Goal: Book appointment/travel/reservation

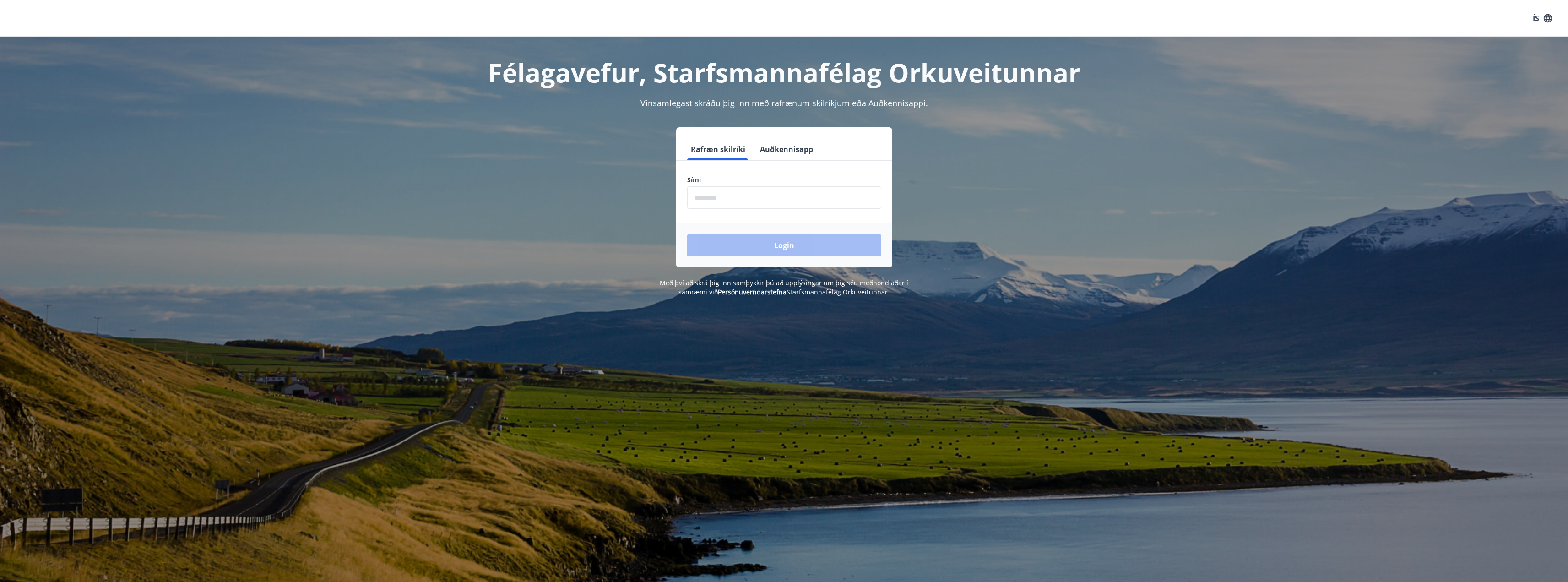
click at [723, 194] on input "phone" at bounding box center [784, 197] width 194 height 23
type input "********"
click at [754, 245] on button "Login" at bounding box center [784, 245] width 194 height 22
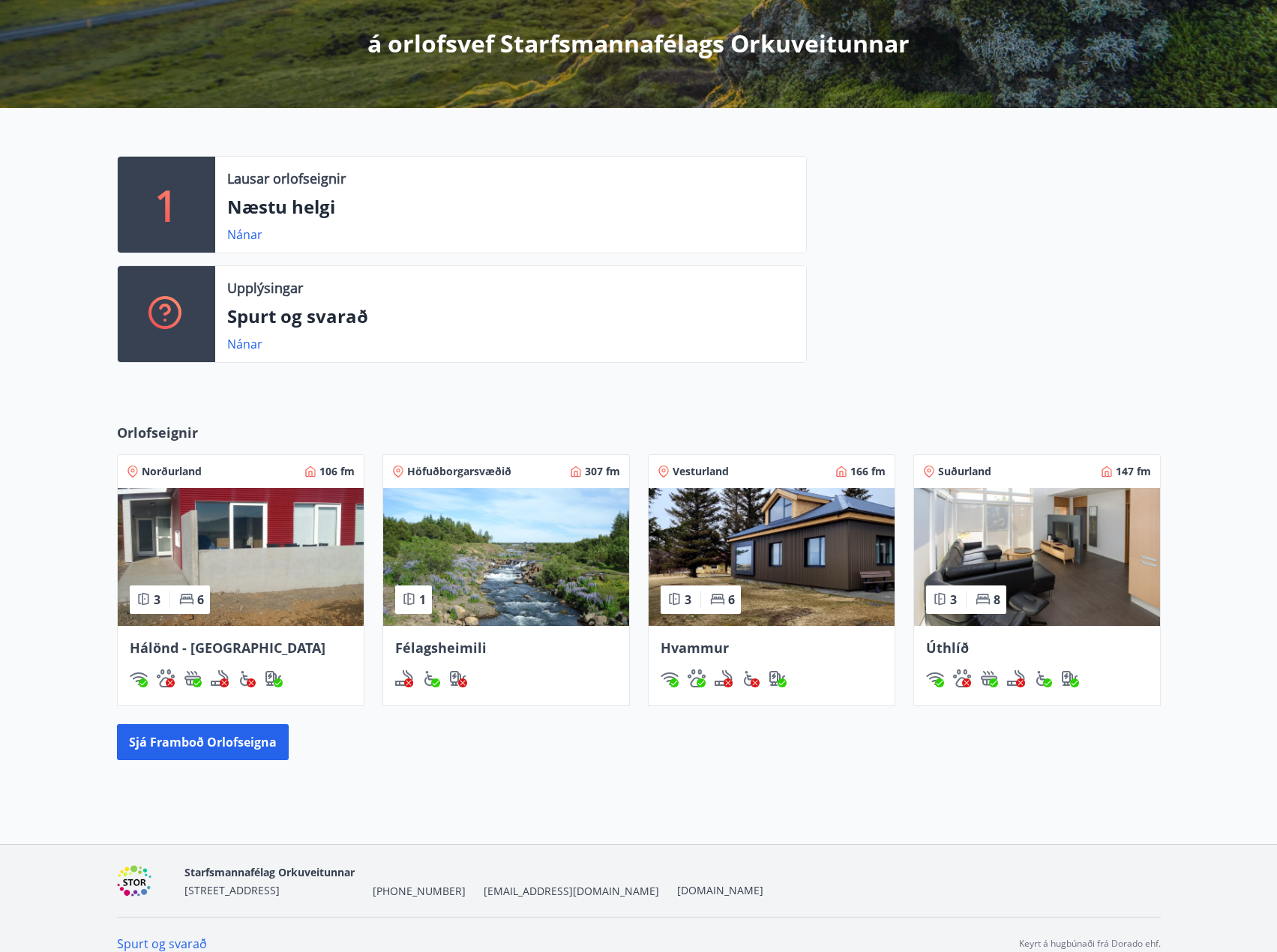
scroll to position [284, 0]
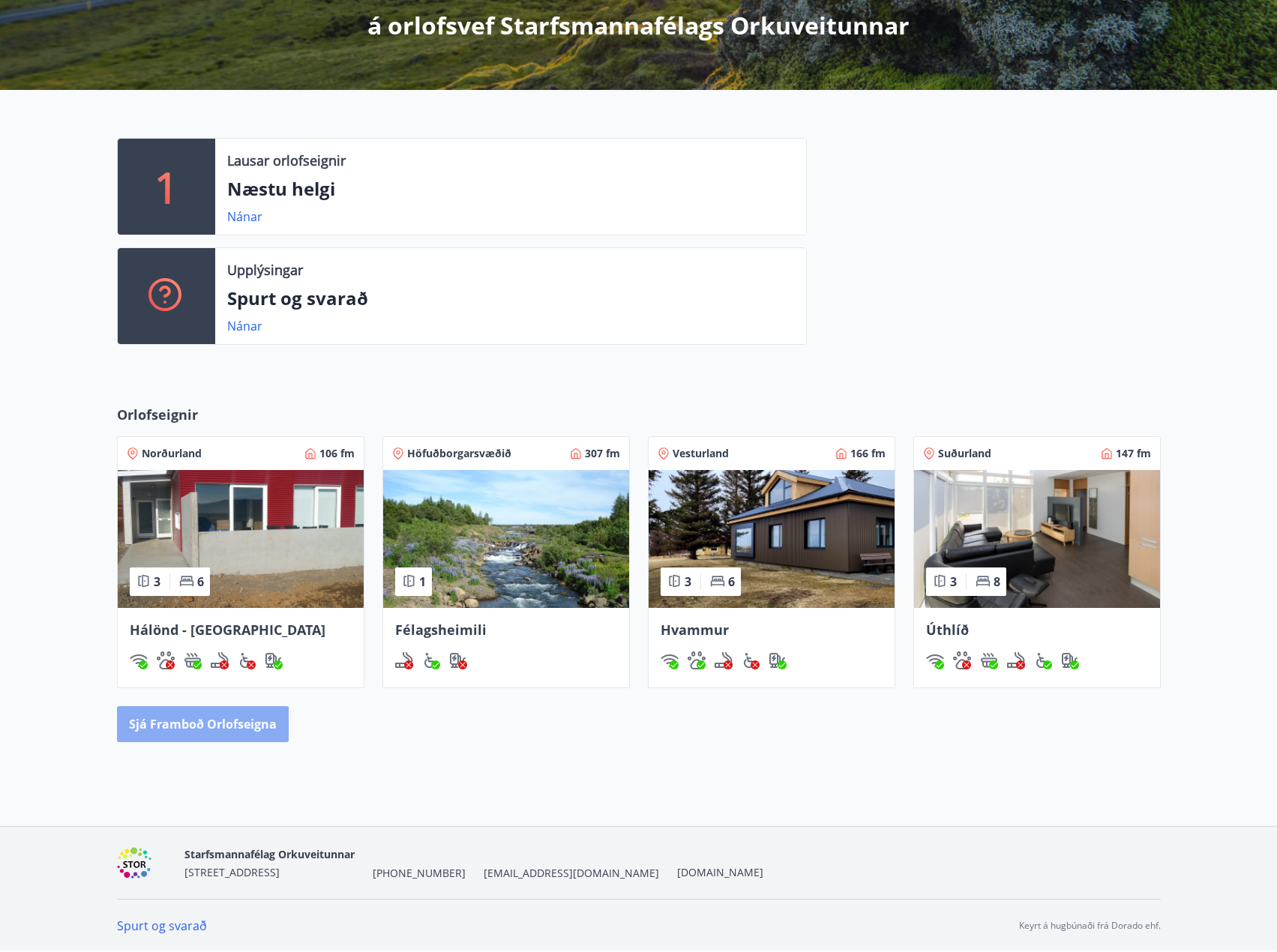
click at [195, 734] on button "Sjá framboð orlofseigna" at bounding box center [202, 724] width 171 height 36
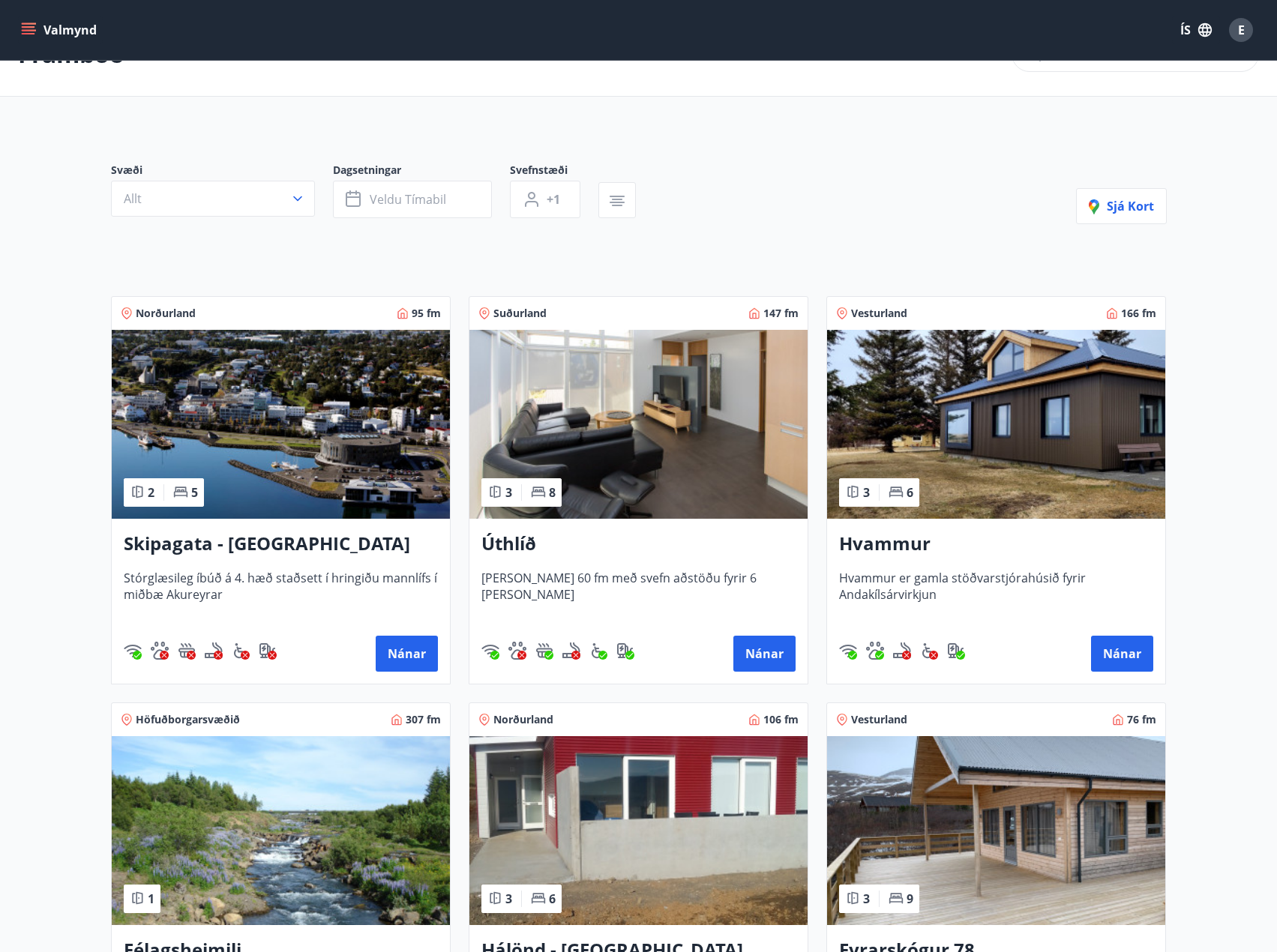
scroll to position [75, 0]
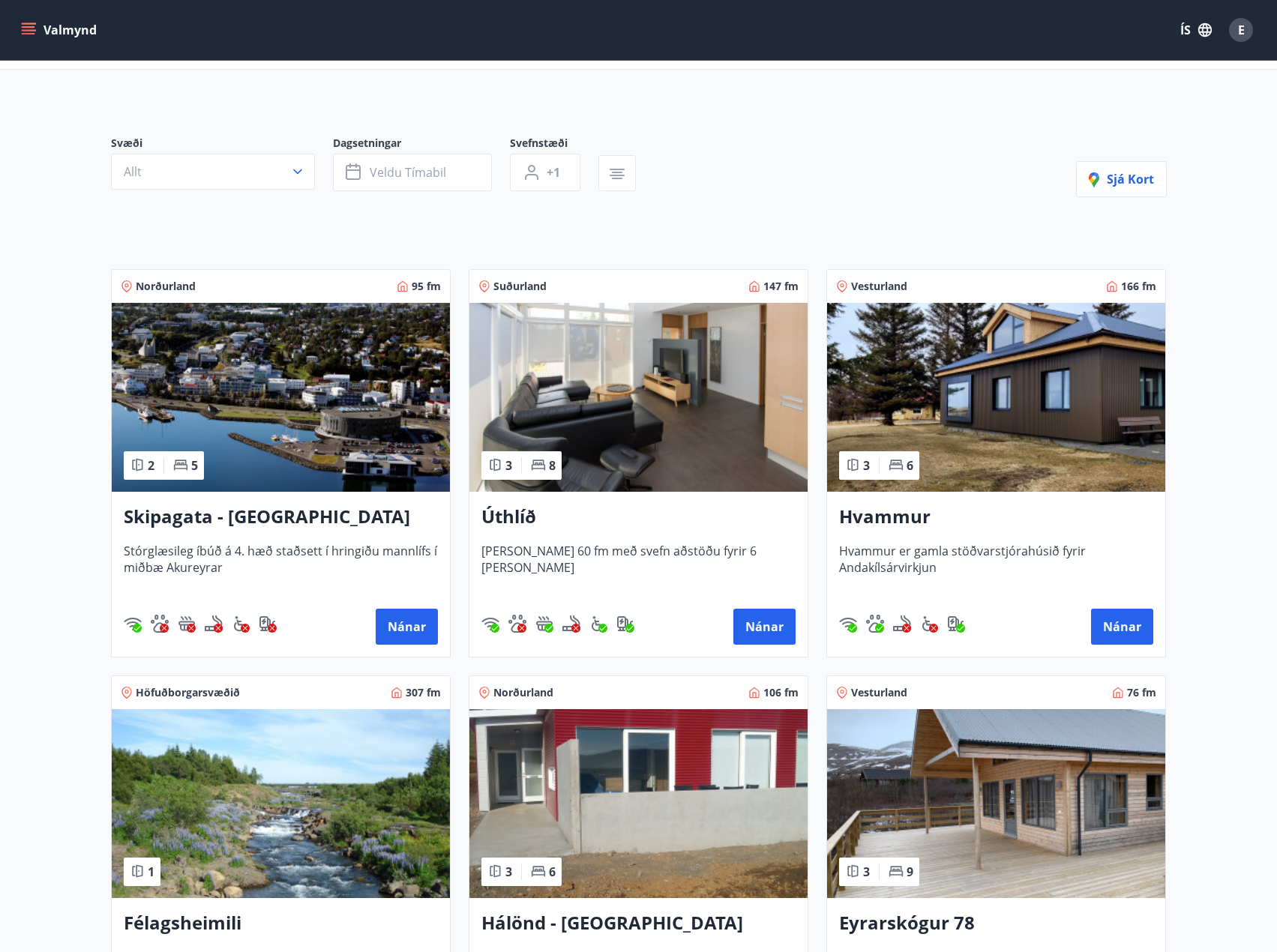
click at [223, 436] on img at bounding box center [280, 398] width 338 height 189
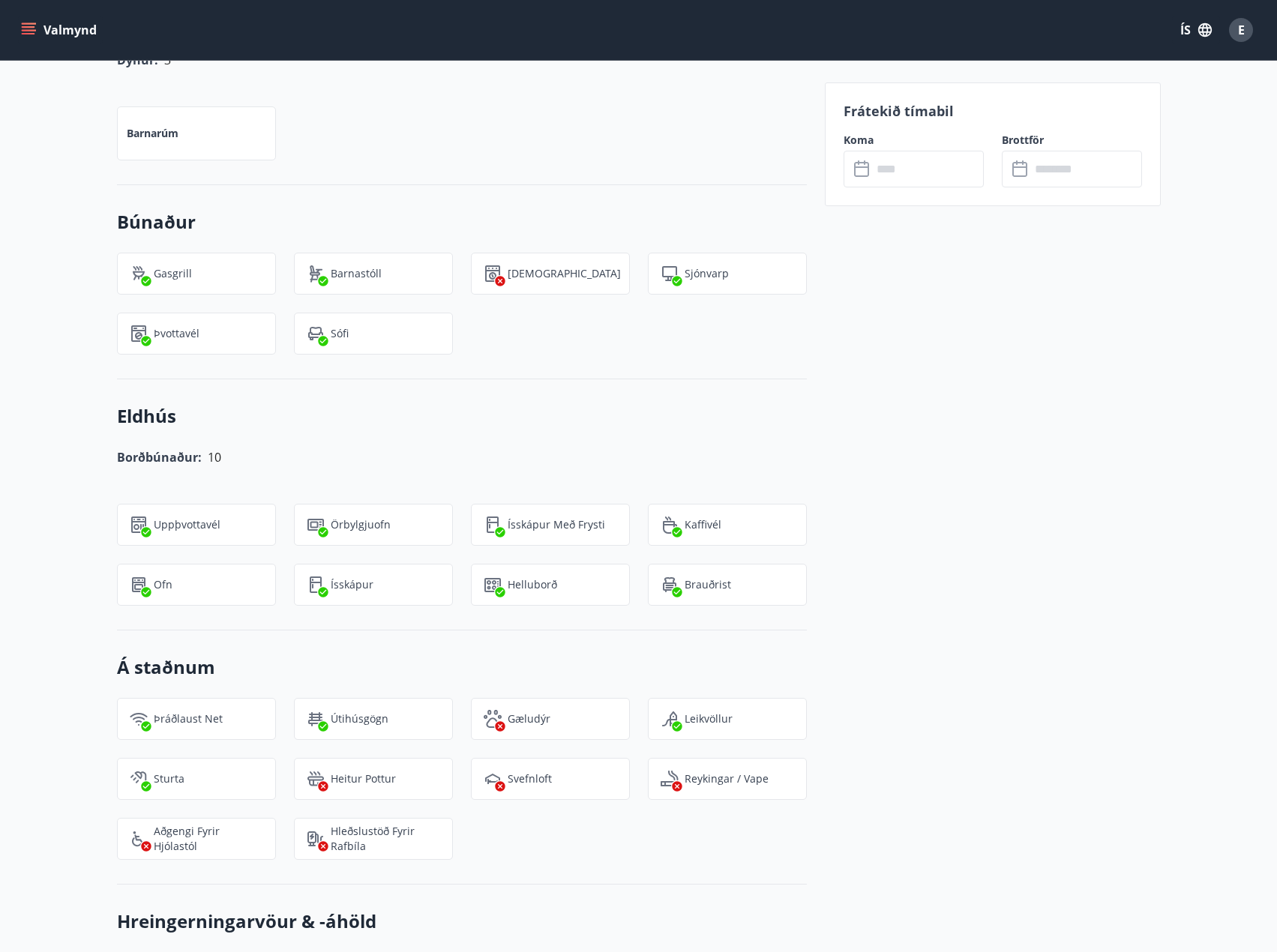
scroll to position [1384, 0]
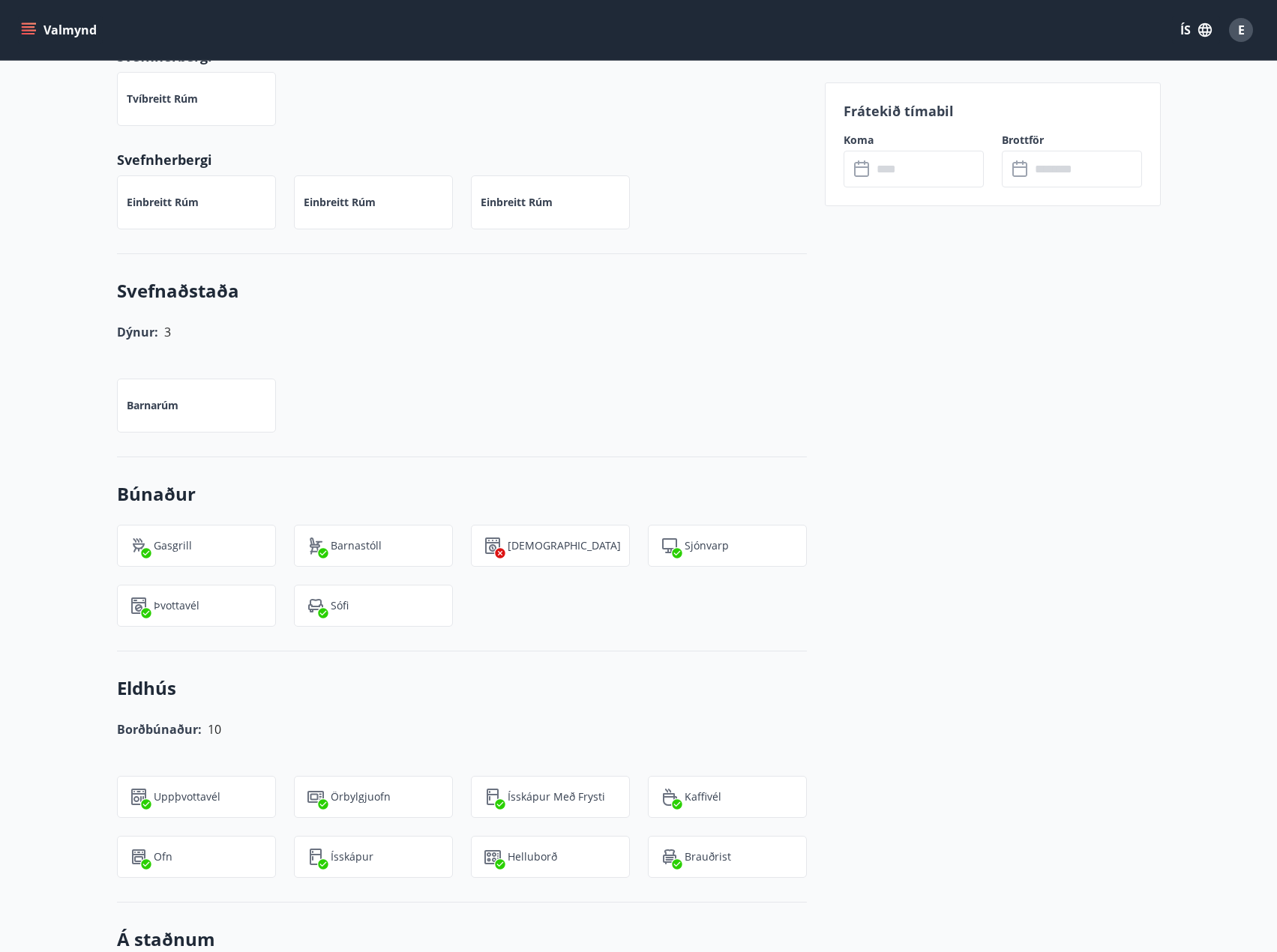
click at [893, 169] on input "text" at bounding box center [928, 168] width 112 height 37
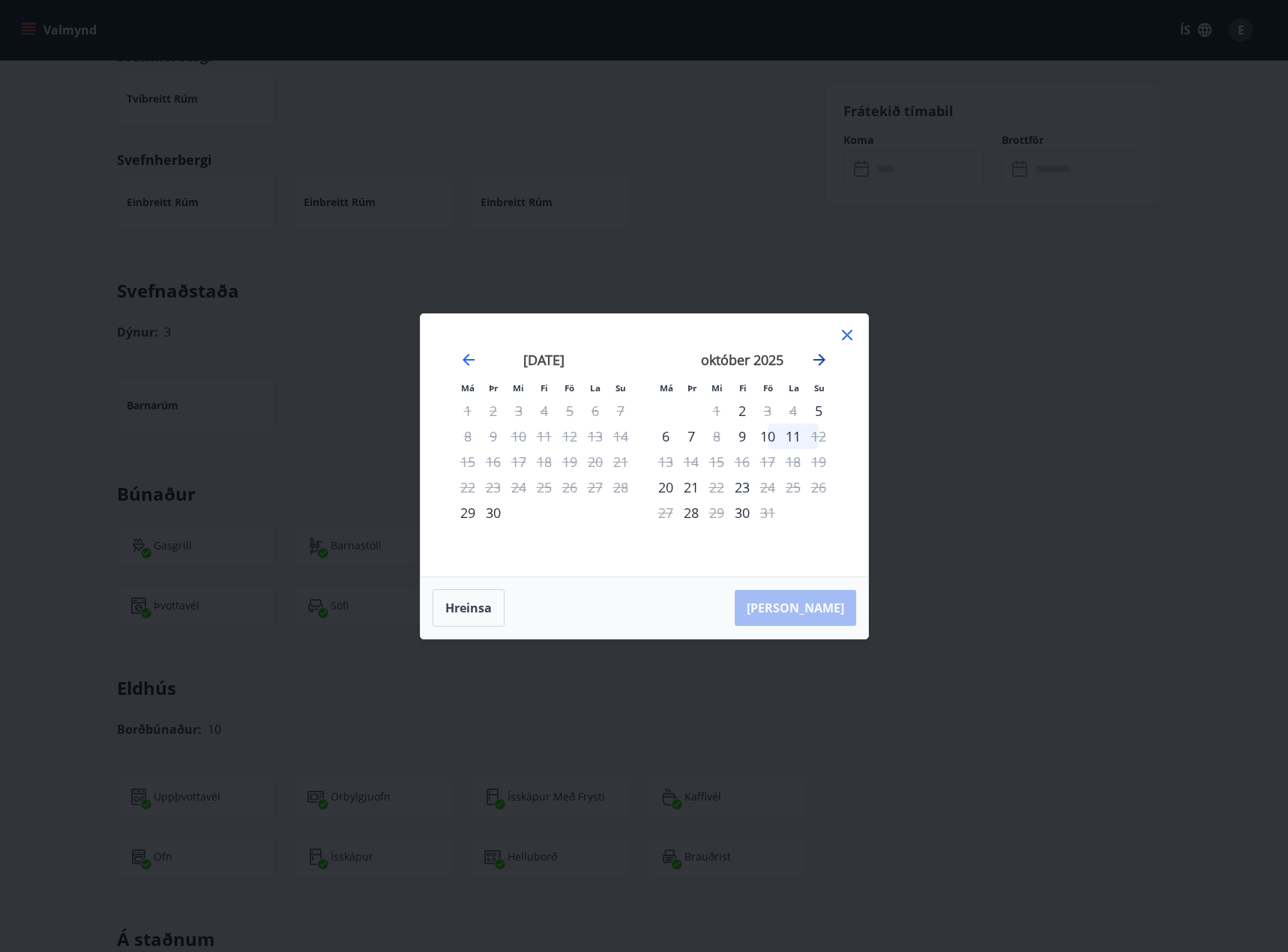
click at [820, 359] on icon "Move forward to switch to the next month." at bounding box center [819, 360] width 18 height 18
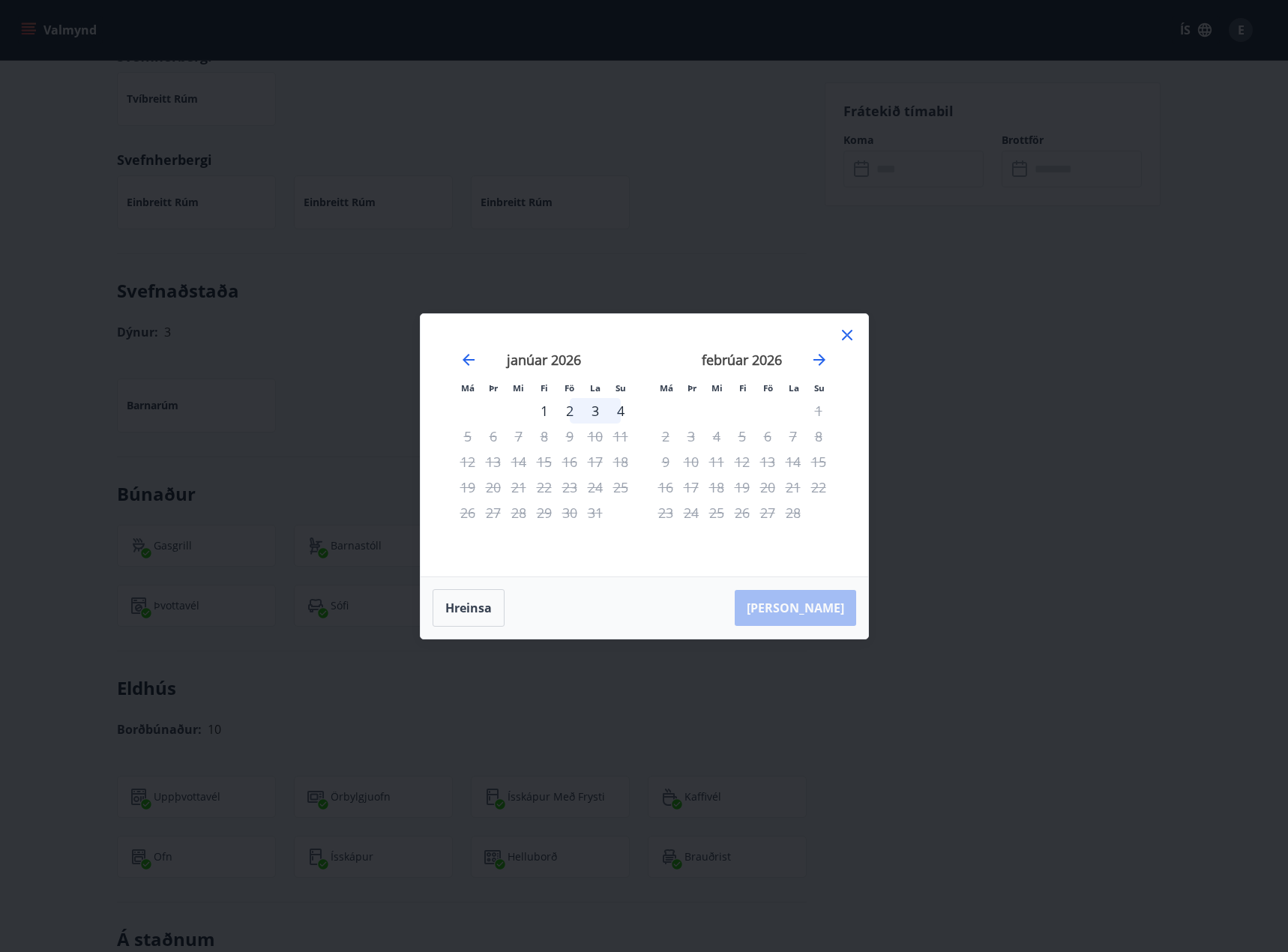
click at [765, 431] on div "6" at bounding box center [768, 437] width 26 height 26
click at [842, 336] on icon at bounding box center [847, 335] width 18 height 18
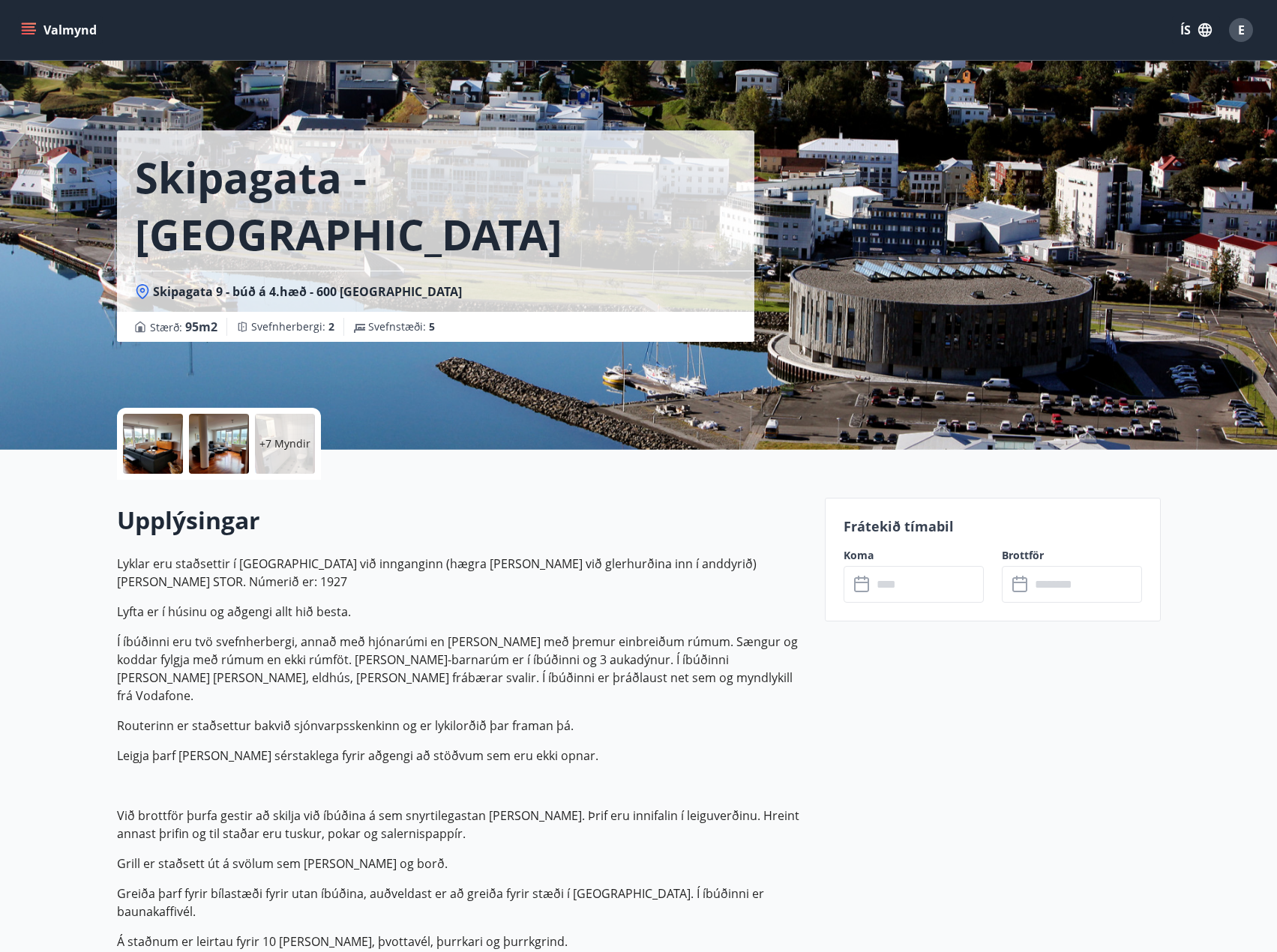
click at [898, 585] on input "text" at bounding box center [928, 584] width 112 height 37
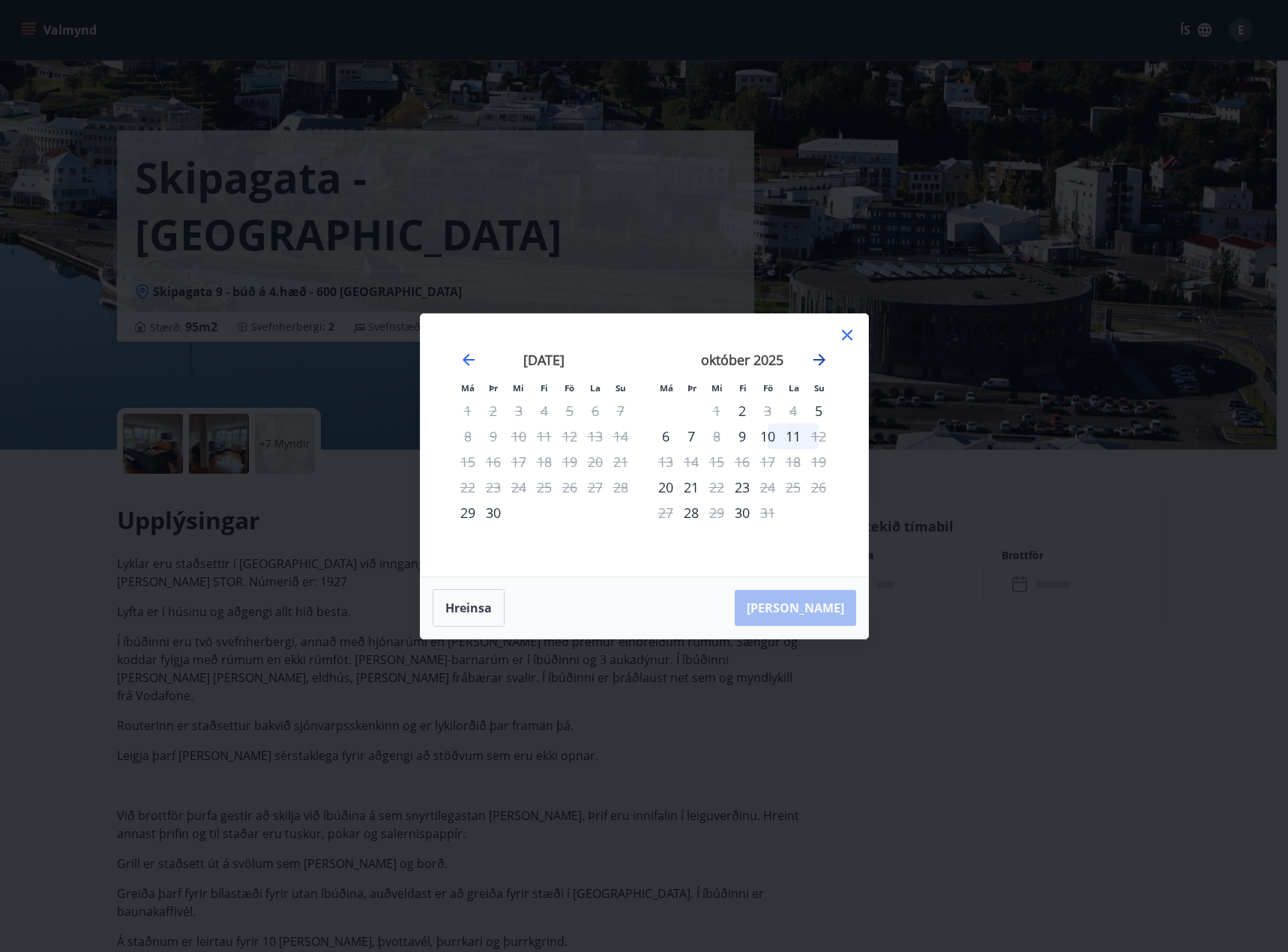
click at [819, 360] on icon "Move forward to switch to the next month." at bounding box center [819, 360] width 12 height 12
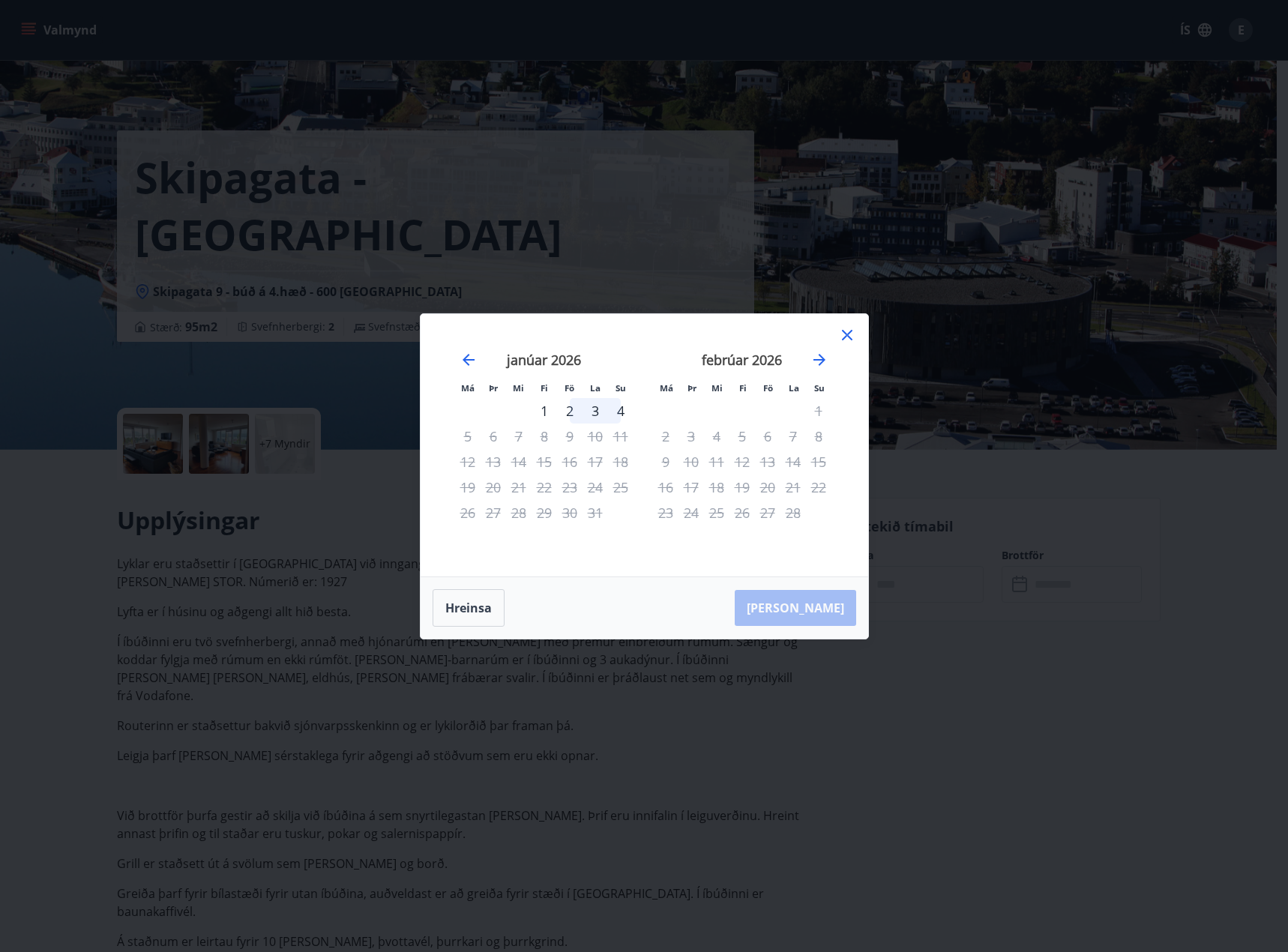
click at [809, 611] on div "Hreinsa Taka Frá" at bounding box center [644, 608] width 448 height 62
click at [848, 328] on icon at bounding box center [847, 335] width 18 height 18
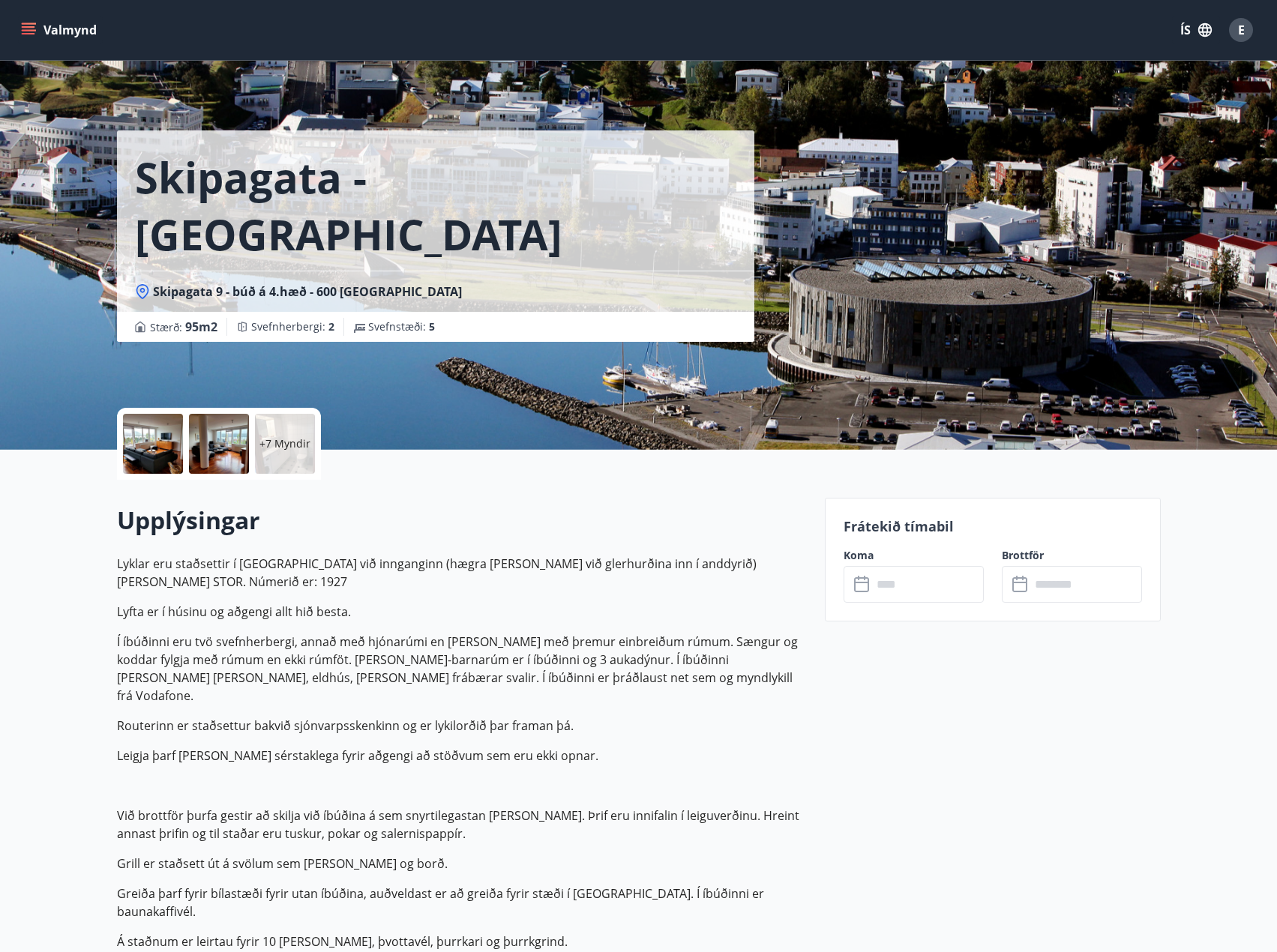
drag, startPoint x: 80, startPoint y: 39, endPoint x: 37, endPoint y: 38, distance: 43.0
click at [38, 39] on button "Valmynd" at bounding box center [60, 30] width 85 height 27
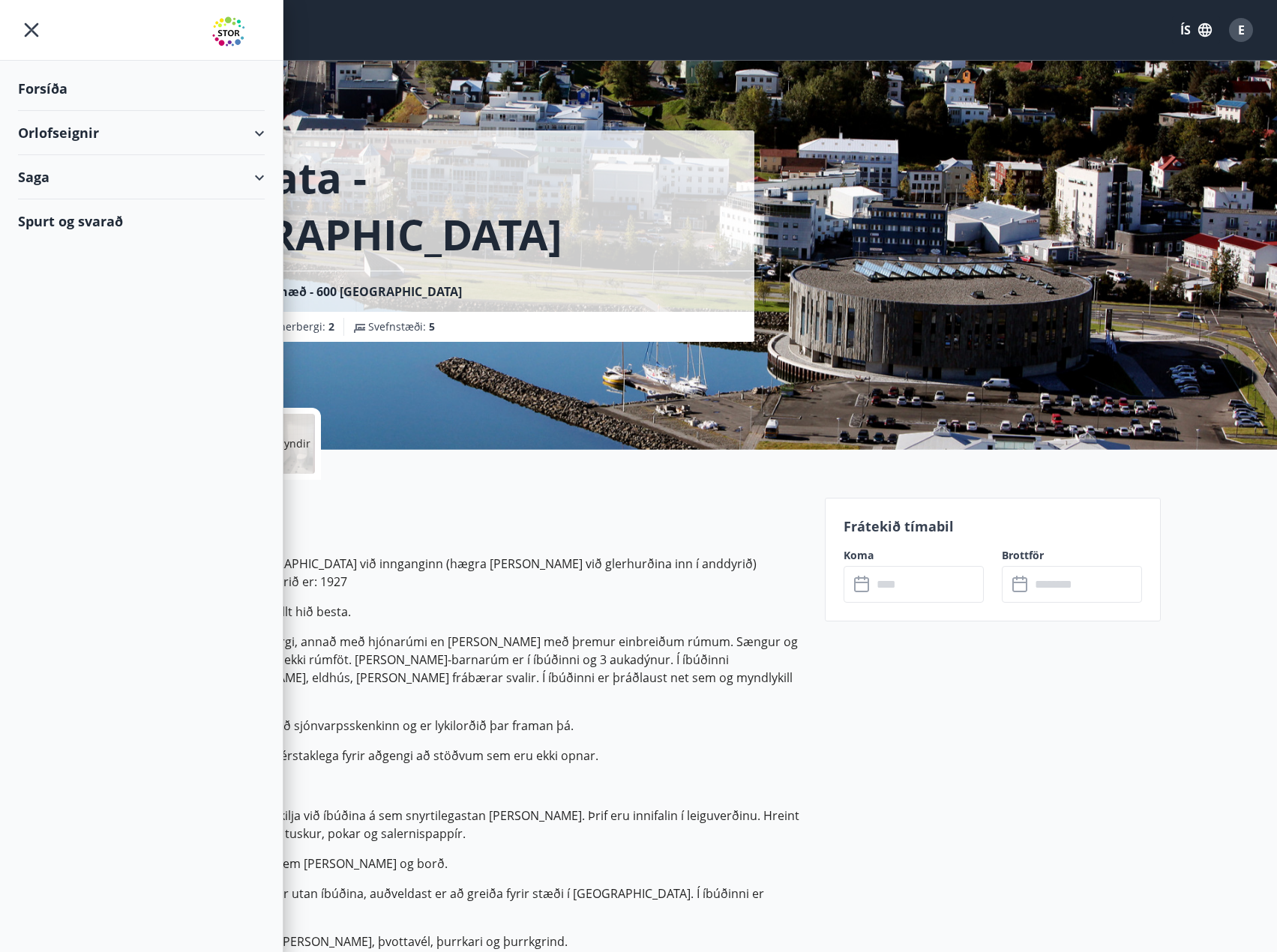
click at [189, 126] on div "Orlofseignir" at bounding box center [141, 133] width 246 height 44
drag, startPoint x: 65, startPoint y: 207, endPoint x: 46, endPoint y: 198, distance: 21.0
click at [46, 198] on div "Bókunardagatal" at bounding box center [141, 202] width 222 height 32
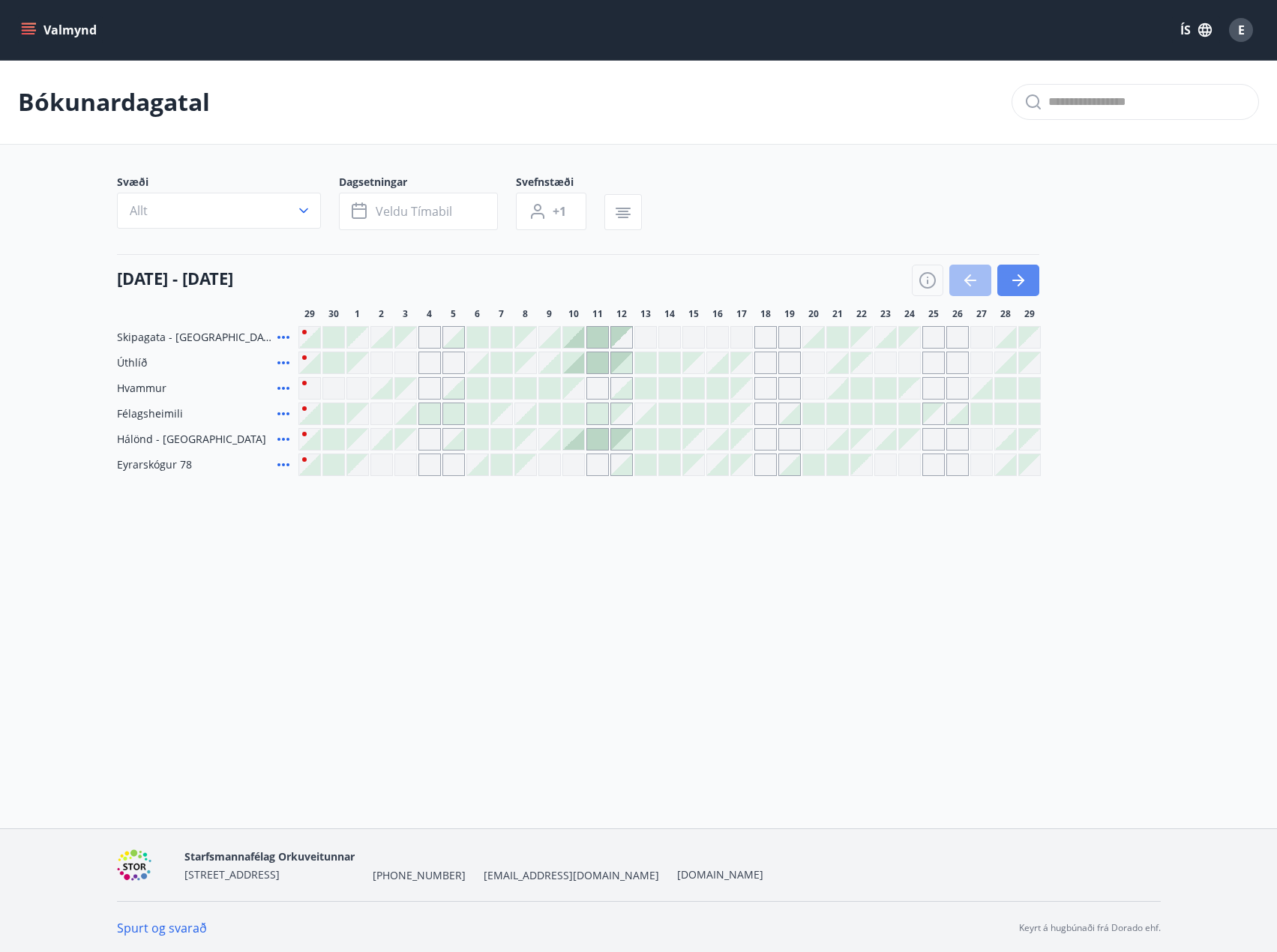
click at [1019, 275] on icon "button" at bounding box center [1018, 280] width 18 height 18
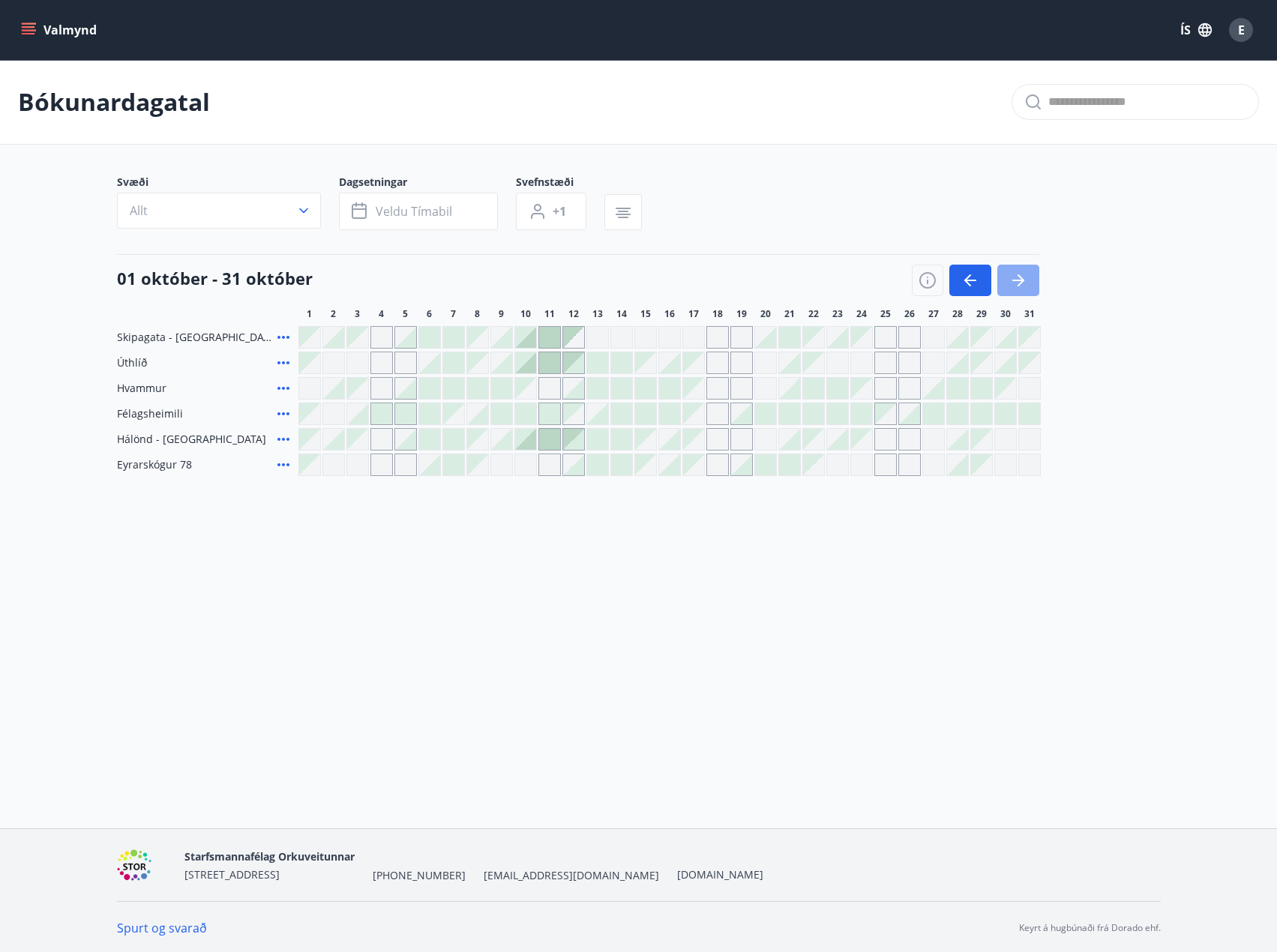
click at [1019, 275] on icon "button" at bounding box center [1018, 280] width 18 height 18
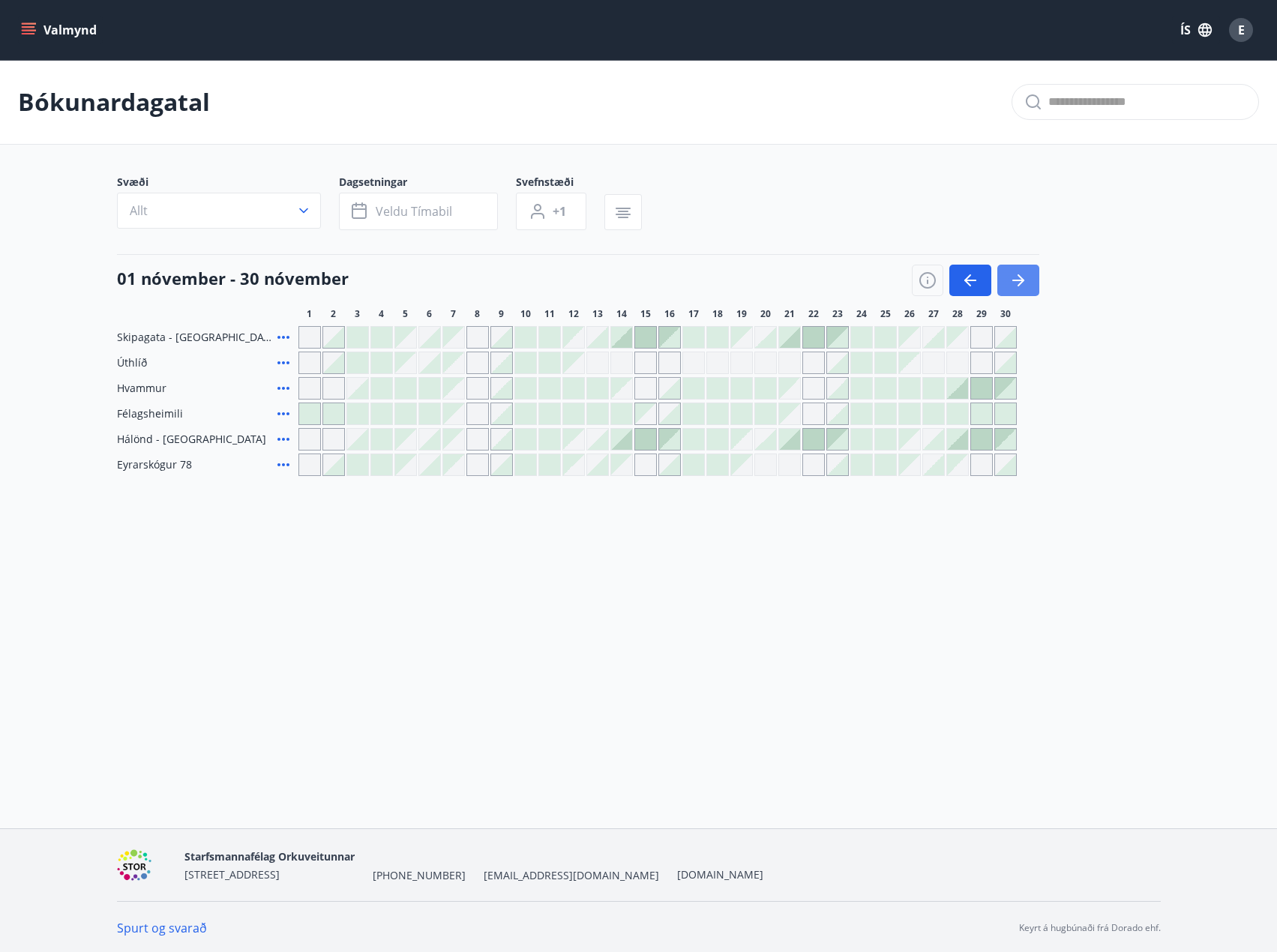
click at [1019, 275] on icon "button" at bounding box center [1018, 280] width 18 height 18
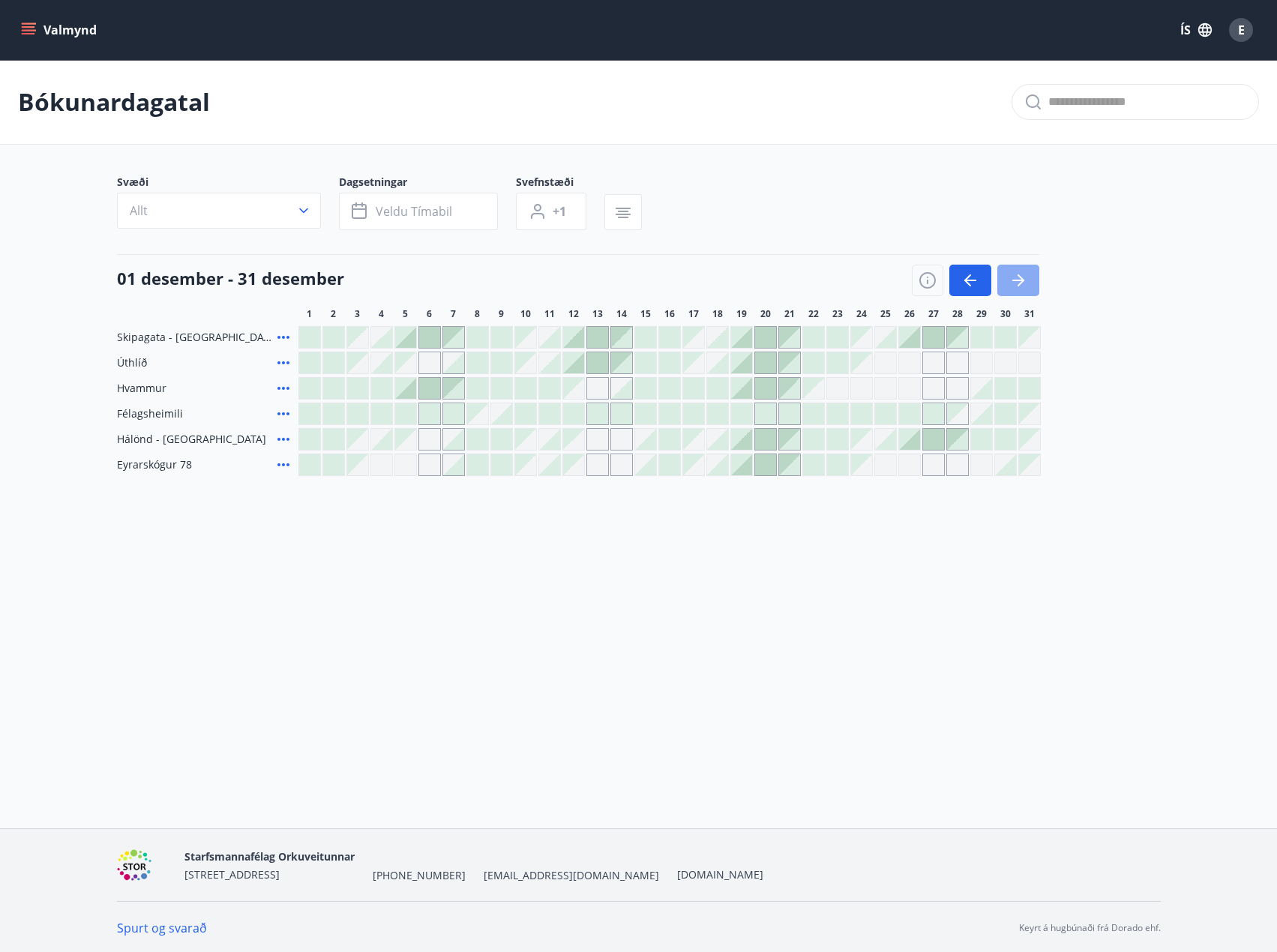
click at [1019, 275] on icon "button" at bounding box center [1018, 280] width 18 height 18
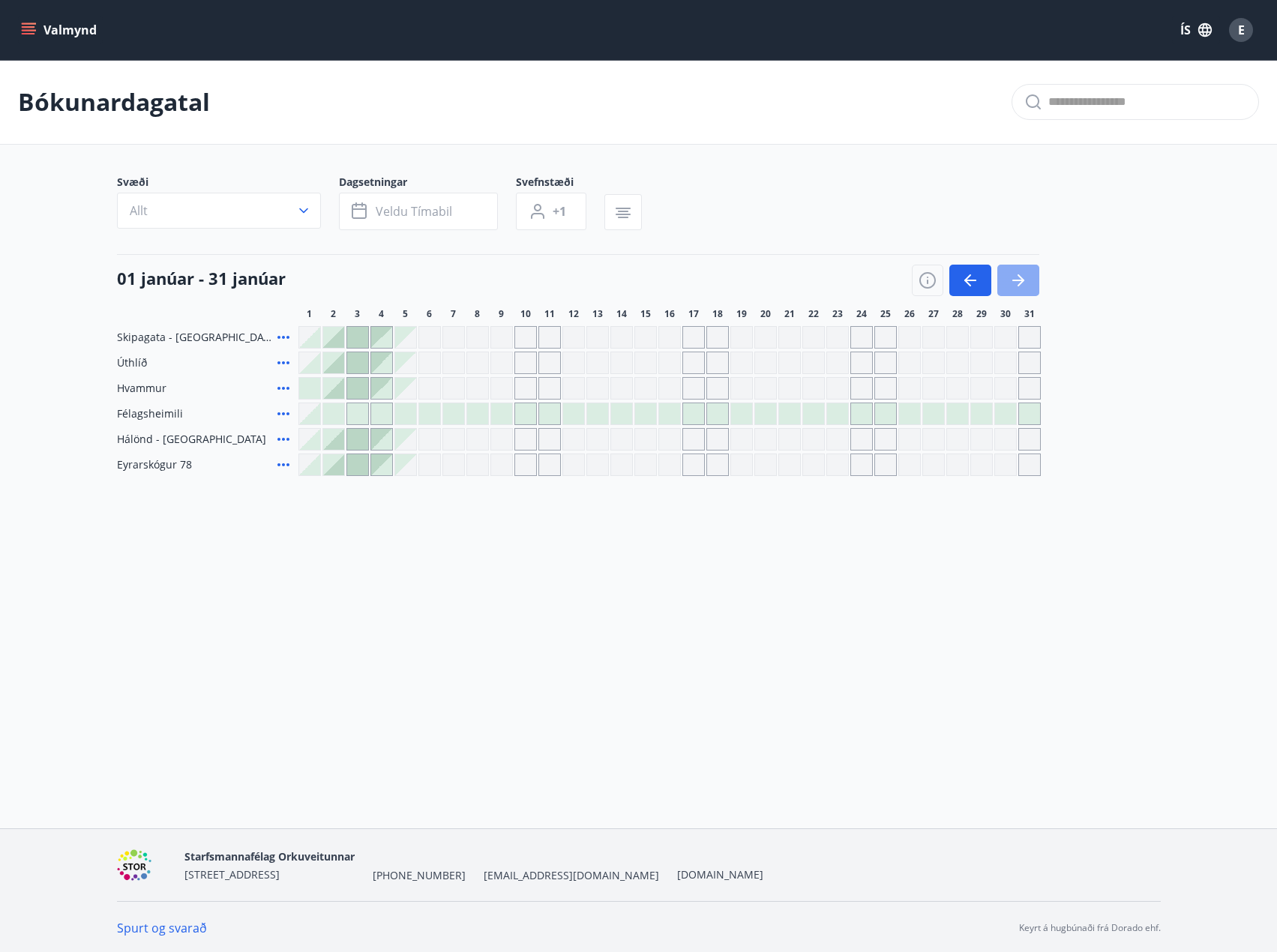
click at [1019, 275] on icon "button" at bounding box center [1018, 280] width 18 height 18
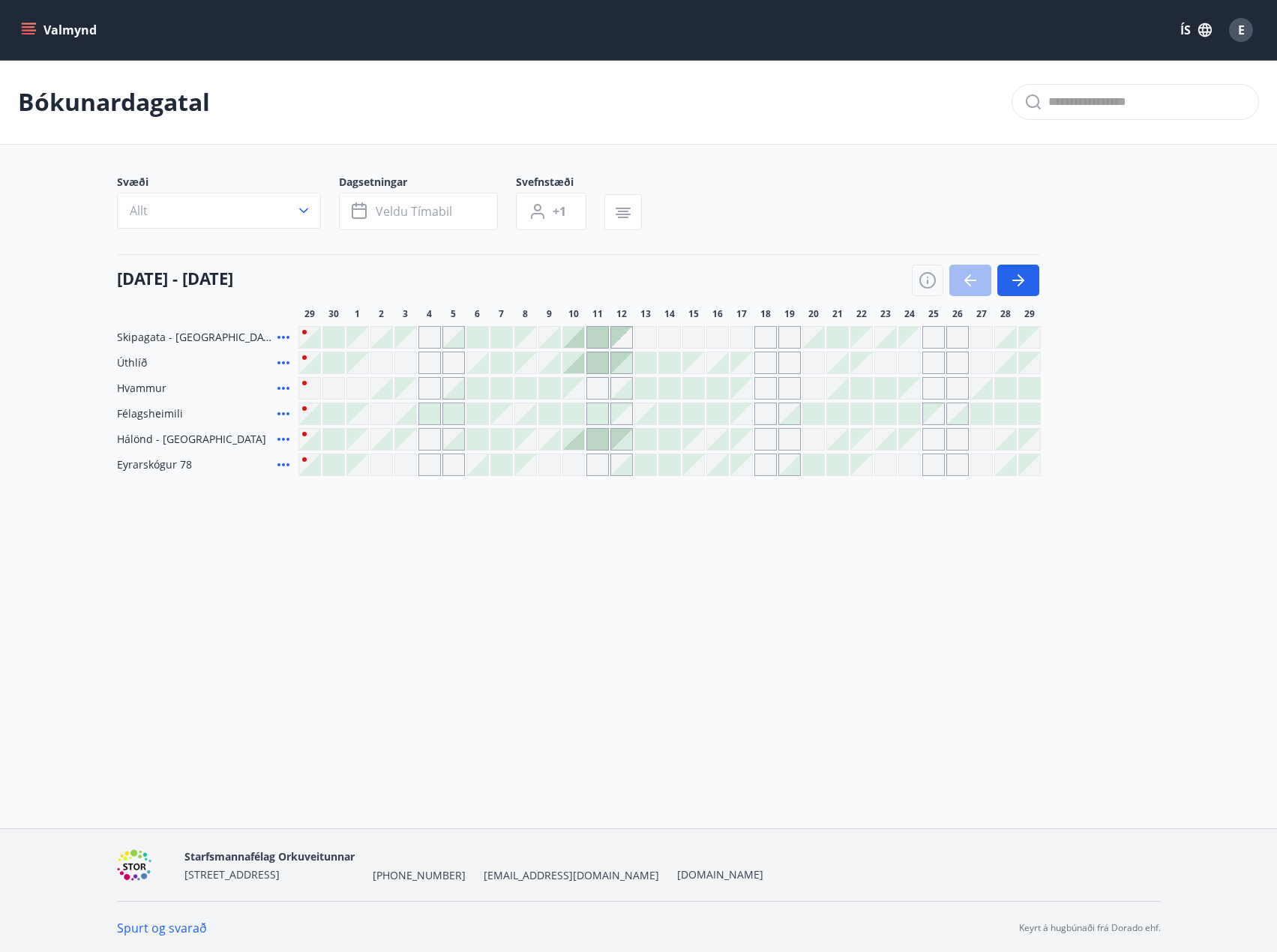
click at [620, 367] on div at bounding box center [621, 362] width 21 height 21
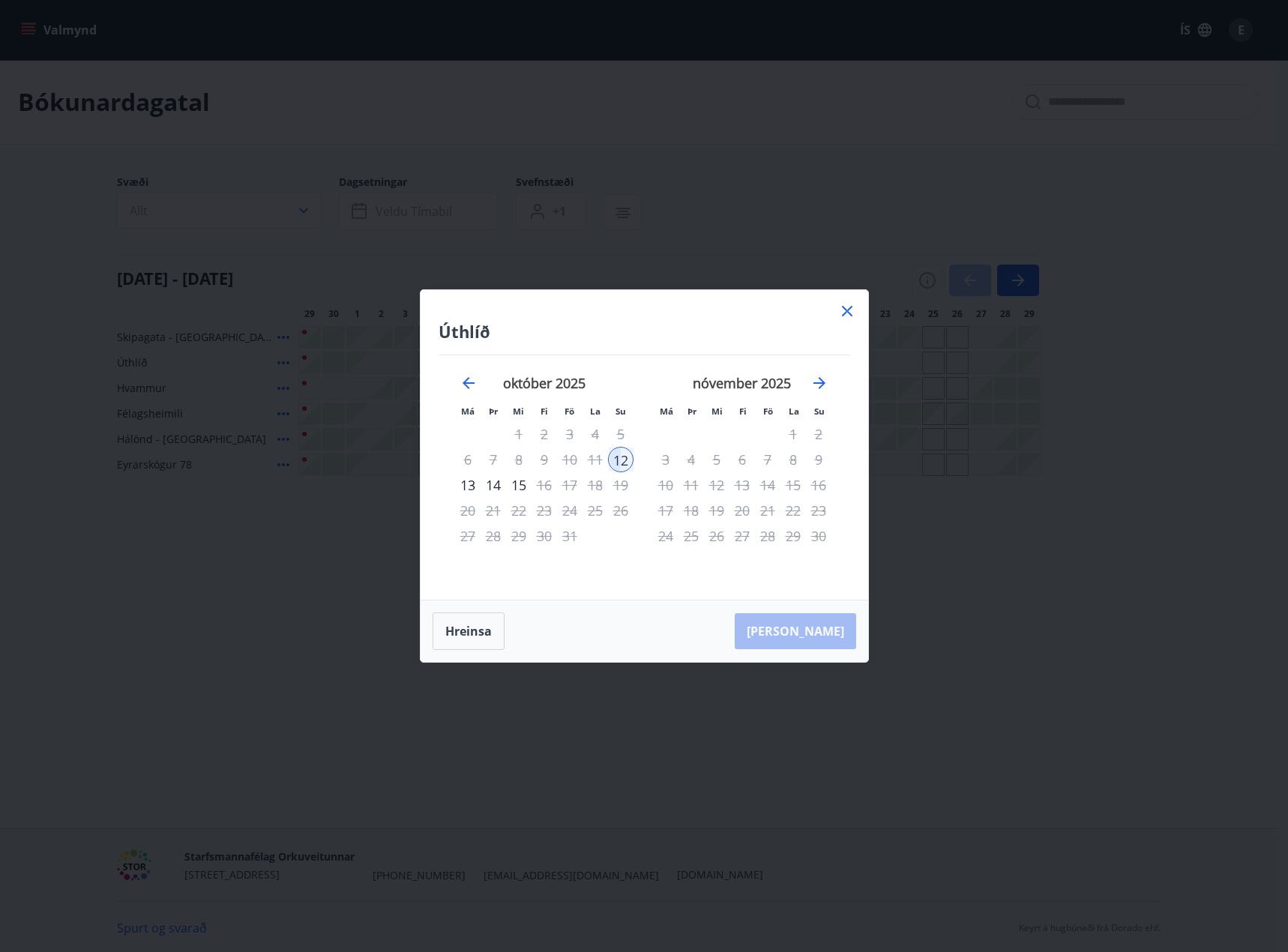
click at [852, 312] on icon at bounding box center [847, 311] width 18 height 18
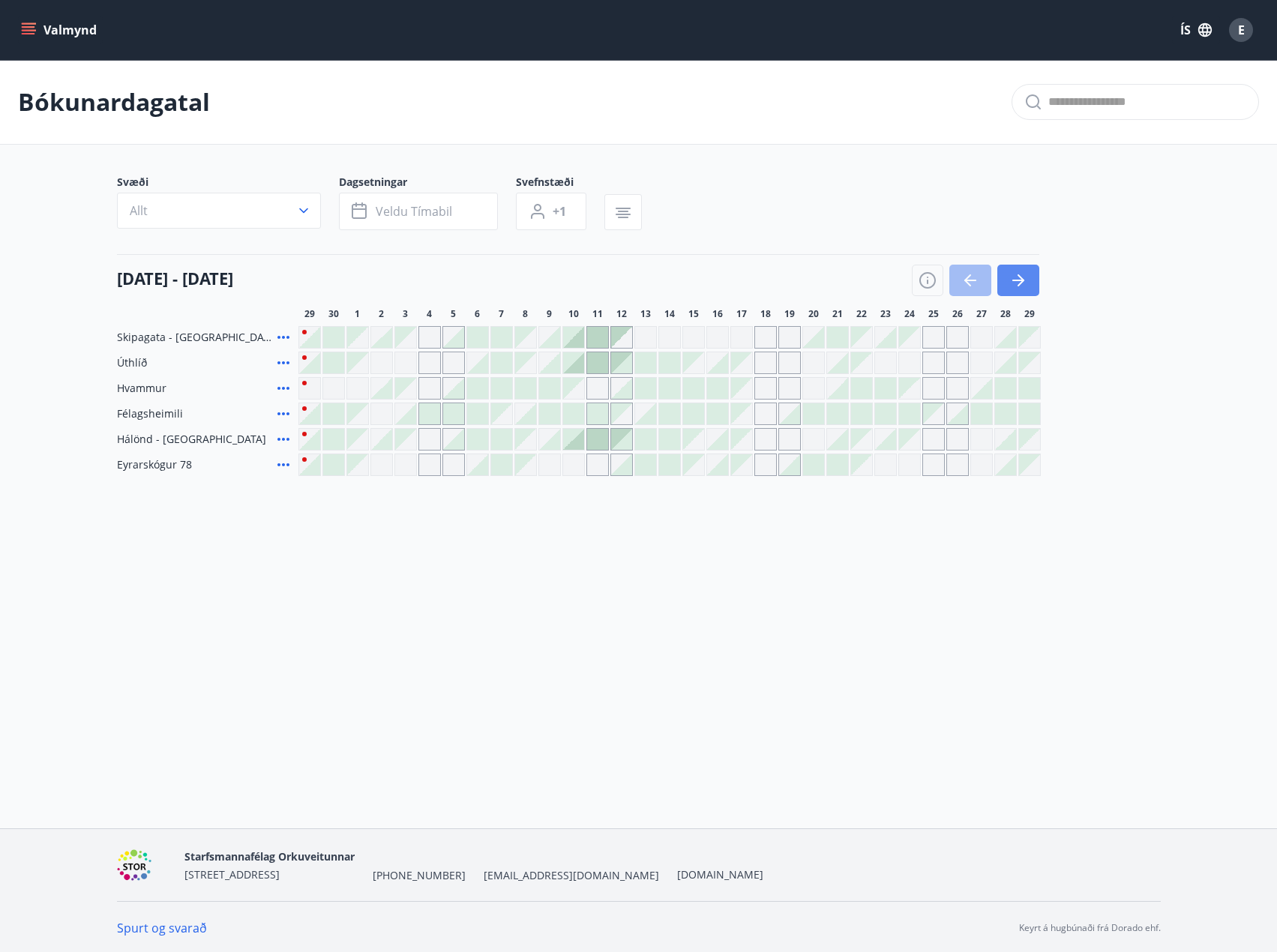
click at [1021, 286] on icon "button" at bounding box center [1018, 280] width 18 height 18
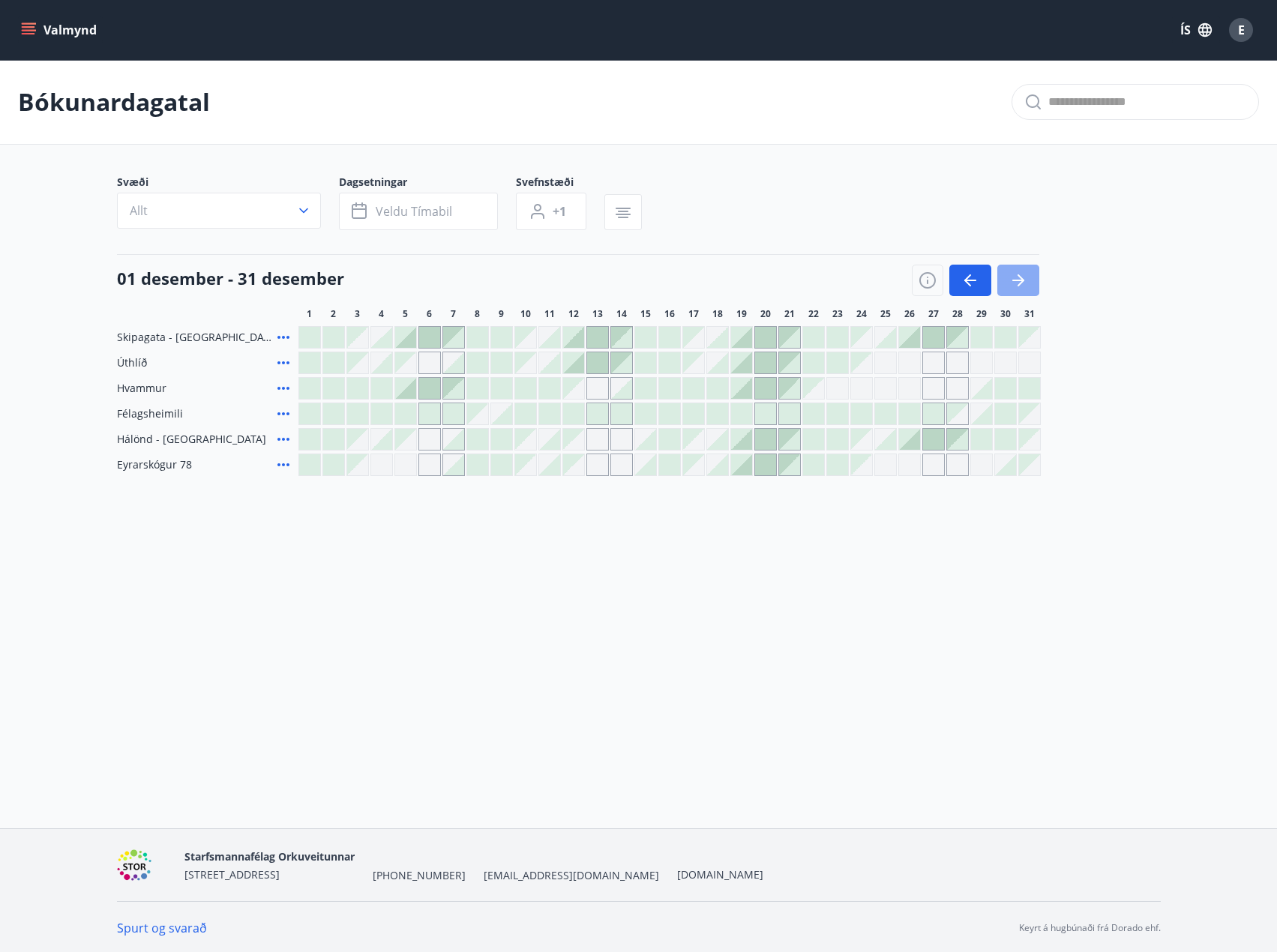
click at [1021, 286] on icon "button" at bounding box center [1018, 280] width 18 height 18
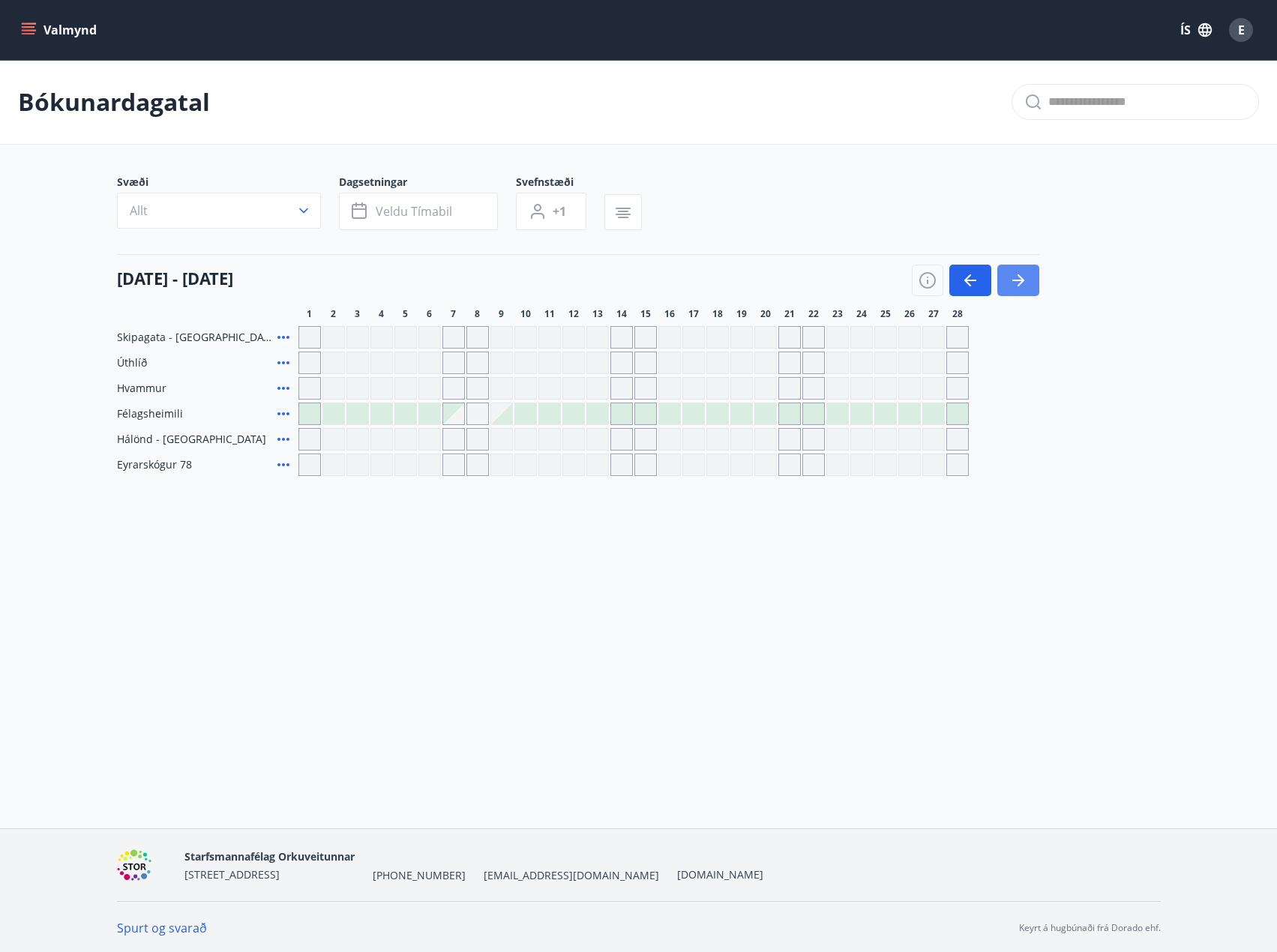
click at [1021, 286] on icon "button" at bounding box center [1018, 280] width 18 height 18
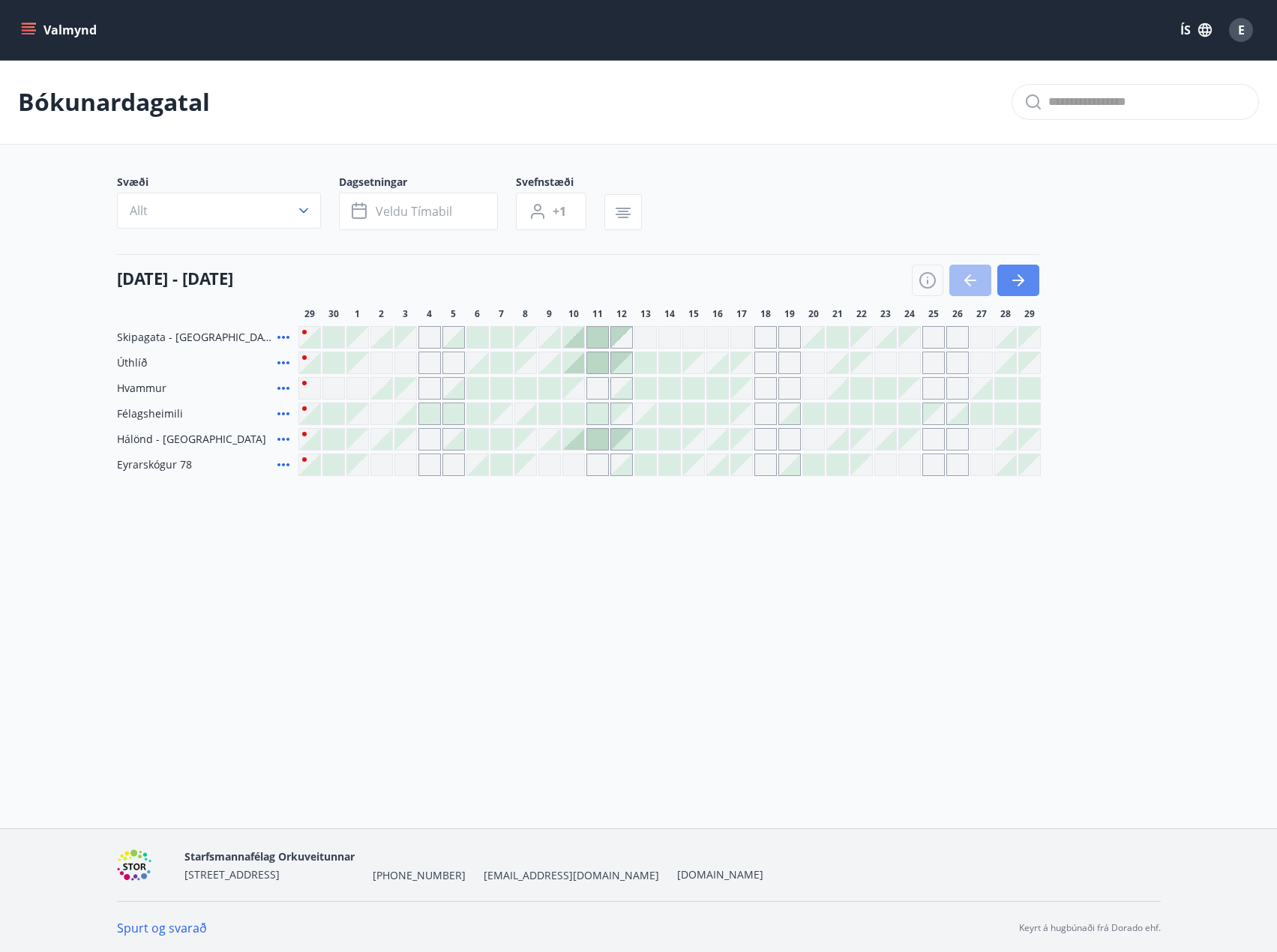
click at [1033, 280] on button "button" at bounding box center [1018, 280] width 42 height 32
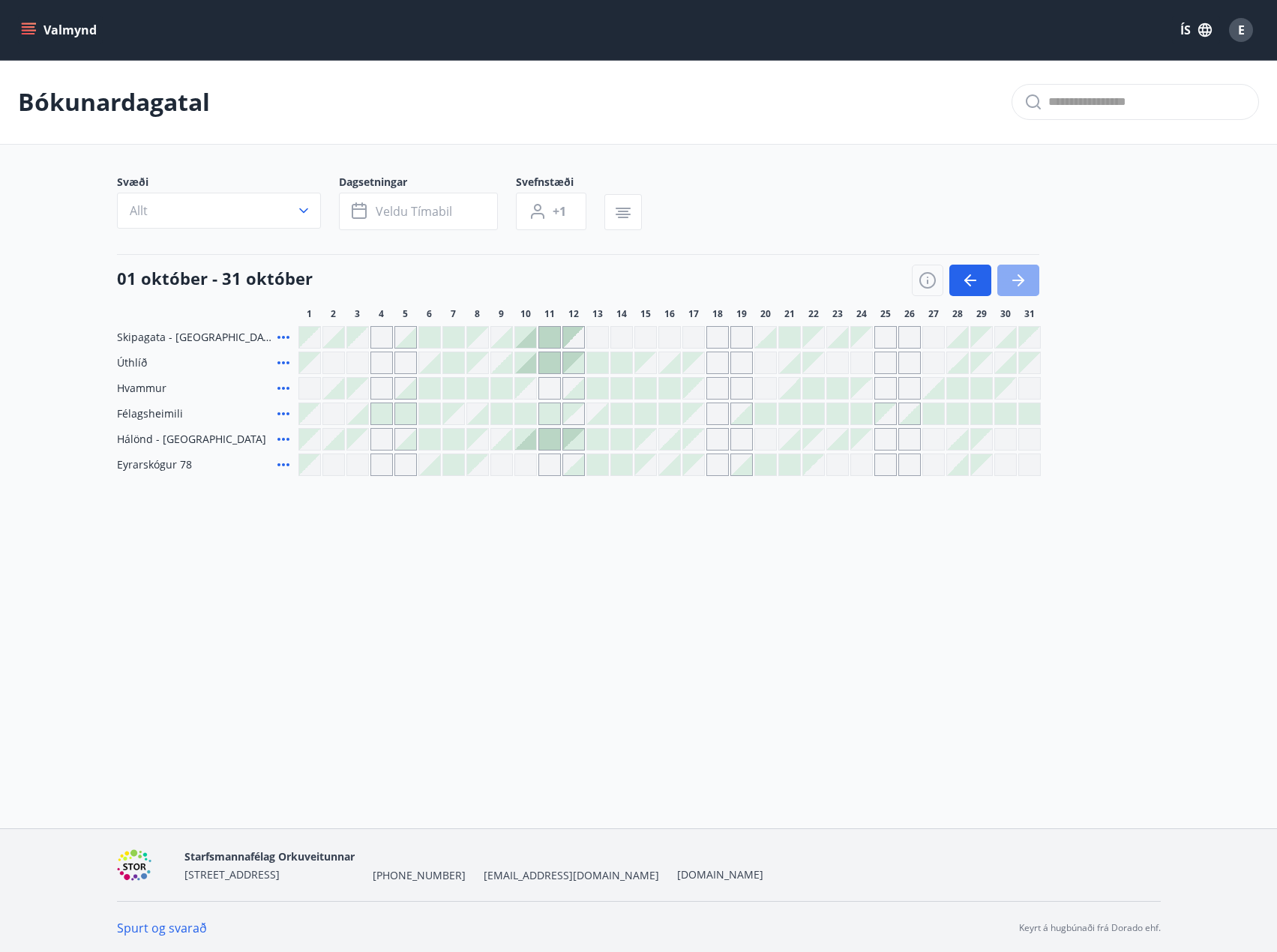
click at [1033, 280] on button "button" at bounding box center [1018, 280] width 42 height 32
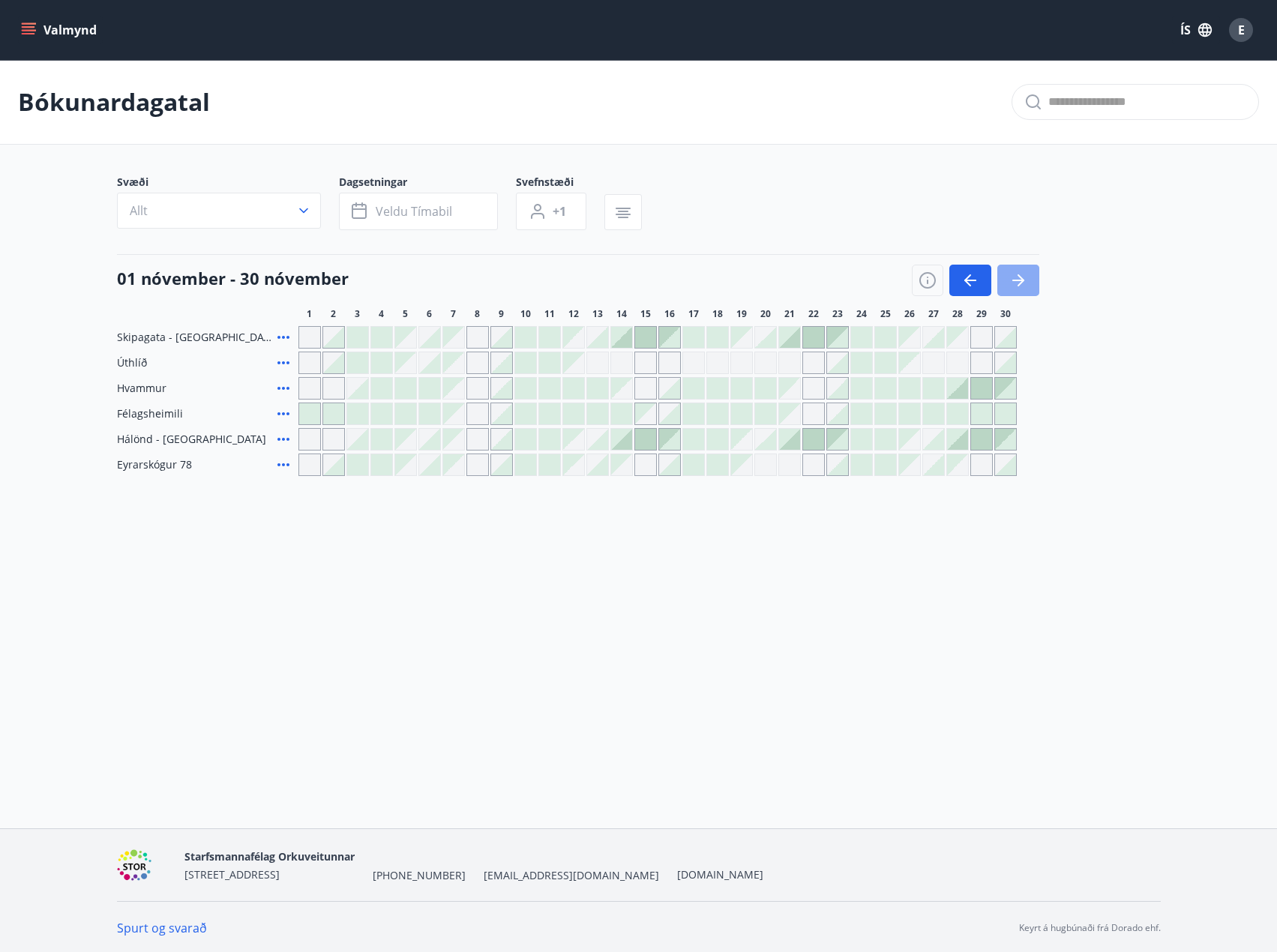
click at [1033, 280] on button "button" at bounding box center [1018, 280] width 42 height 32
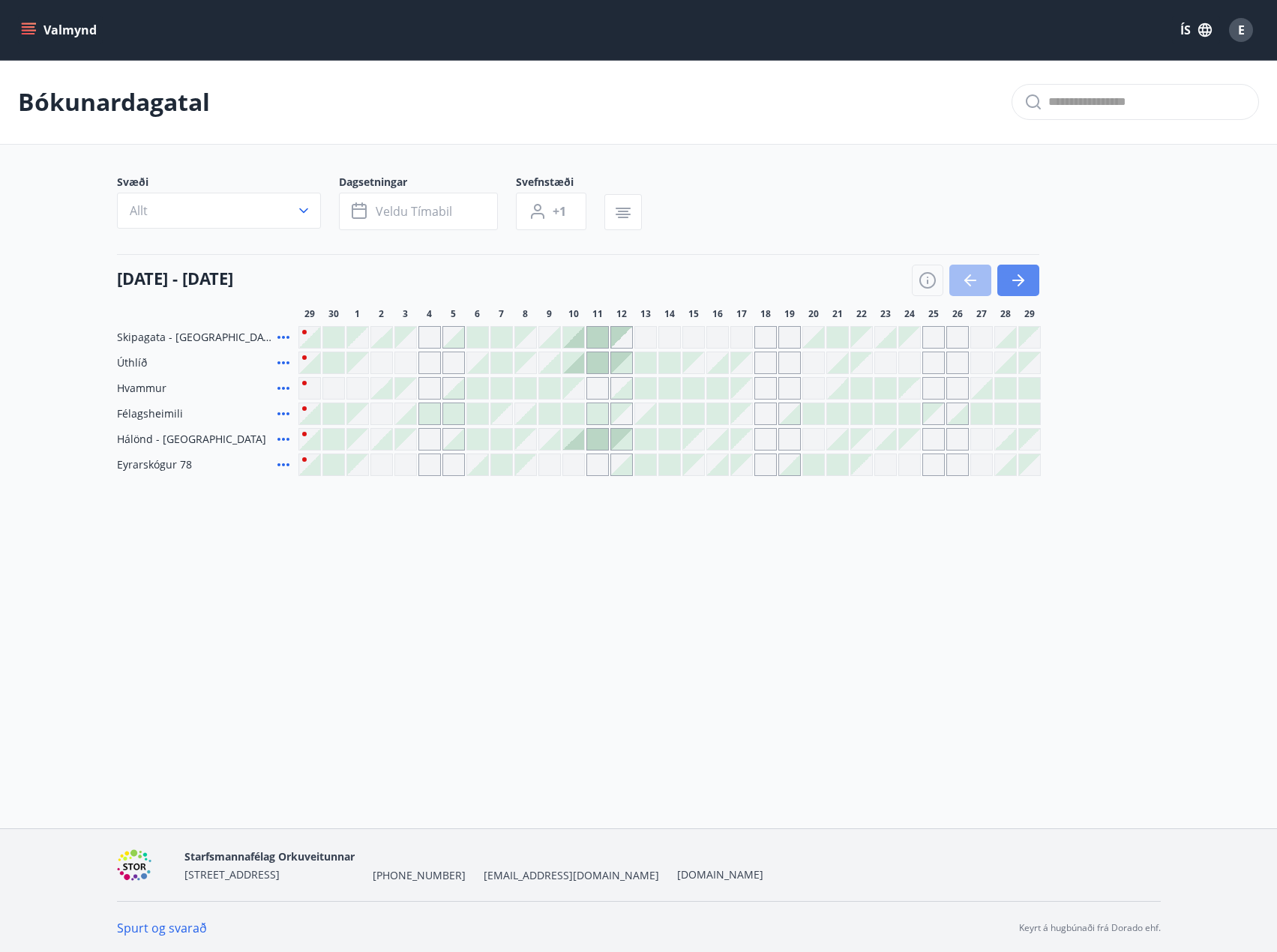
click at [1012, 284] on icon "button" at bounding box center [1018, 280] width 18 height 18
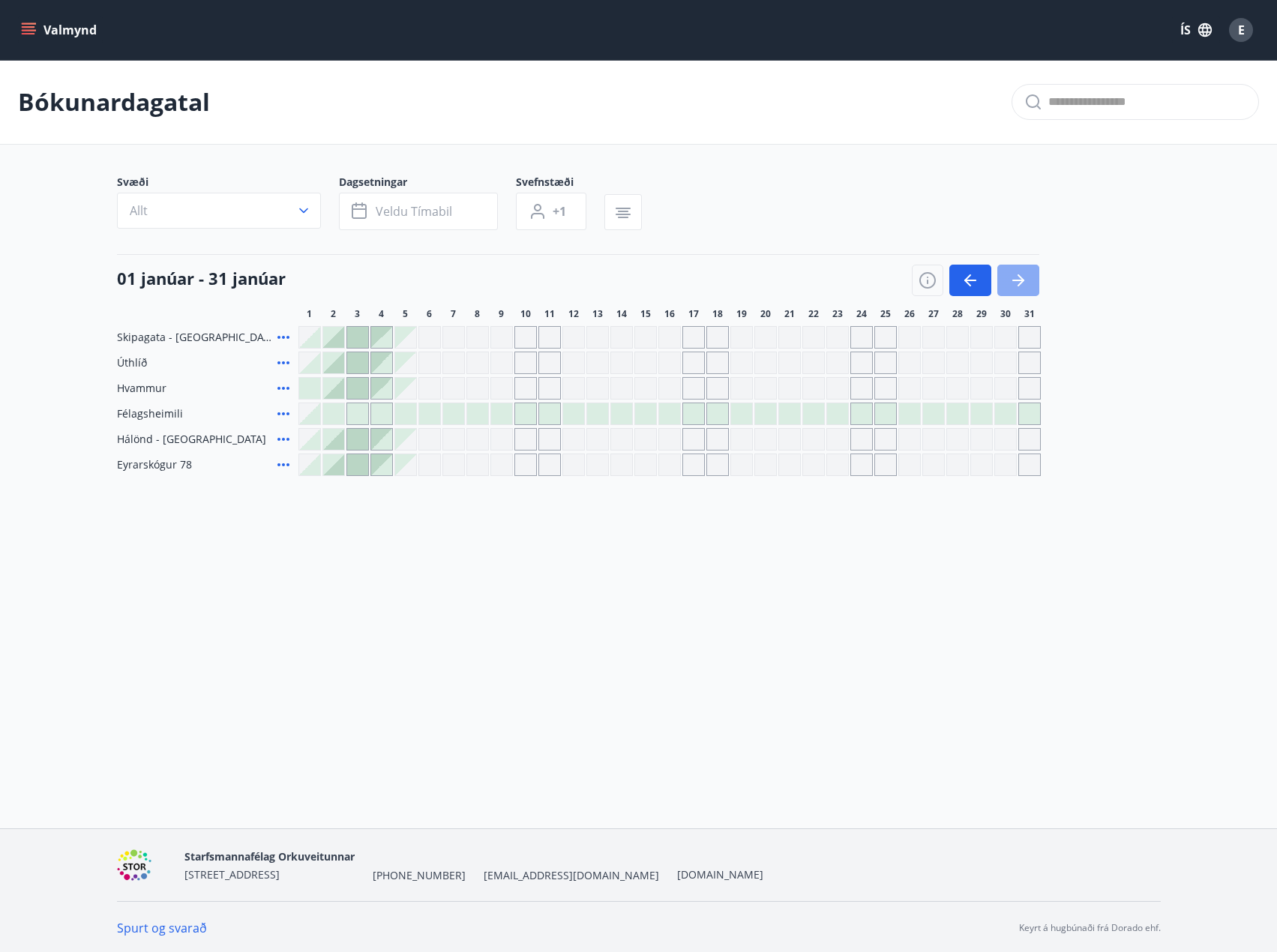
click at [1012, 284] on icon "button" at bounding box center [1018, 280] width 18 height 18
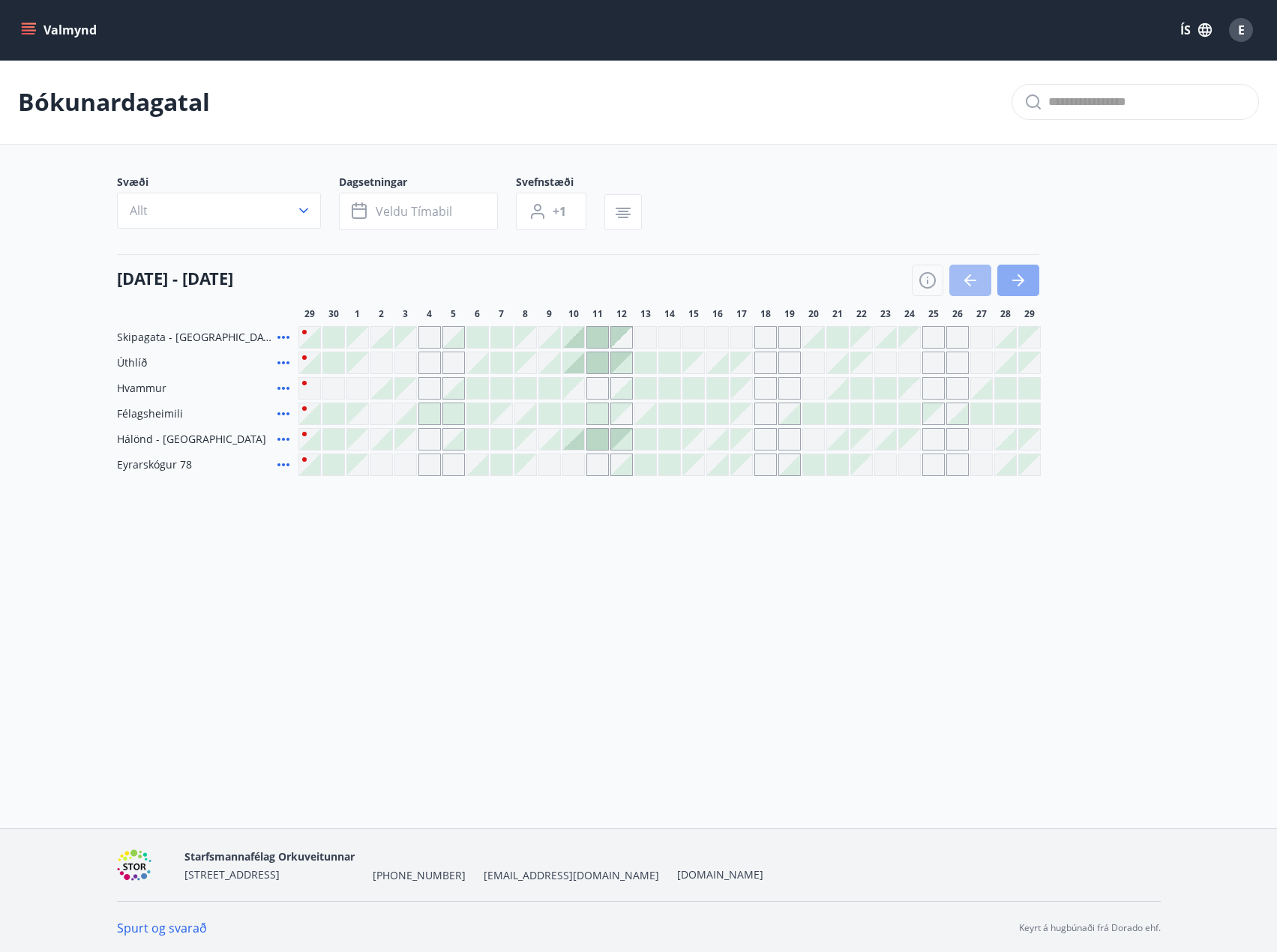
click at [1016, 280] on icon "button" at bounding box center [1018, 281] width 12 height 2
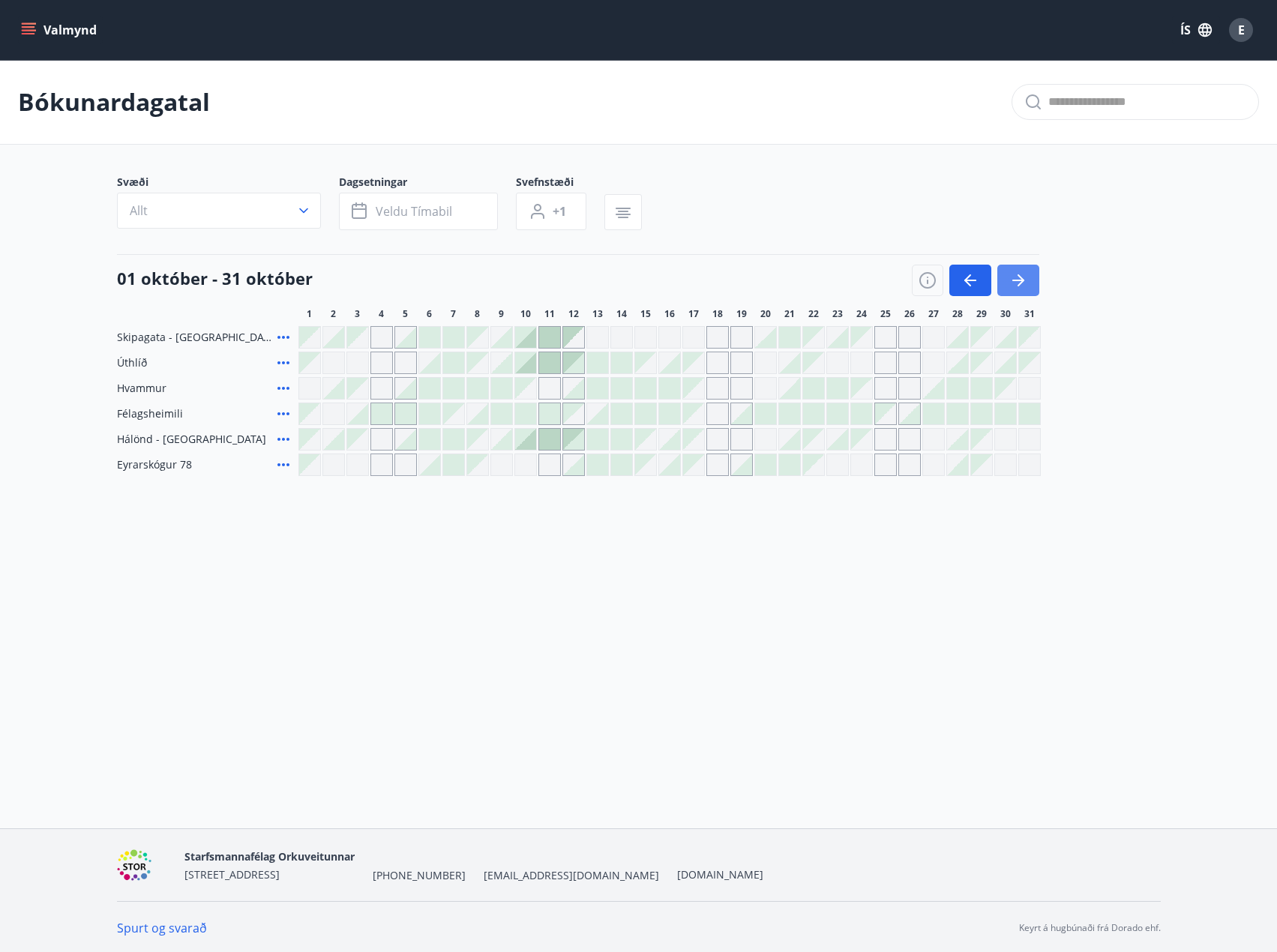
click at [1016, 280] on icon "button" at bounding box center [1018, 281] width 12 height 2
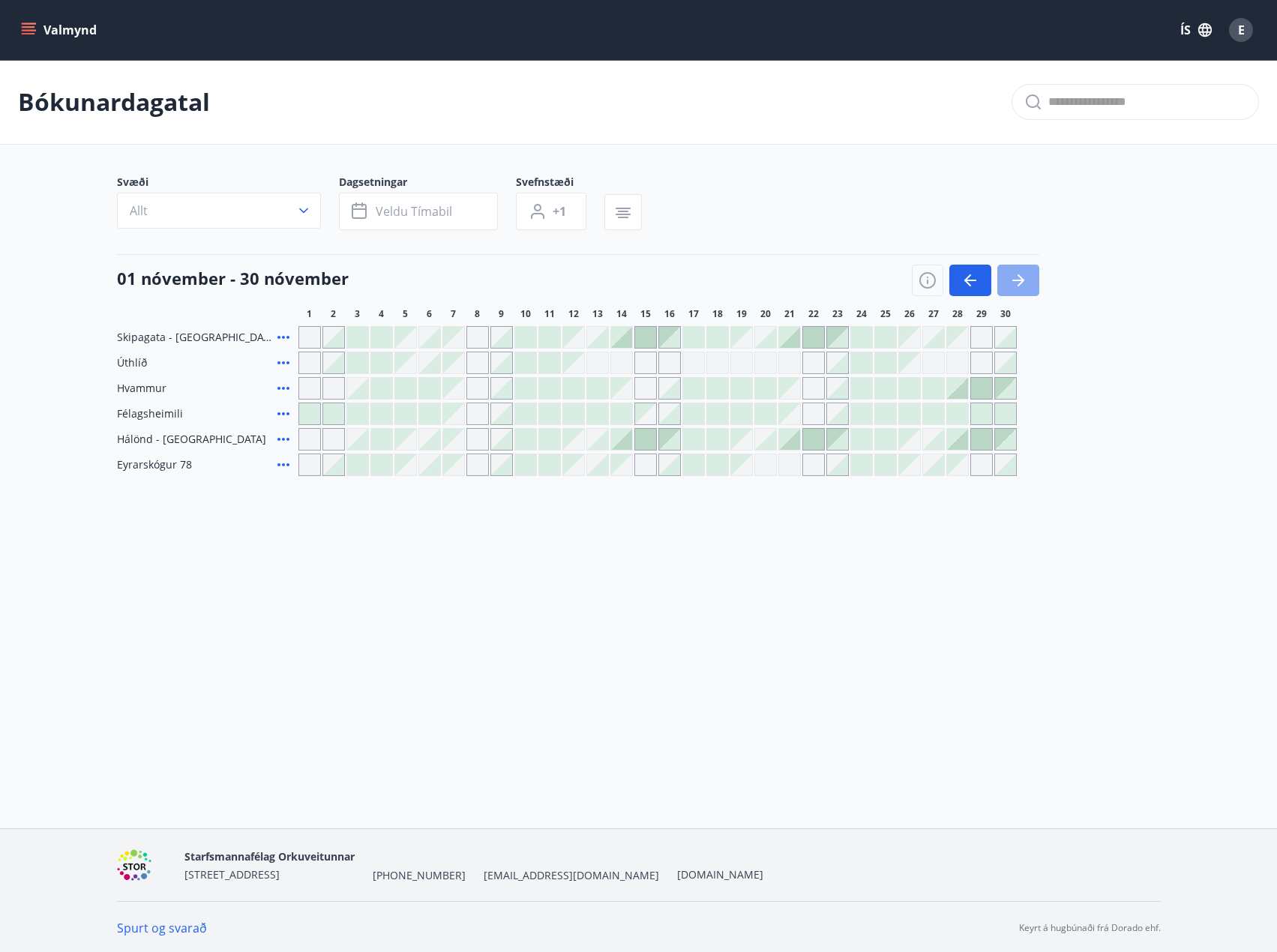
click at [1016, 280] on icon "button" at bounding box center [1018, 281] width 12 height 2
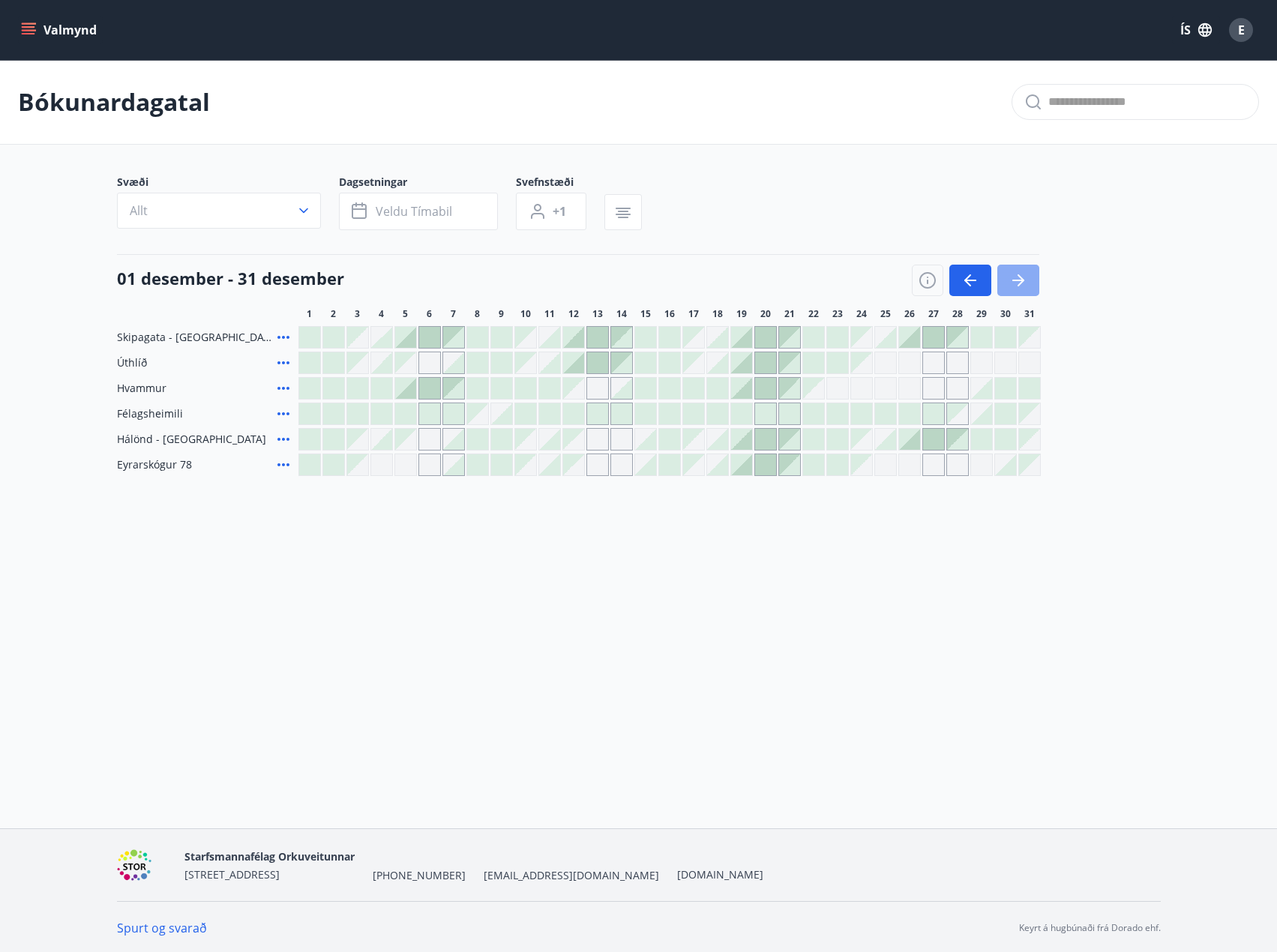
click at [1016, 280] on icon "button" at bounding box center [1018, 281] width 12 height 2
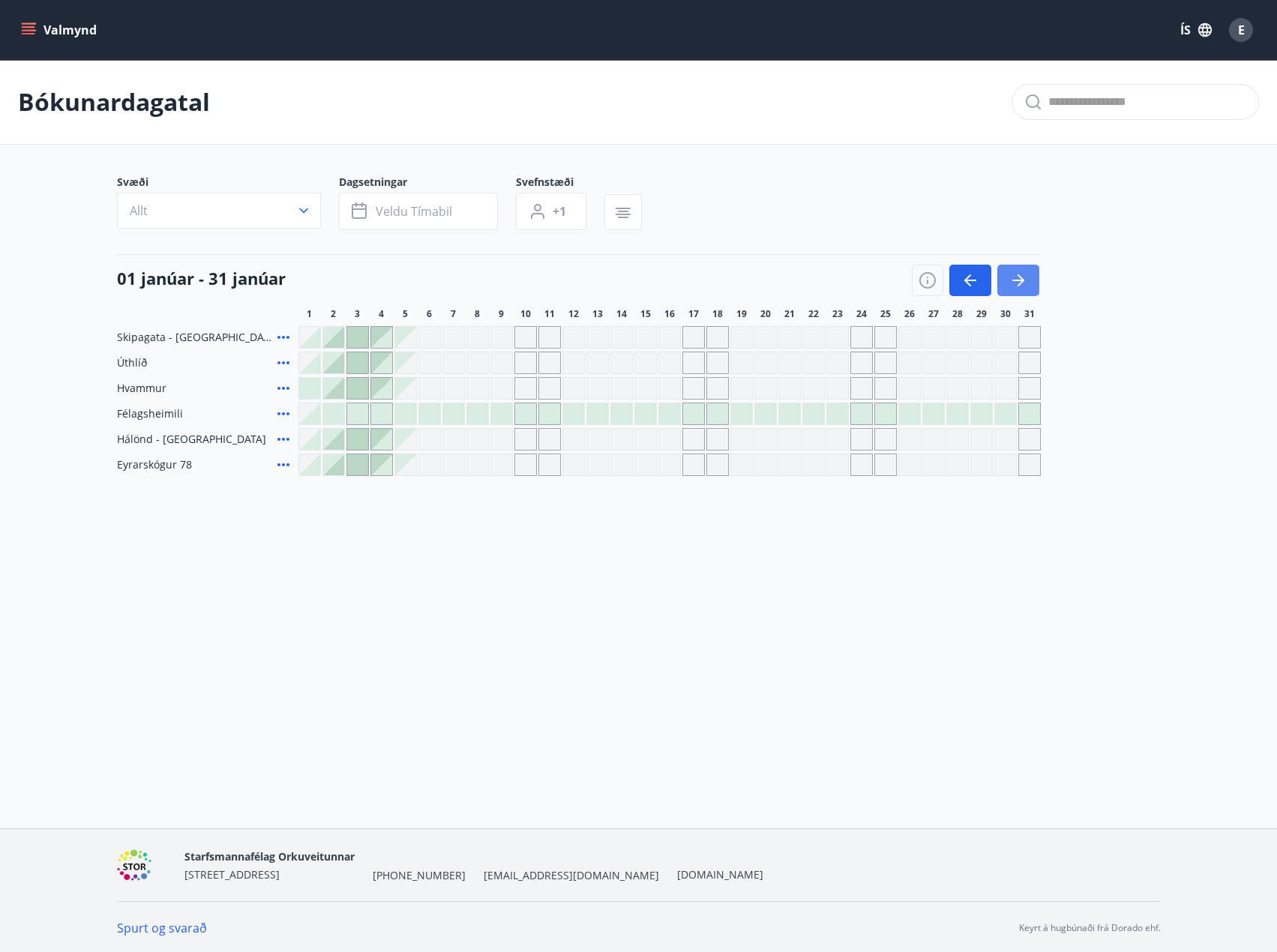
click at [1016, 280] on icon "button" at bounding box center [1018, 281] width 12 height 2
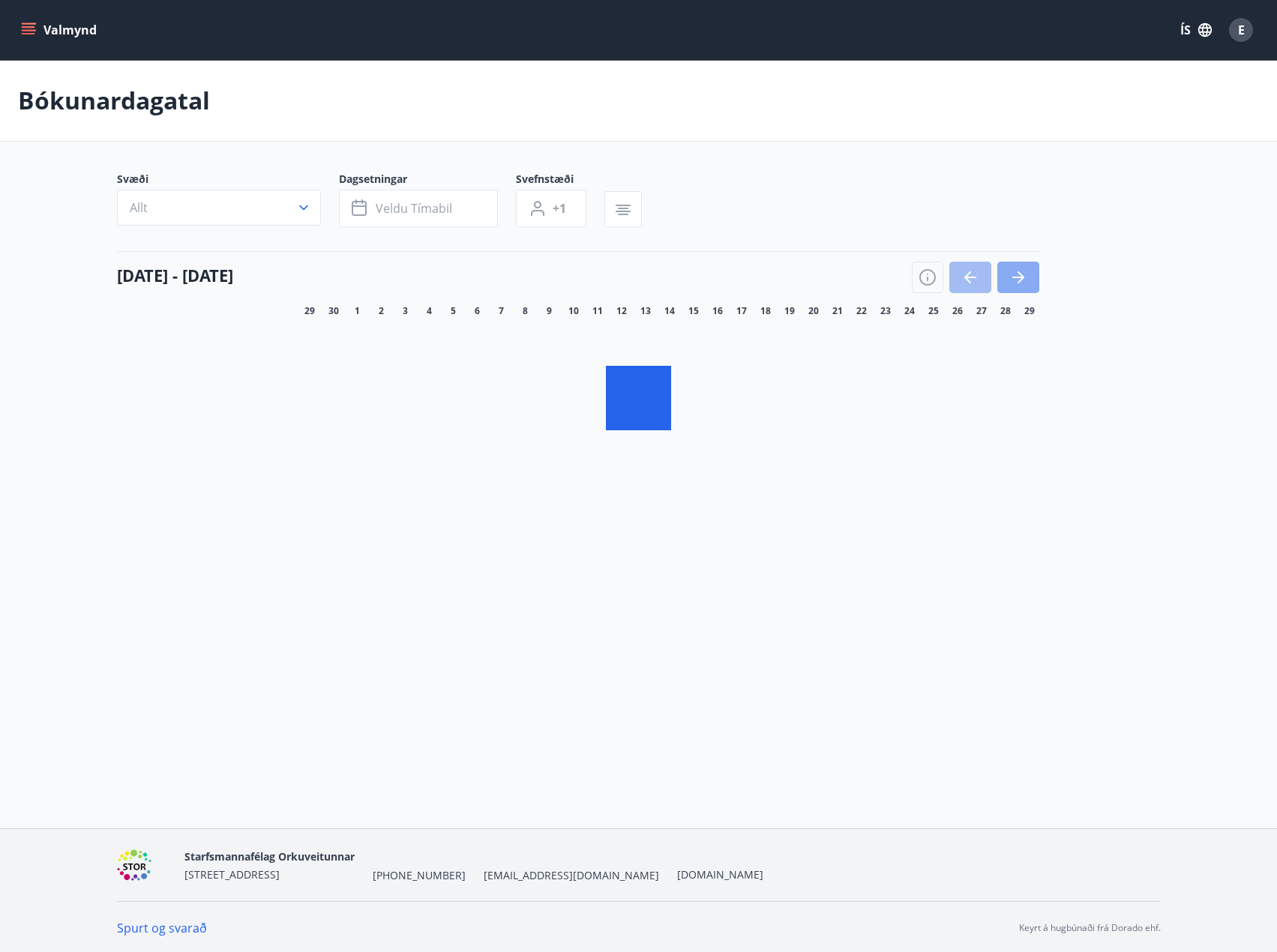
click at [1024, 283] on icon "button" at bounding box center [1018, 277] width 18 height 18
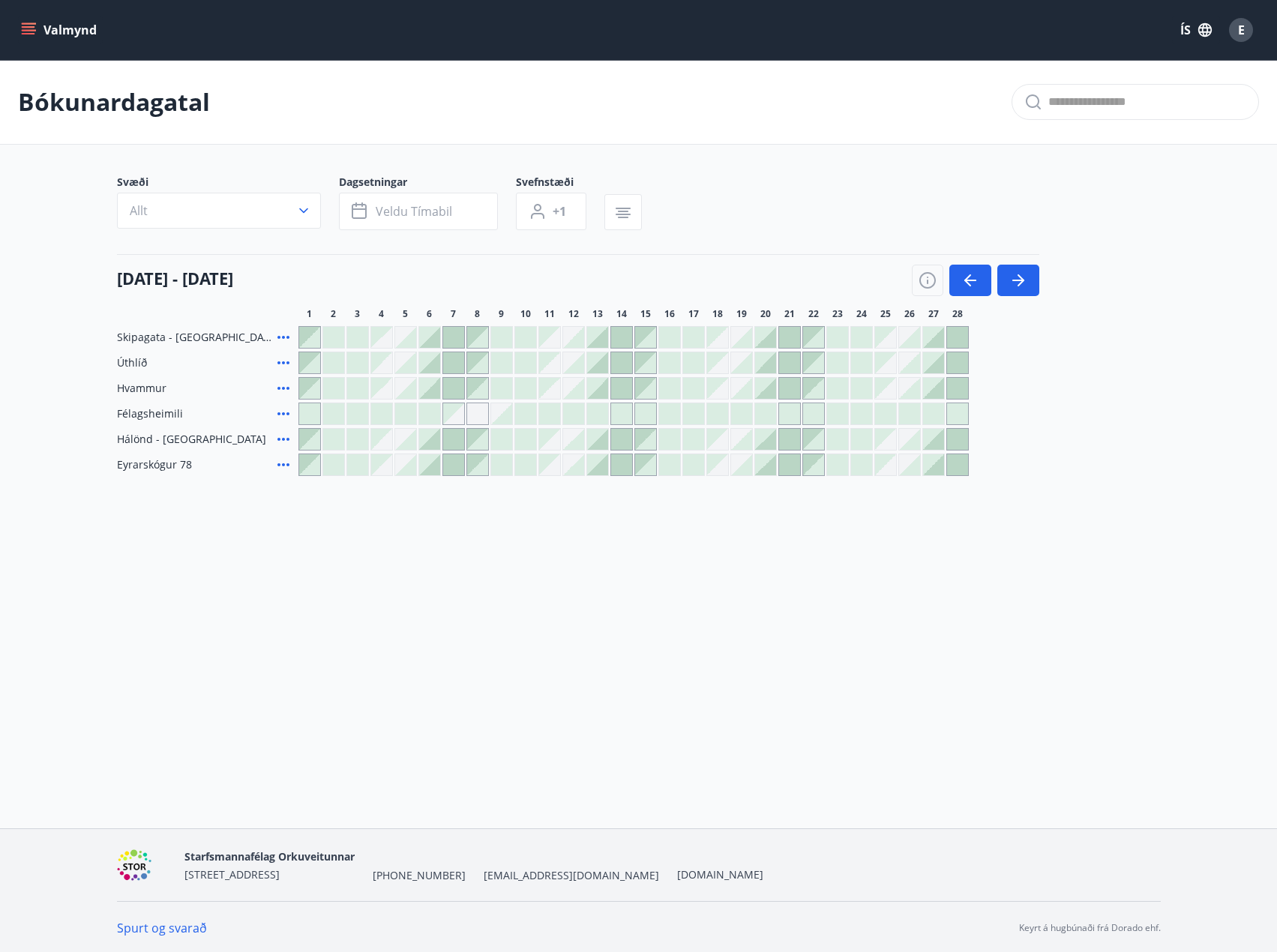
click at [741, 337] on div at bounding box center [741, 337] width 21 height 21
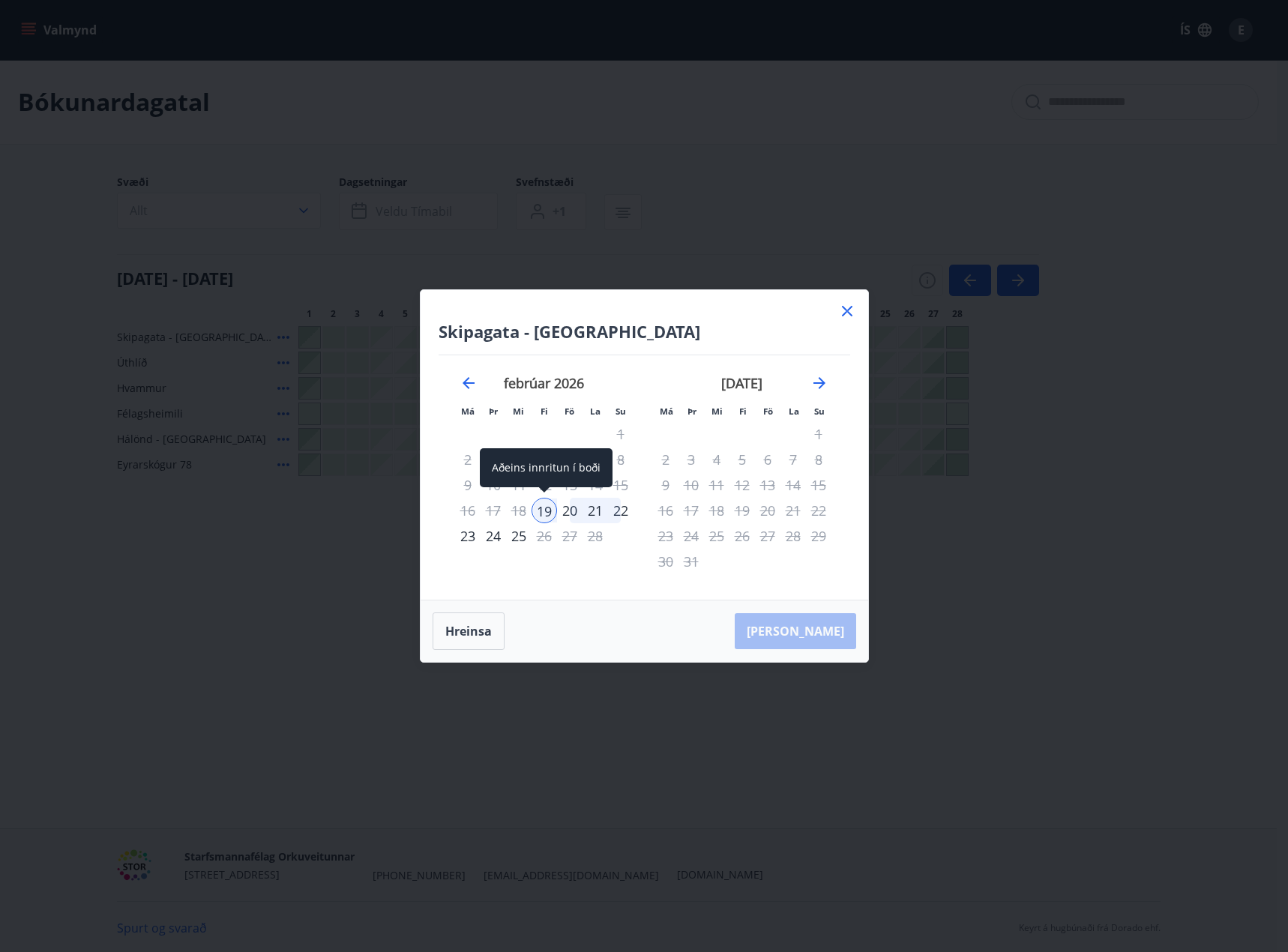
click at [548, 509] on div "19" at bounding box center [544, 510] width 26 height 26
click at [524, 540] on div "25" at bounding box center [519, 536] width 26 height 26
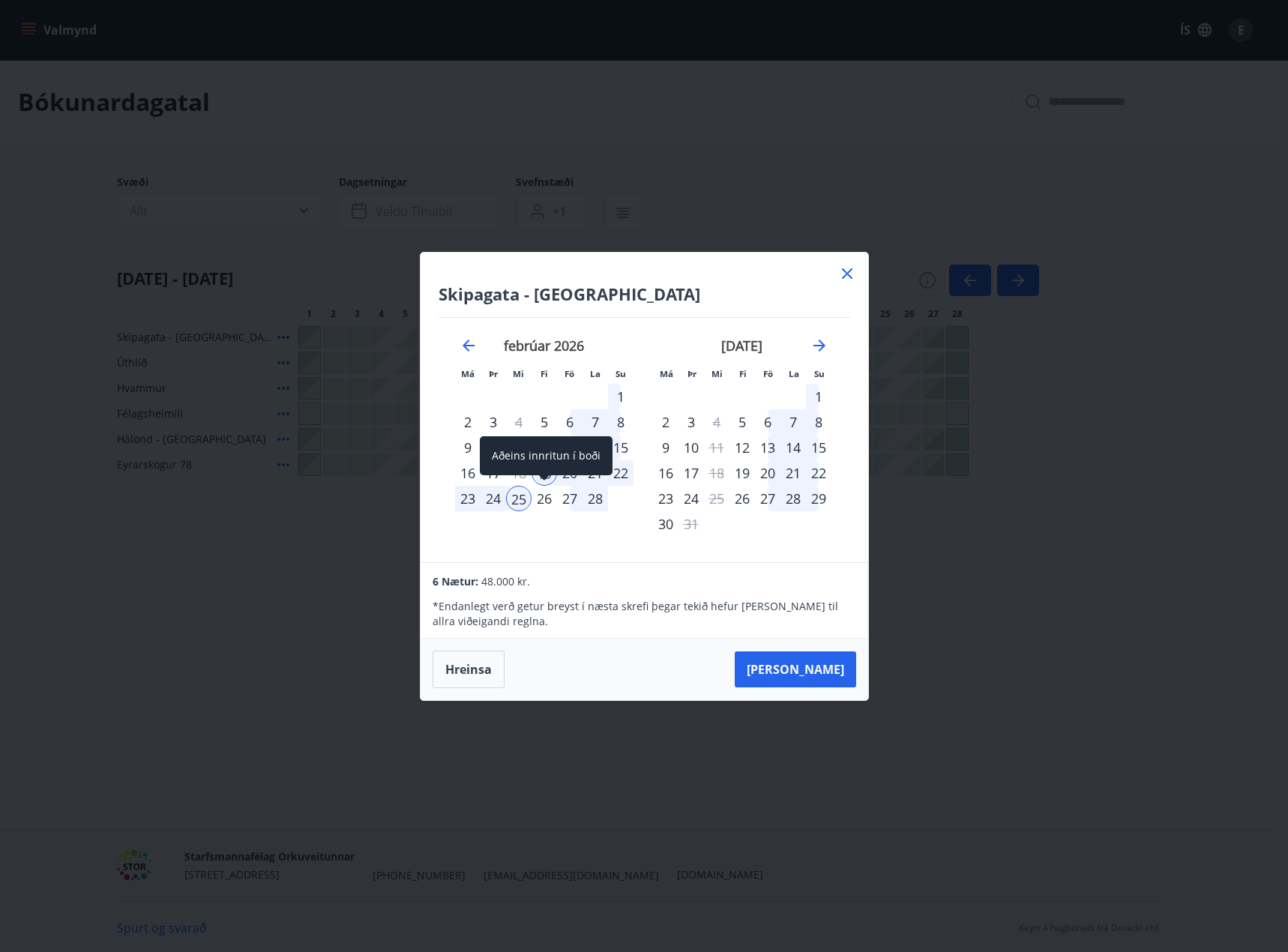
click at [545, 477] on span at bounding box center [544, 479] width 11 height 8
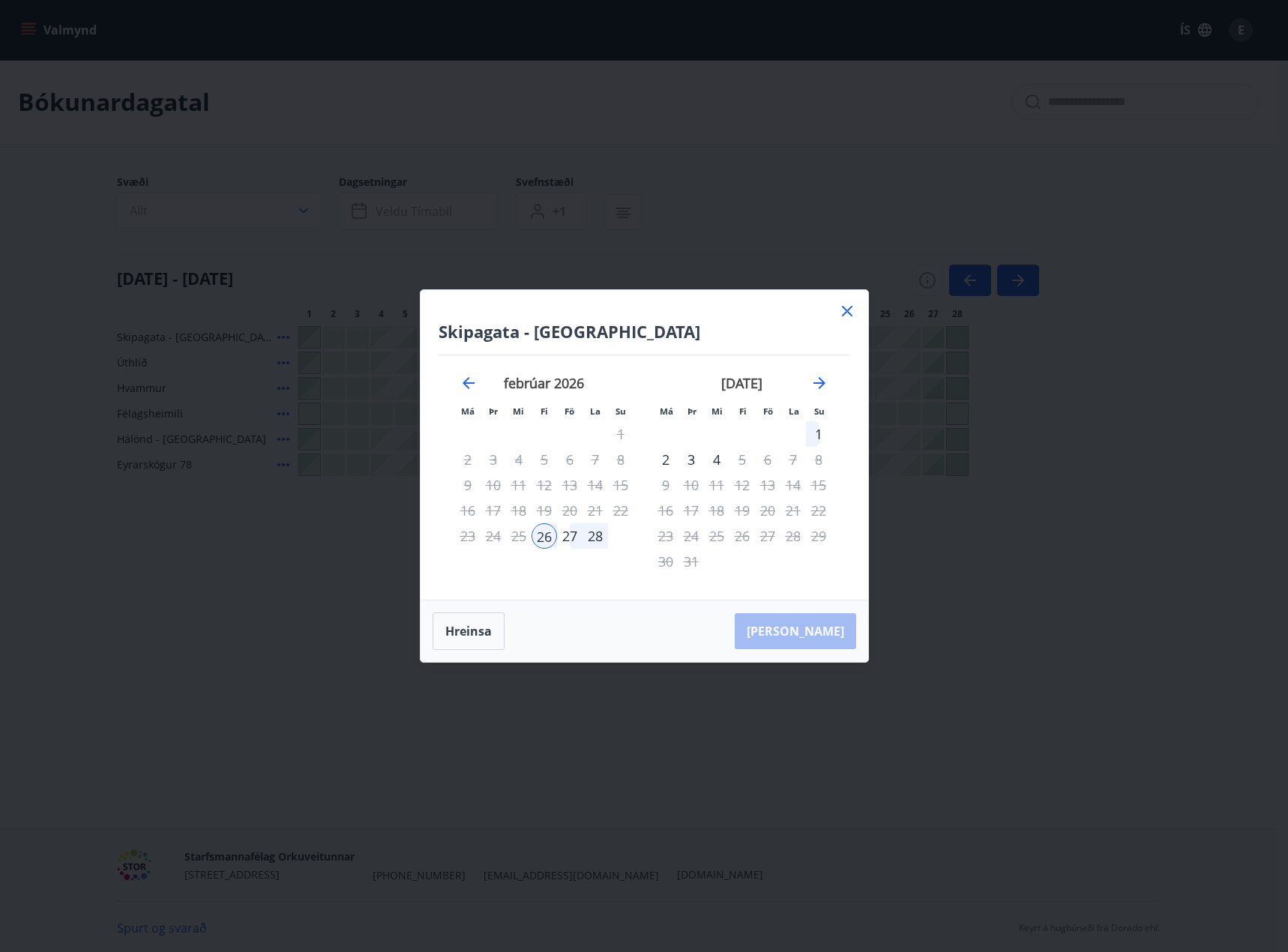
click at [576, 509] on div "20" at bounding box center [570, 510] width 26 height 26
drag, startPoint x: 540, startPoint y: 518, endPoint x: 531, endPoint y: 518, distance: 9.0
click at [534, 518] on div "19" at bounding box center [544, 510] width 26 height 26
click at [506, 518] on div "18" at bounding box center [519, 510] width 26 height 26
click at [543, 541] on div "26" at bounding box center [544, 536] width 26 height 26
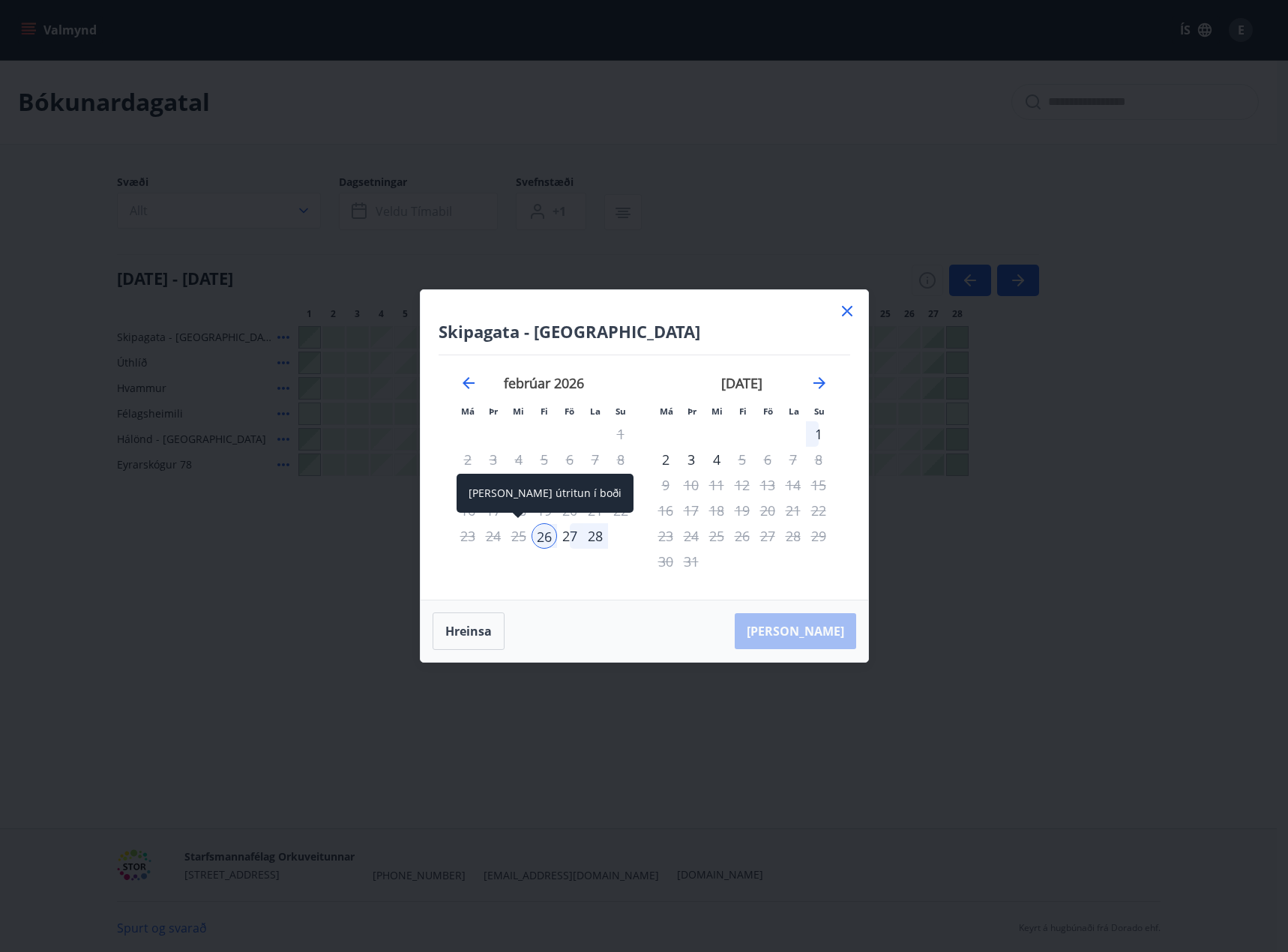
click at [500, 537] on div "24" at bounding box center [493, 536] width 26 height 26
click at [530, 508] on div "Aðeins útritun í boði" at bounding box center [544, 492] width 176 height 39
click at [580, 506] on div "20" at bounding box center [570, 510] width 26 height 26
click at [595, 516] on div "21" at bounding box center [595, 510] width 26 height 26
click at [480, 625] on button "Hreinsa" at bounding box center [469, 631] width 72 height 38
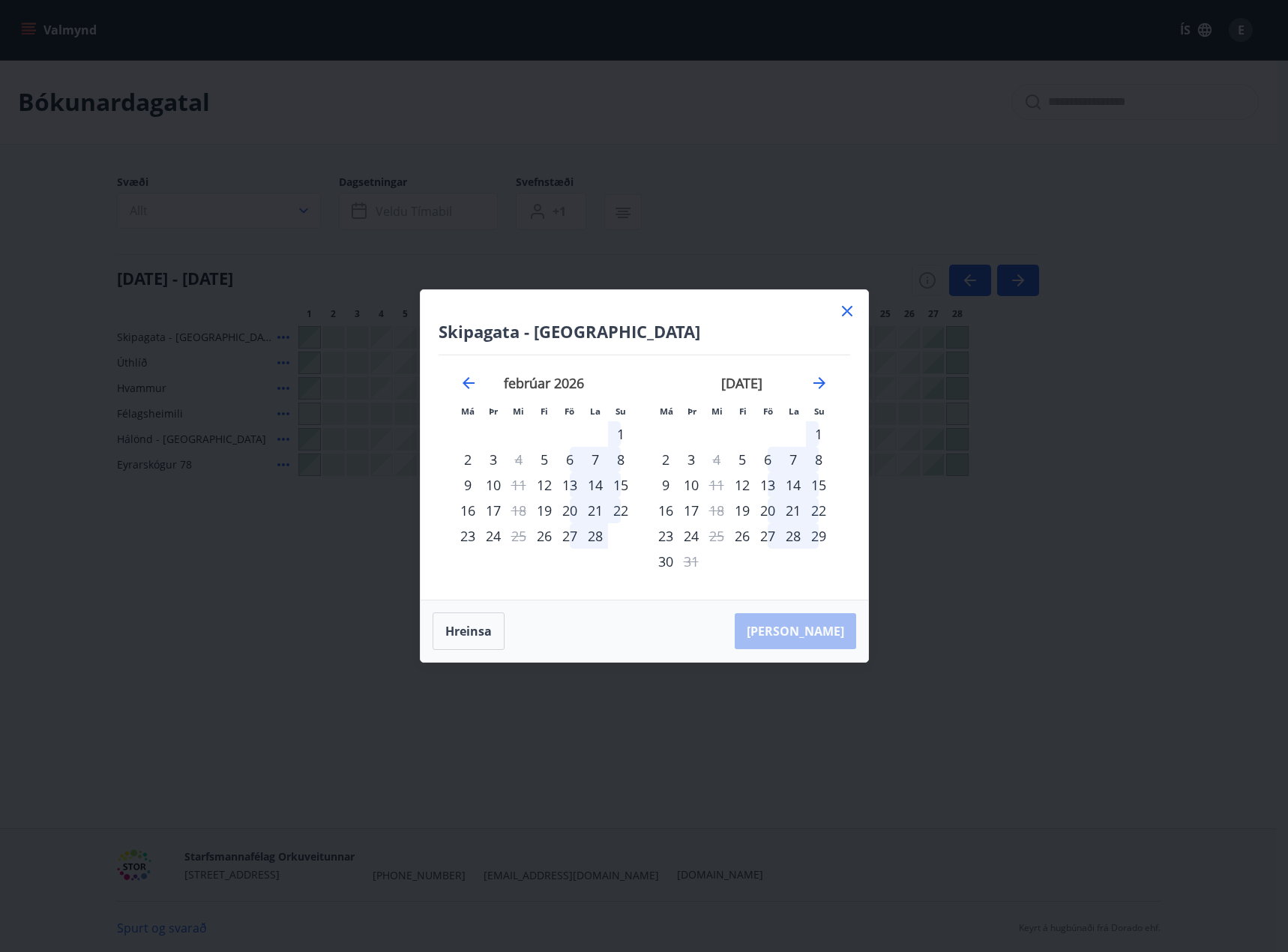
drag, startPoint x: 848, startPoint y: 304, endPoint x: 356, endPoint y: 379, distance: 497.7
click at [848, 304] on icon at bounding box center [847, 311] width 18 height 18
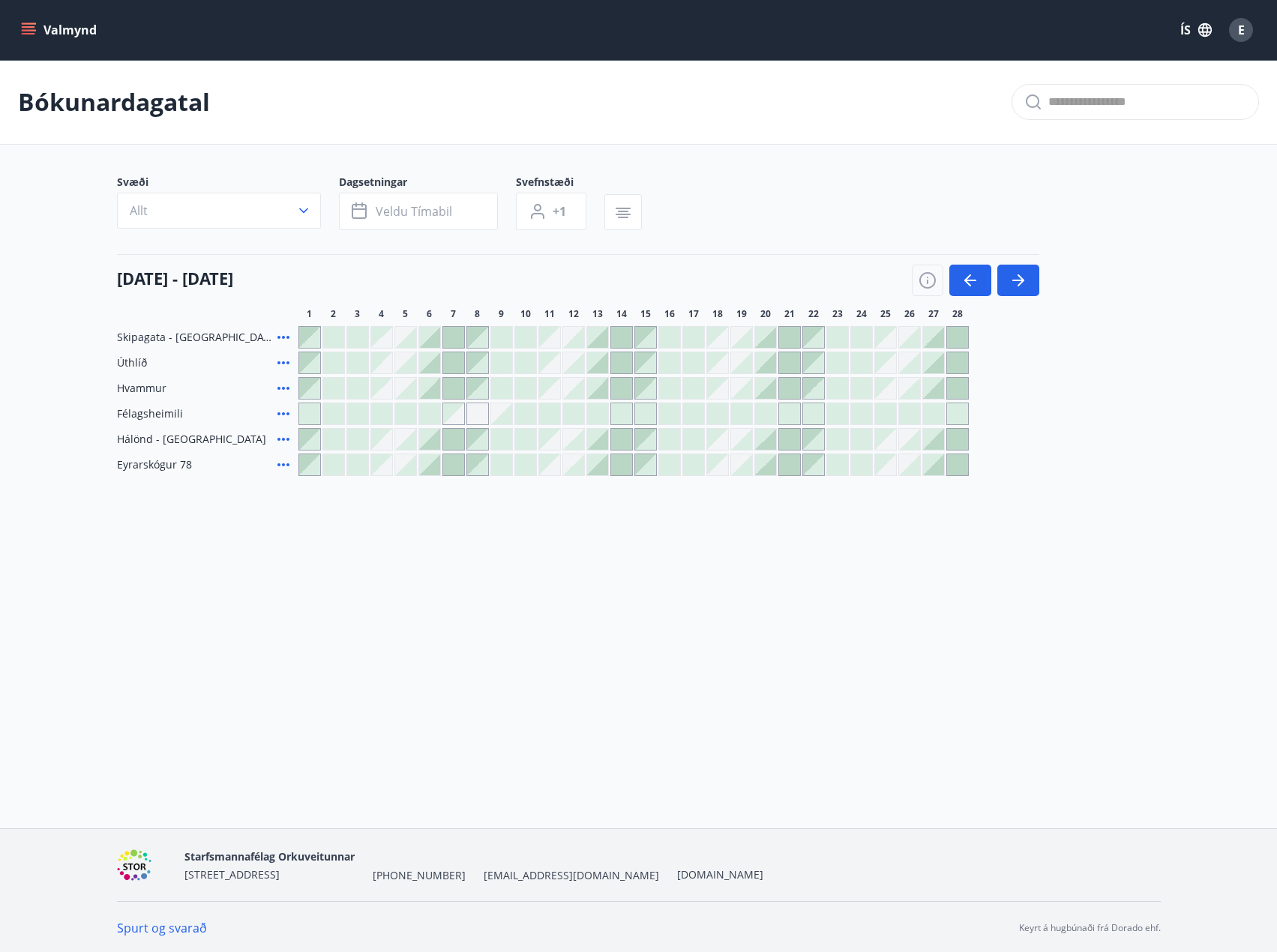
click at [743, 444] on div at bounding box center [741, 439] width 21 height 21
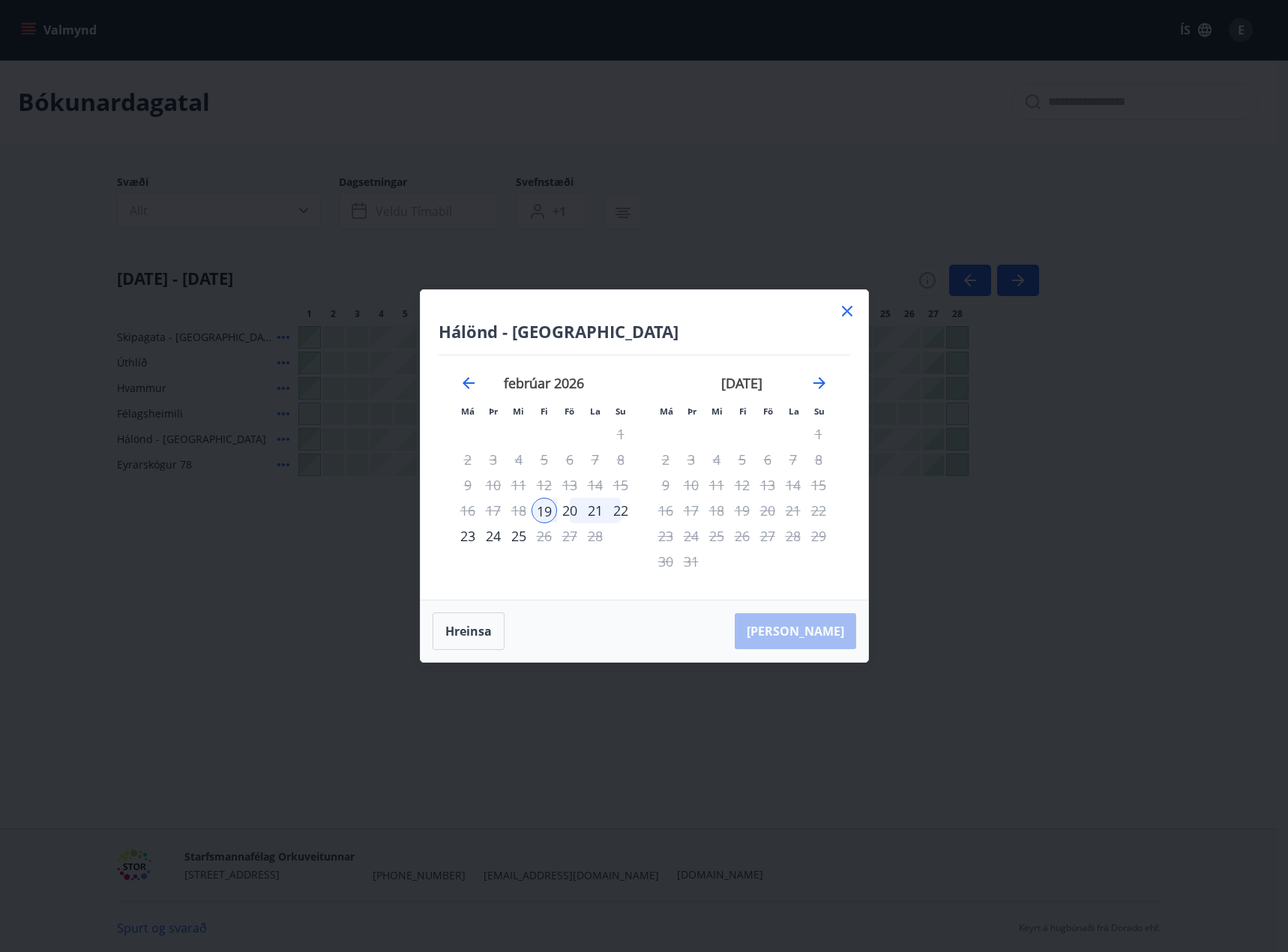
click at [465, 541] on div "23" at bounding box center [469, 536] width 26 height 26
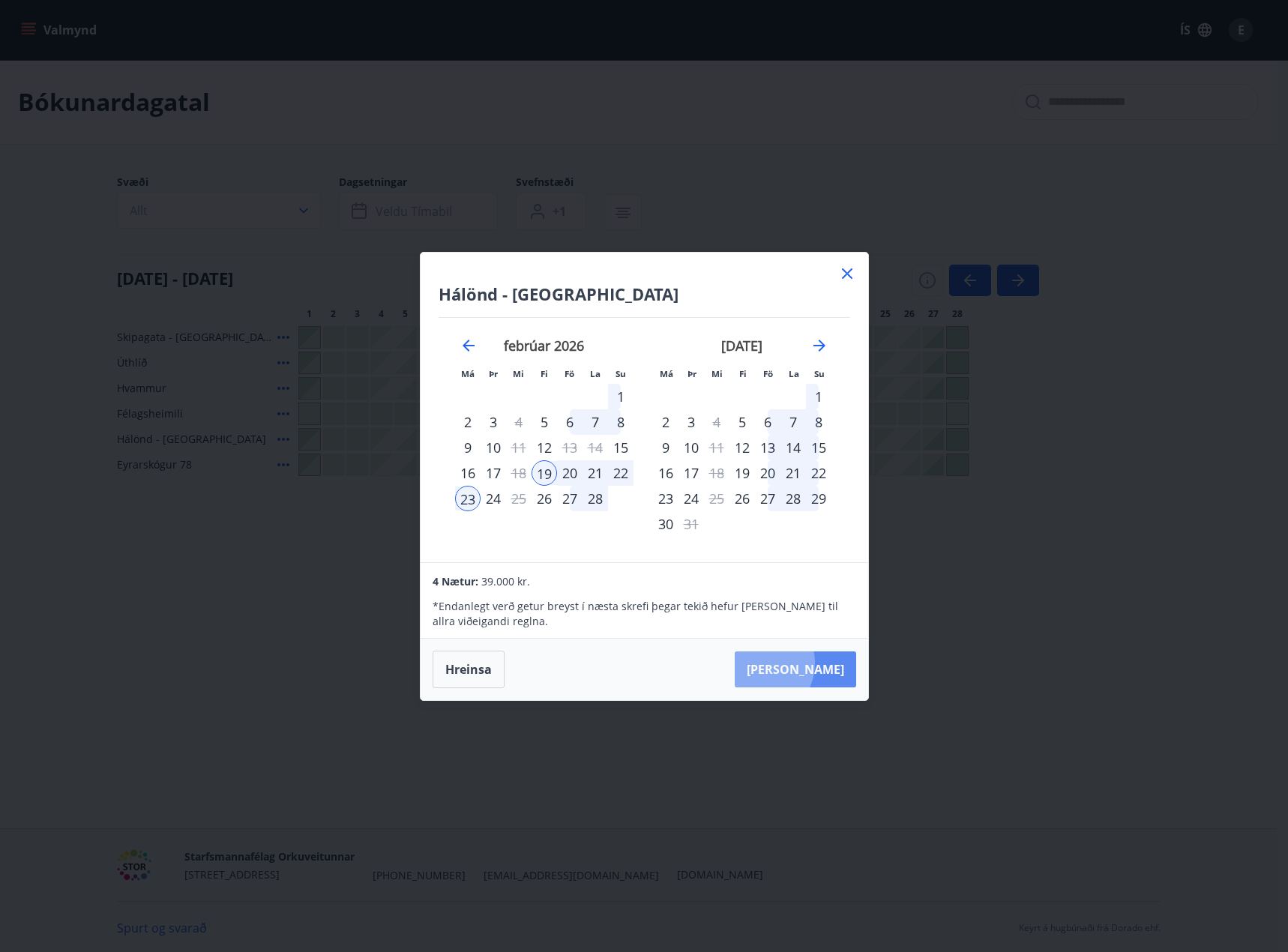
click at [804, 663] on button "Taka Frá" at bounding box center [796, 670] width 122 height 36
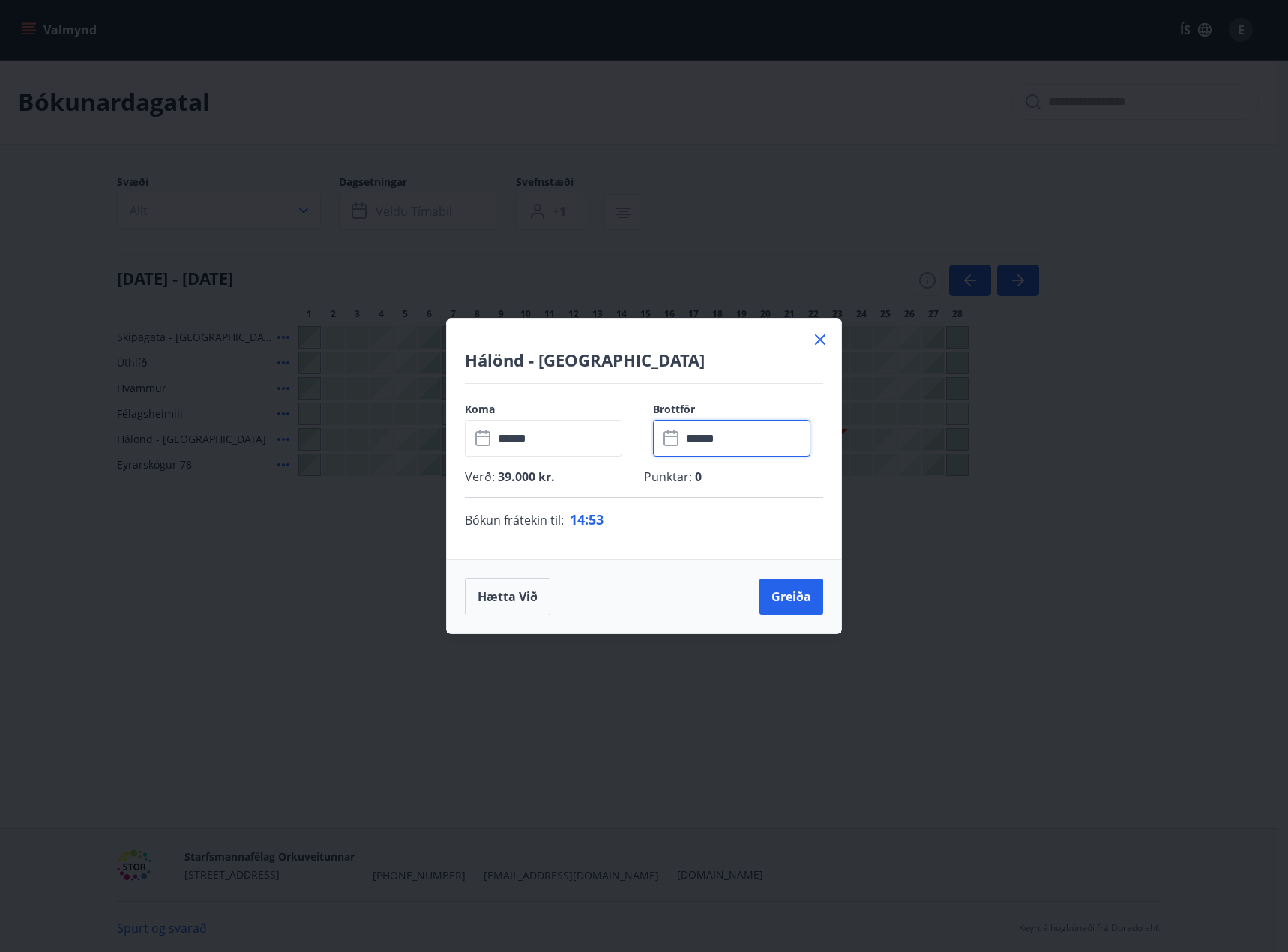
click at [703, 428] on input "******" at bounding box center [746, 438] width 129 height 37
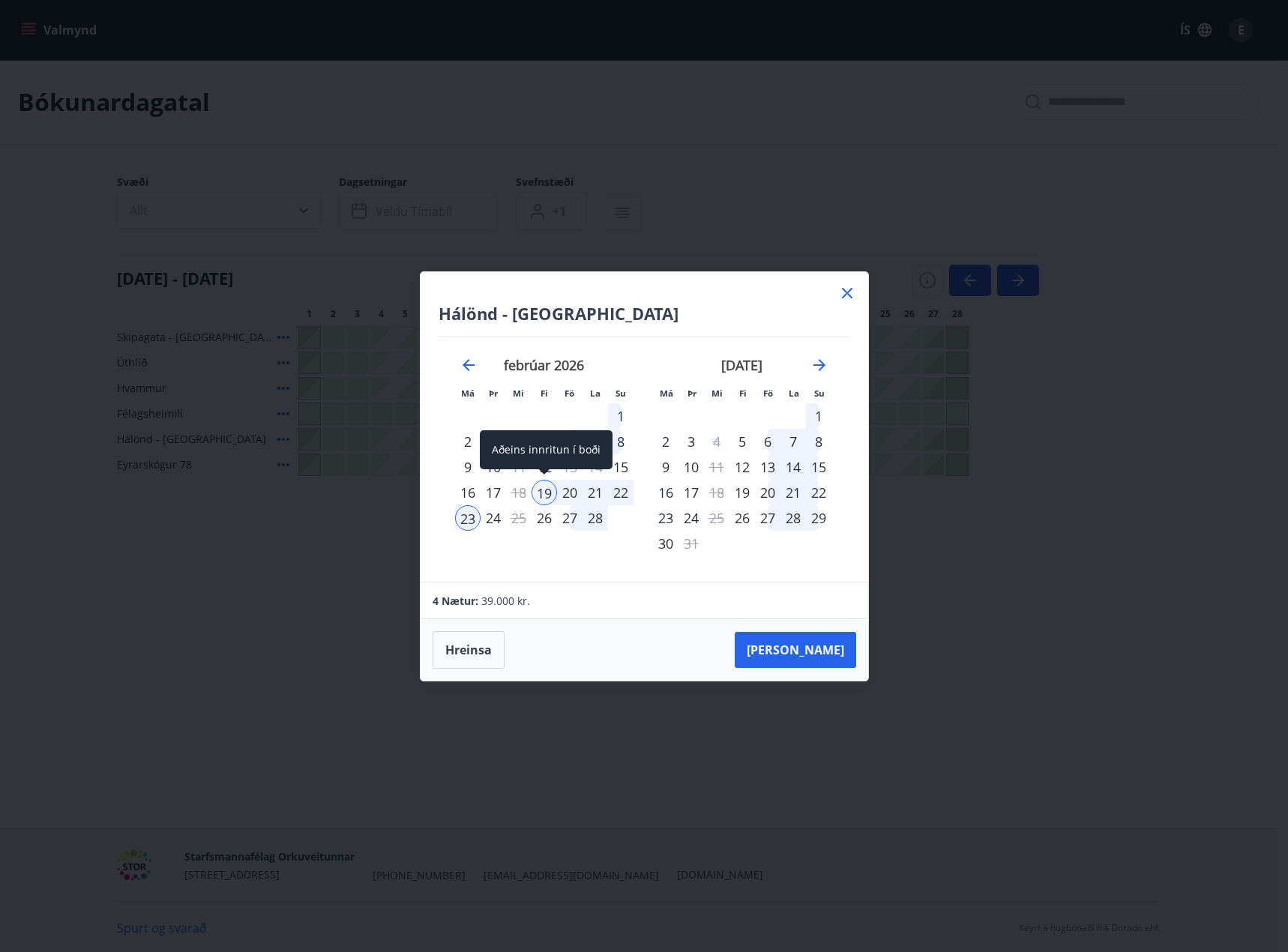
click at [547, 497] on div "19" at bounding box center [544, 492] width 26 height 26
click at [621, 492] on div "22" at bounding box center [621, 492] width 26 height 26
click at [795, 656] on button "Taka Frá" at bounding box center [796, 650] width 122 height 36
click at [824, 649] on button "Taka Frá" at bounding box center [796, 650] width 122 height 36
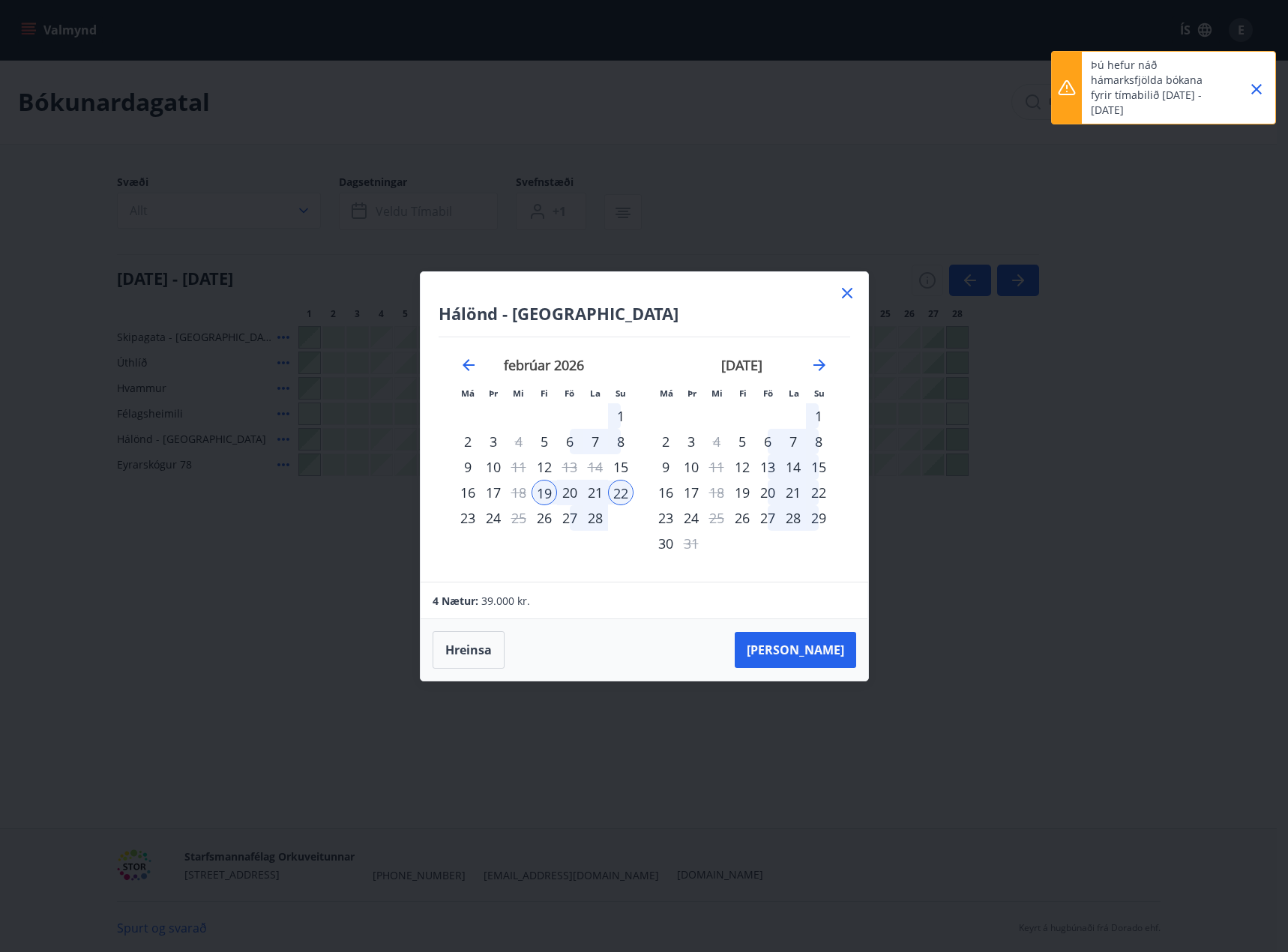
click at [1254, 84] on icon "Close" at bounding box center [1257, 89] width 18 height 18
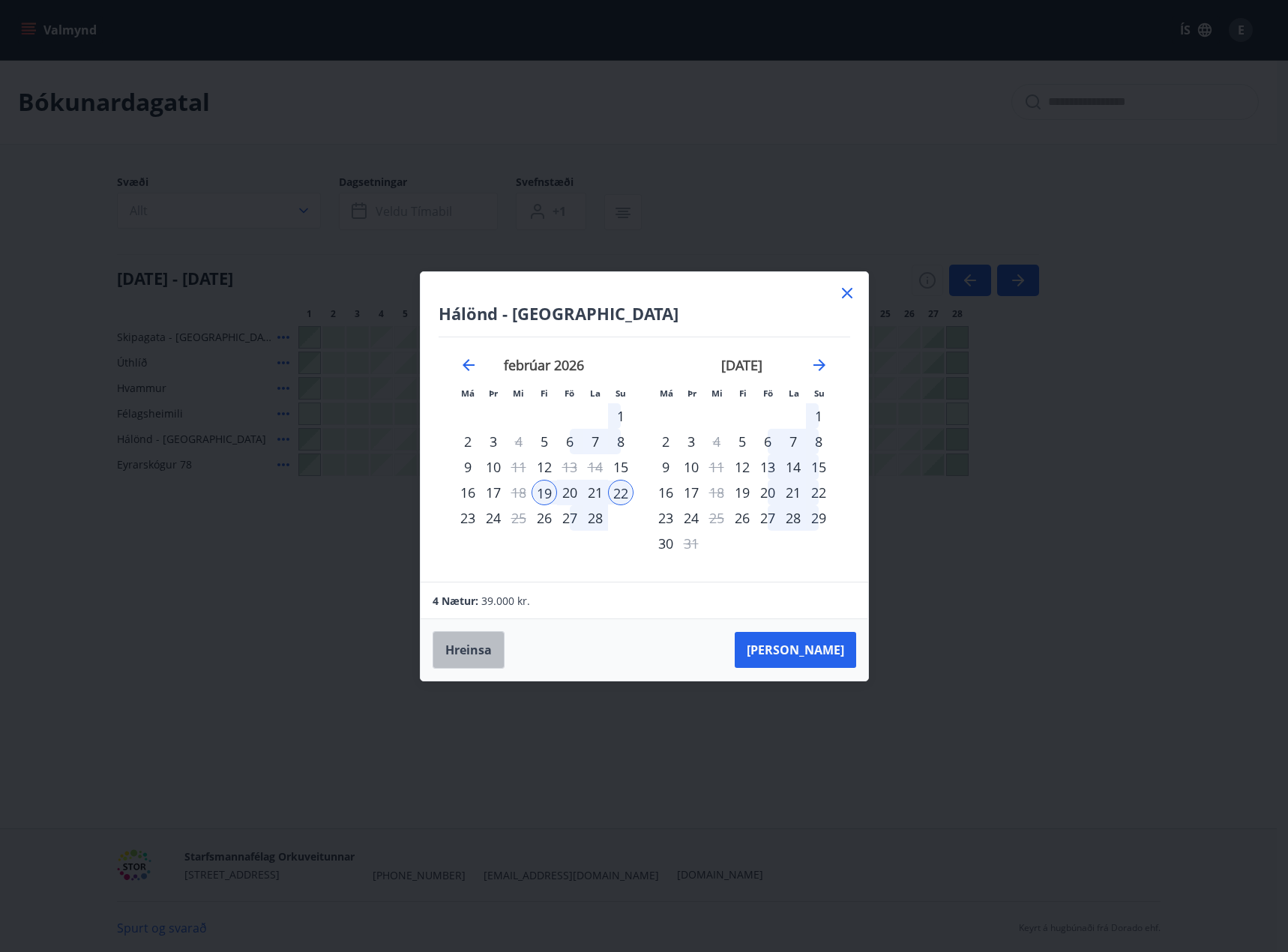
click at [466, 658] on button "Hreinsa" at bounding box center [469, 650] width 72 height 38
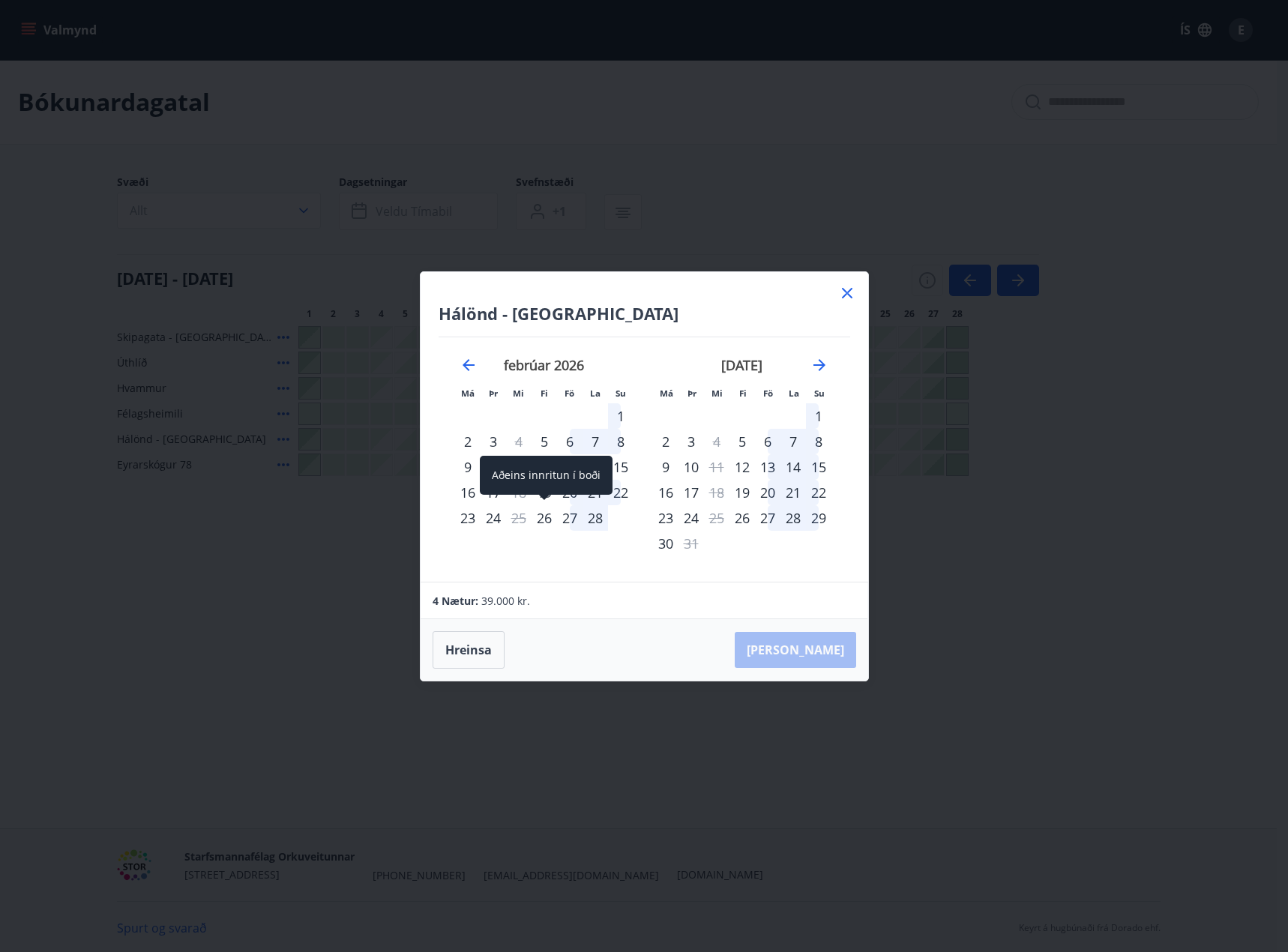
click at [549, 496] on div "Aðeins innritun í boði" at bounding box center [545, 480] width 133 height 50
click at [579, 444] on div "6" at bounding box center [570, 442] width 26 height 26
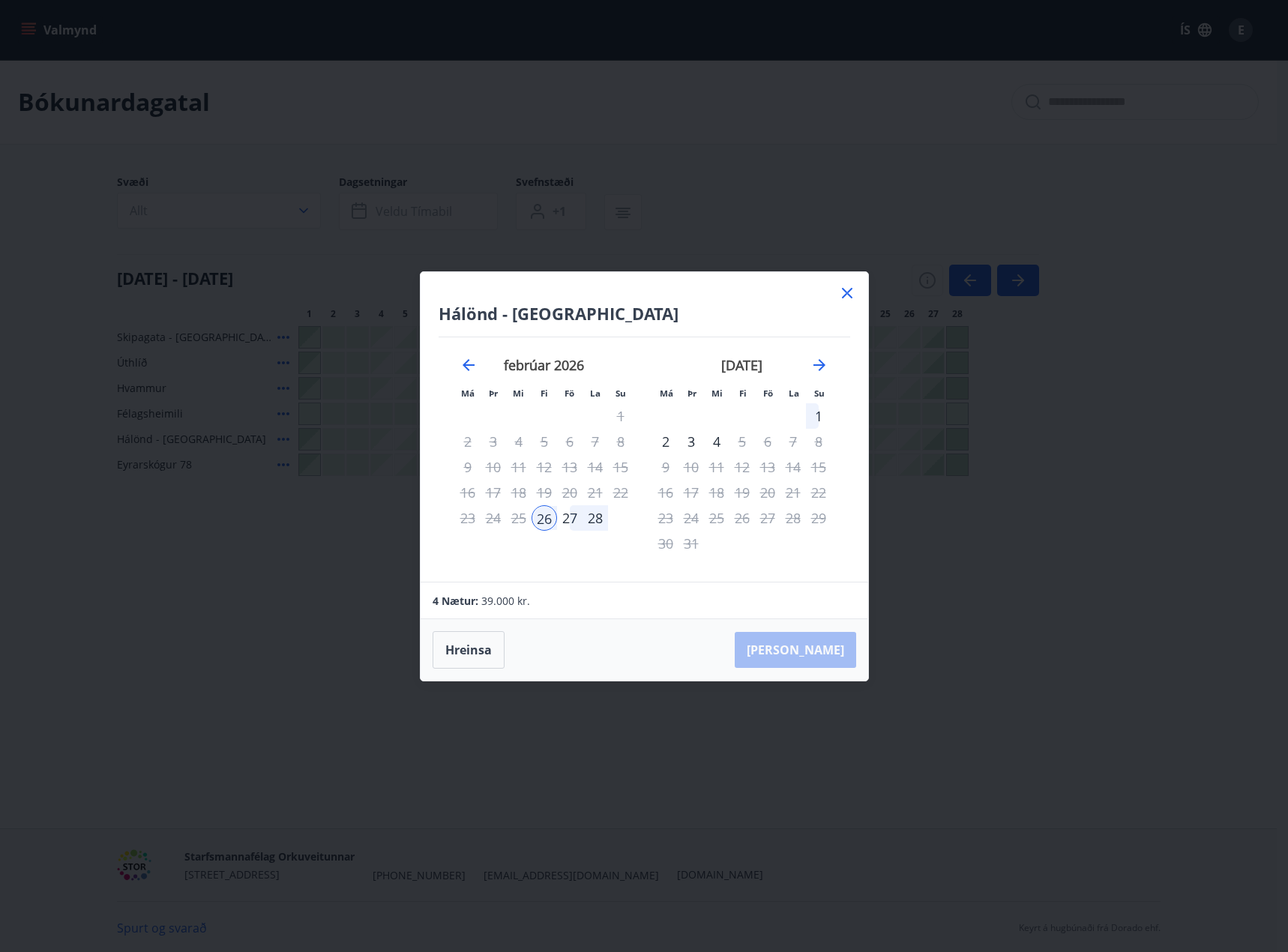
click at [535, 497] on div "19" at bounding box center [544, 492] width 26 height 26
click at [582, 481] on tr "16 17 18 19 20 21 22" at bounding box center [544, 492] width 178 height 26
click at [844, 292] on icon at bounding box center [847, 293] width 18 height 18
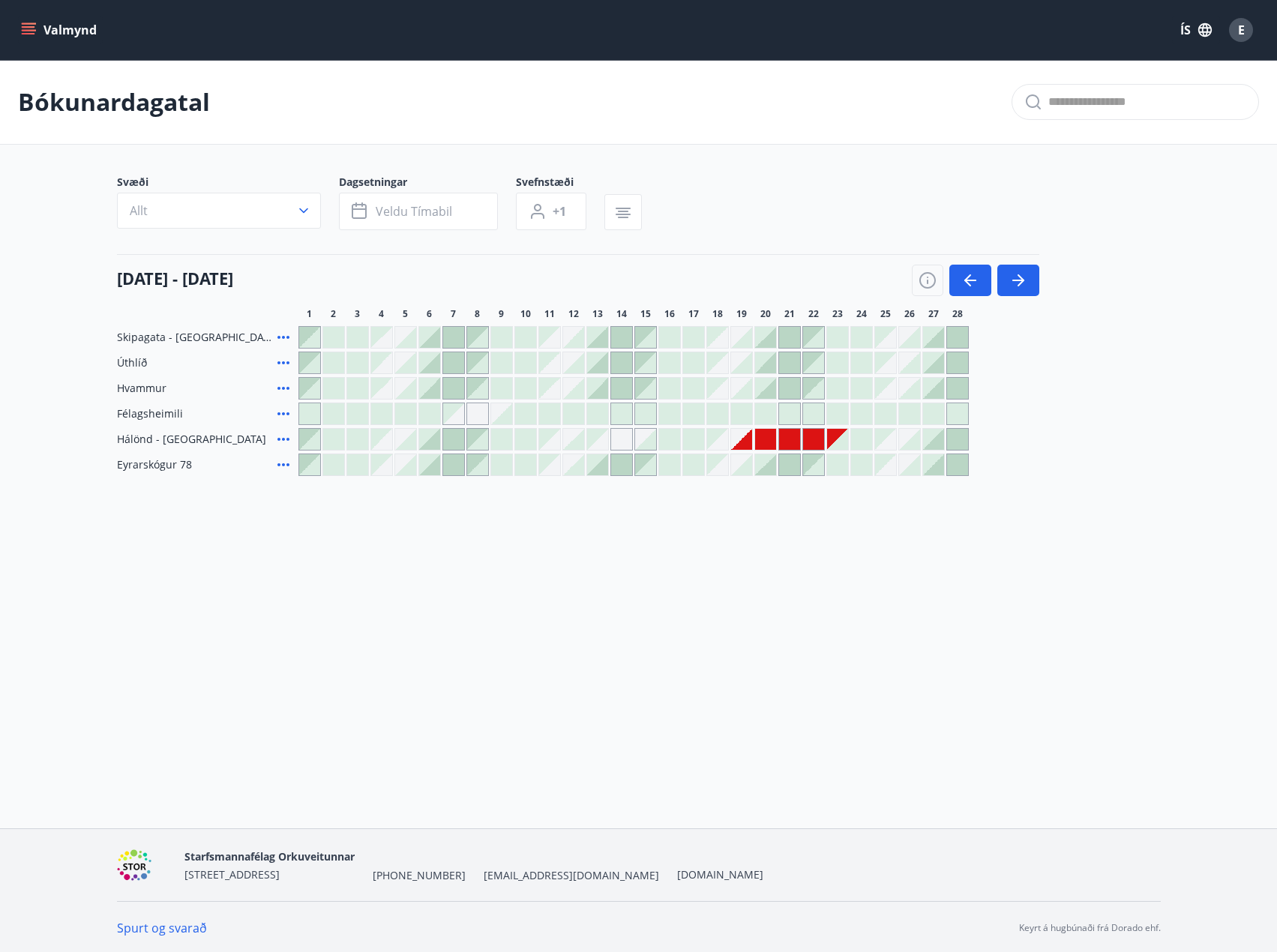
click at [749, 445] on div at bounding box center [741, 439] width 21 height 21
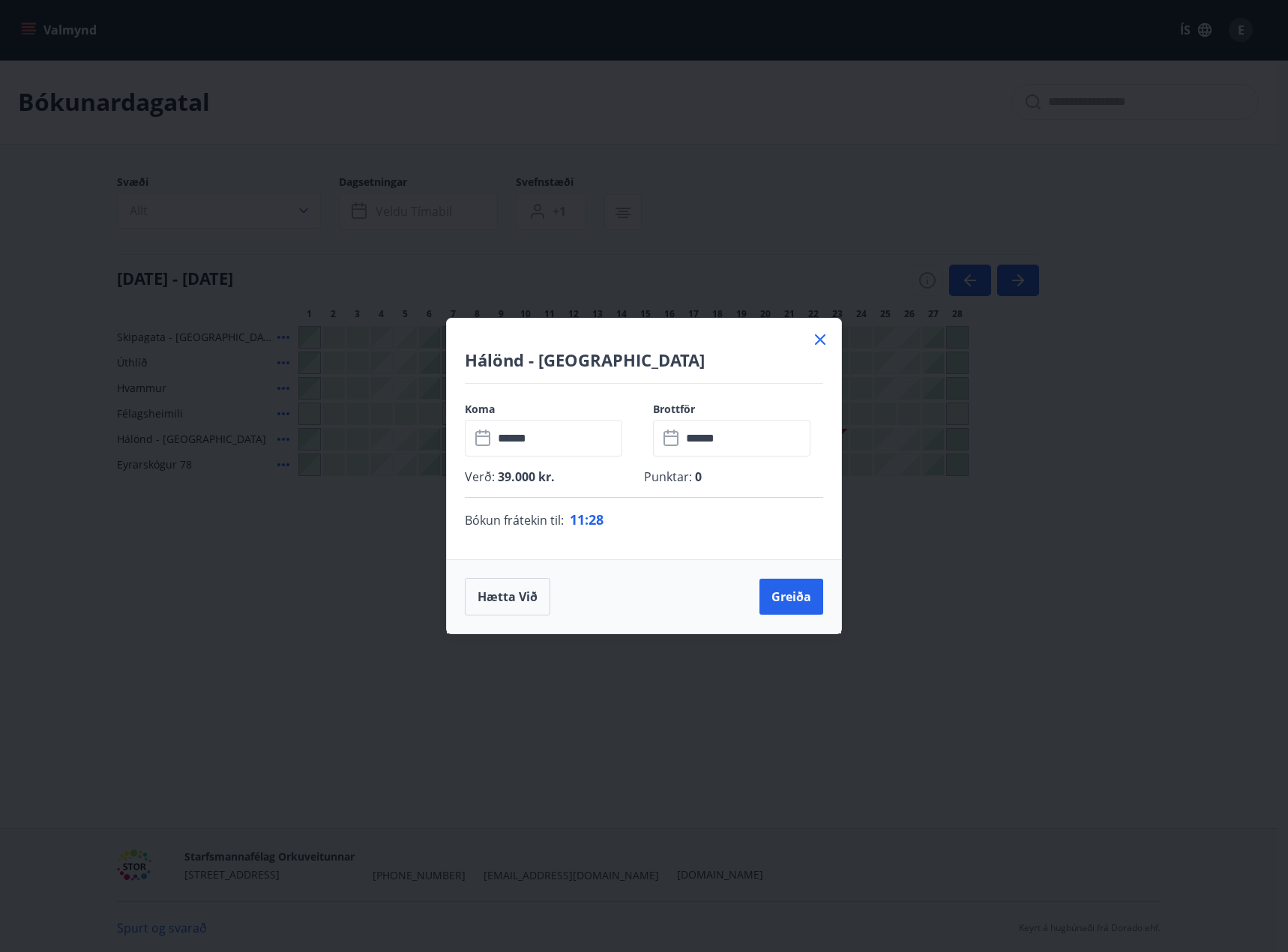
click at [713, 449] on input "******" at bounding box center [746, 438] width 129 height 37
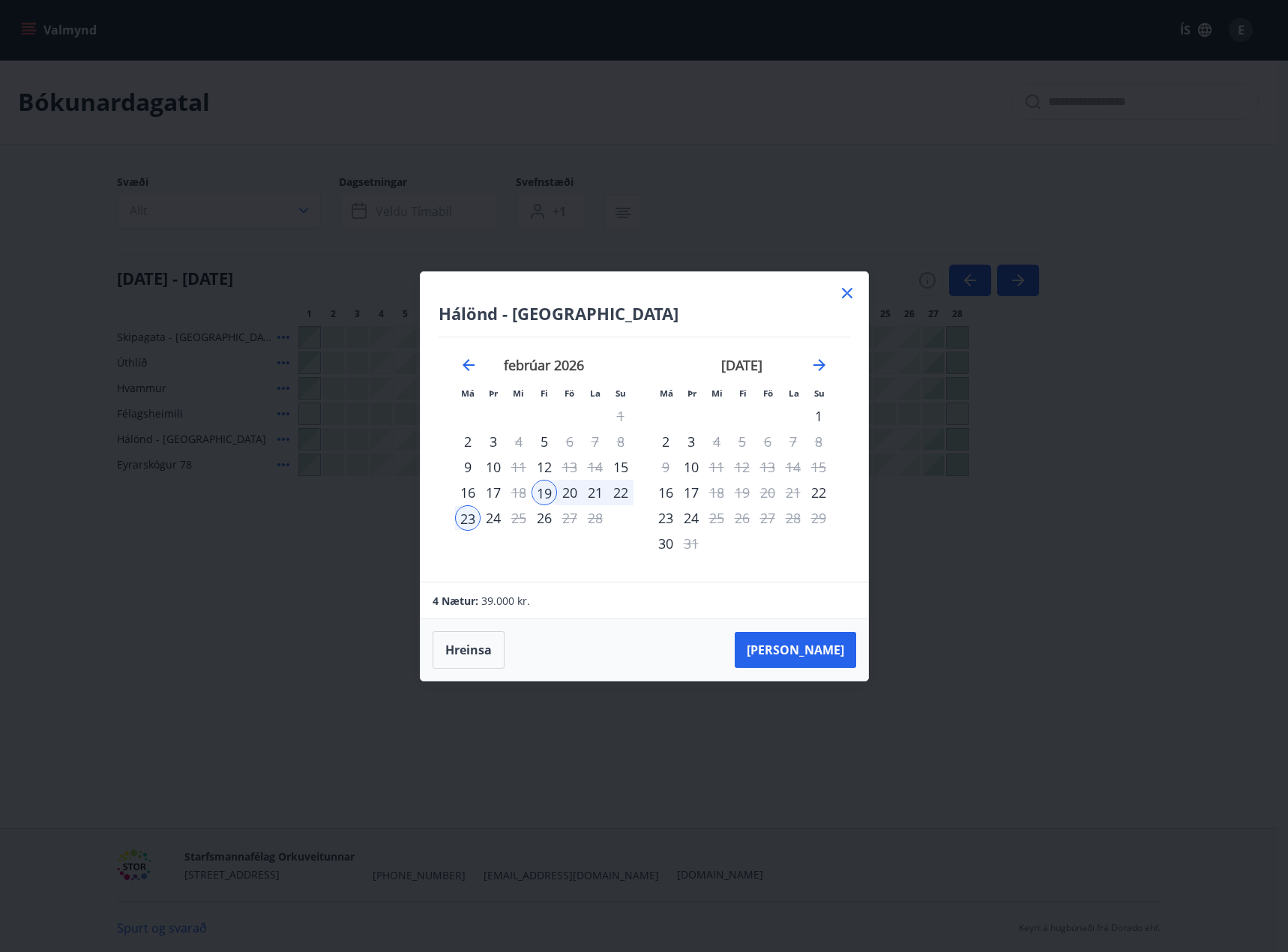
click at [615, 494] on div "22" at bounding box center [621, 492] width 26 height 26
click at [827, 654] on button "Taka Frá" at bounding box center [796, 650] width 122 height 36
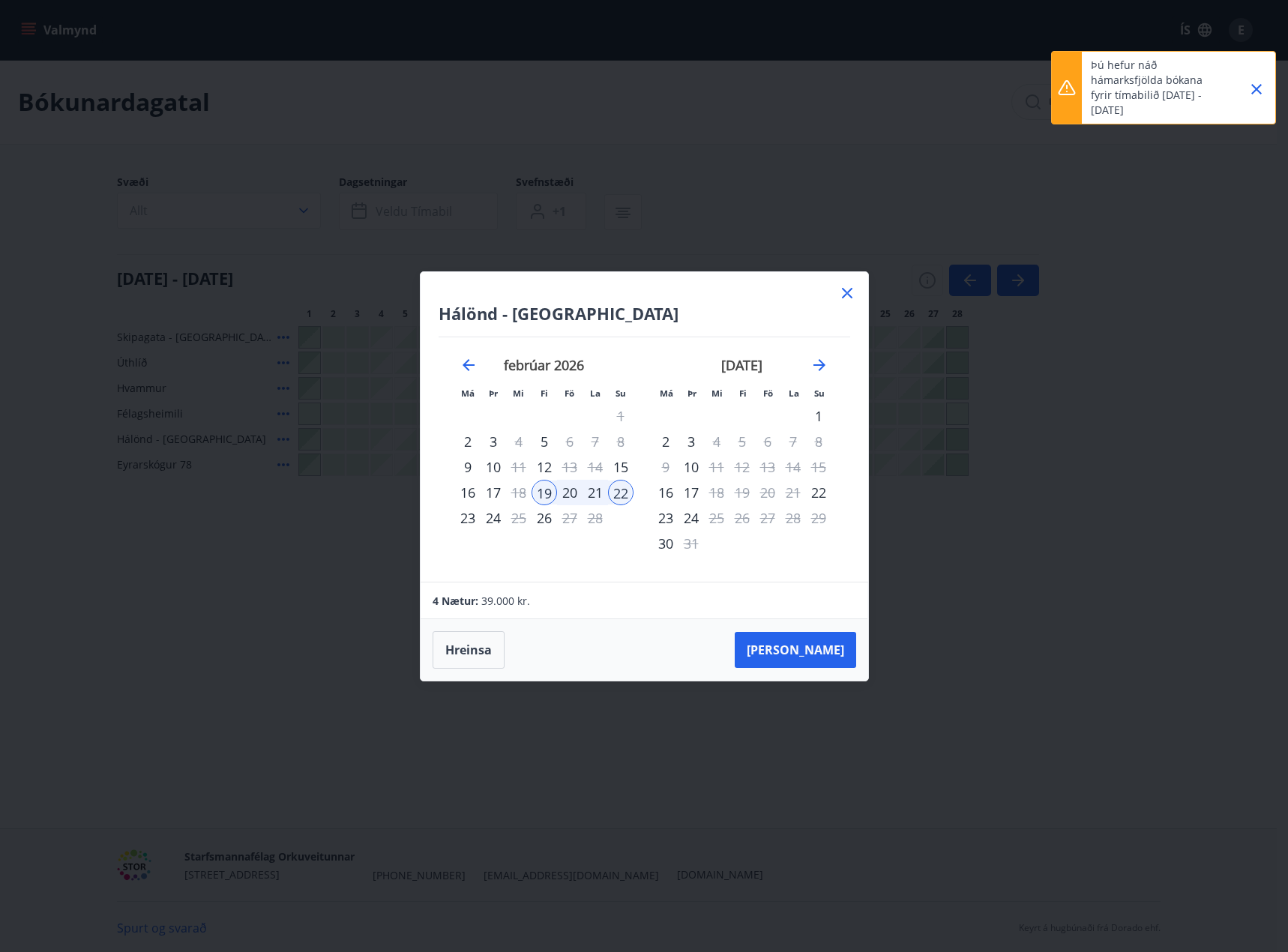
click at [848, 295] on icon at bounding box center [847, 293] width 18 height 18
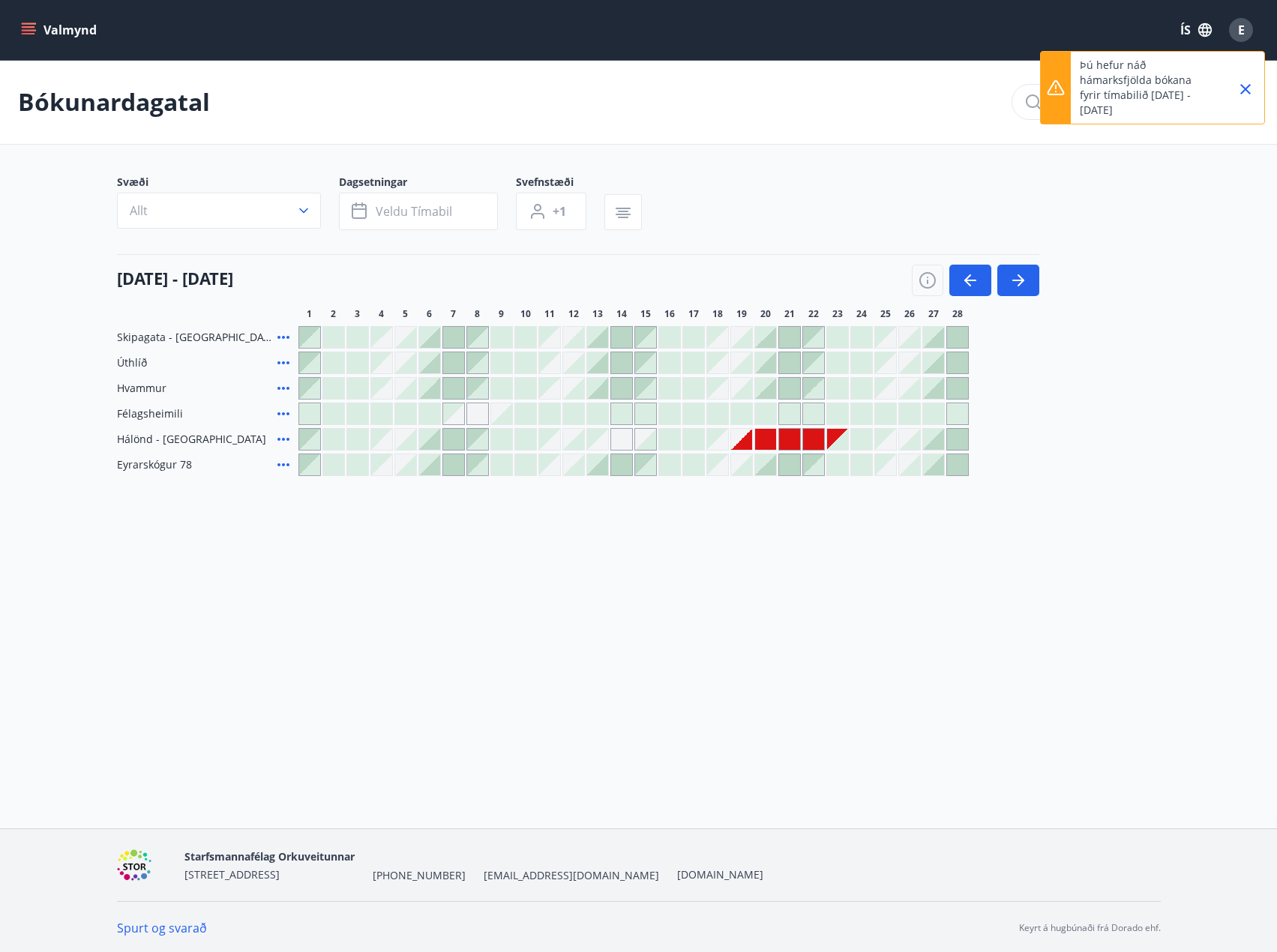
click at [761, 442] on div at bounding box center [765, 439] width 21 height 21
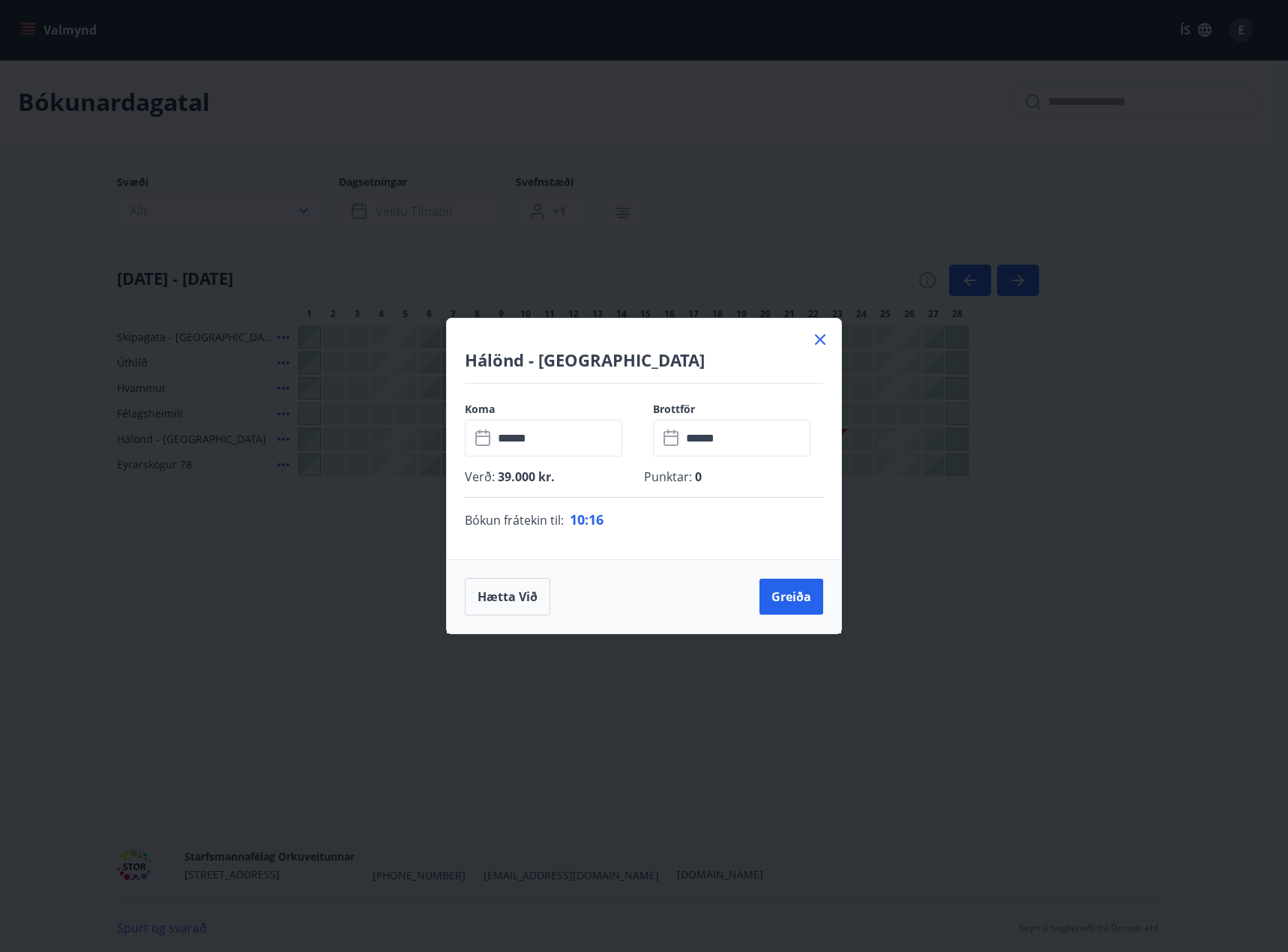
click at [814, 340] on icon at bounding box center [820, 340] width 18 height 18
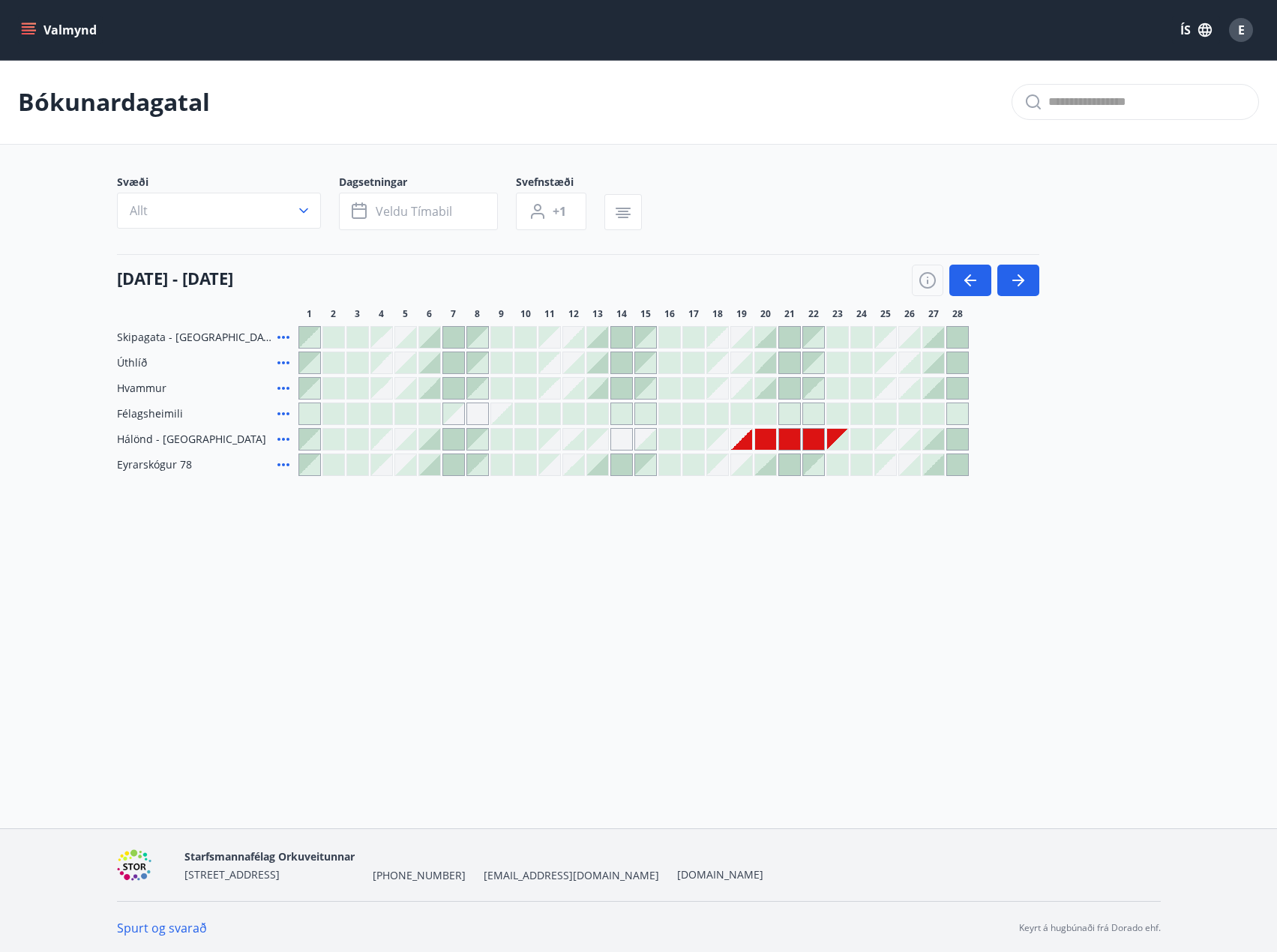
click at [766, 441] on div at bounding box center [765, 439] width 21 height 21
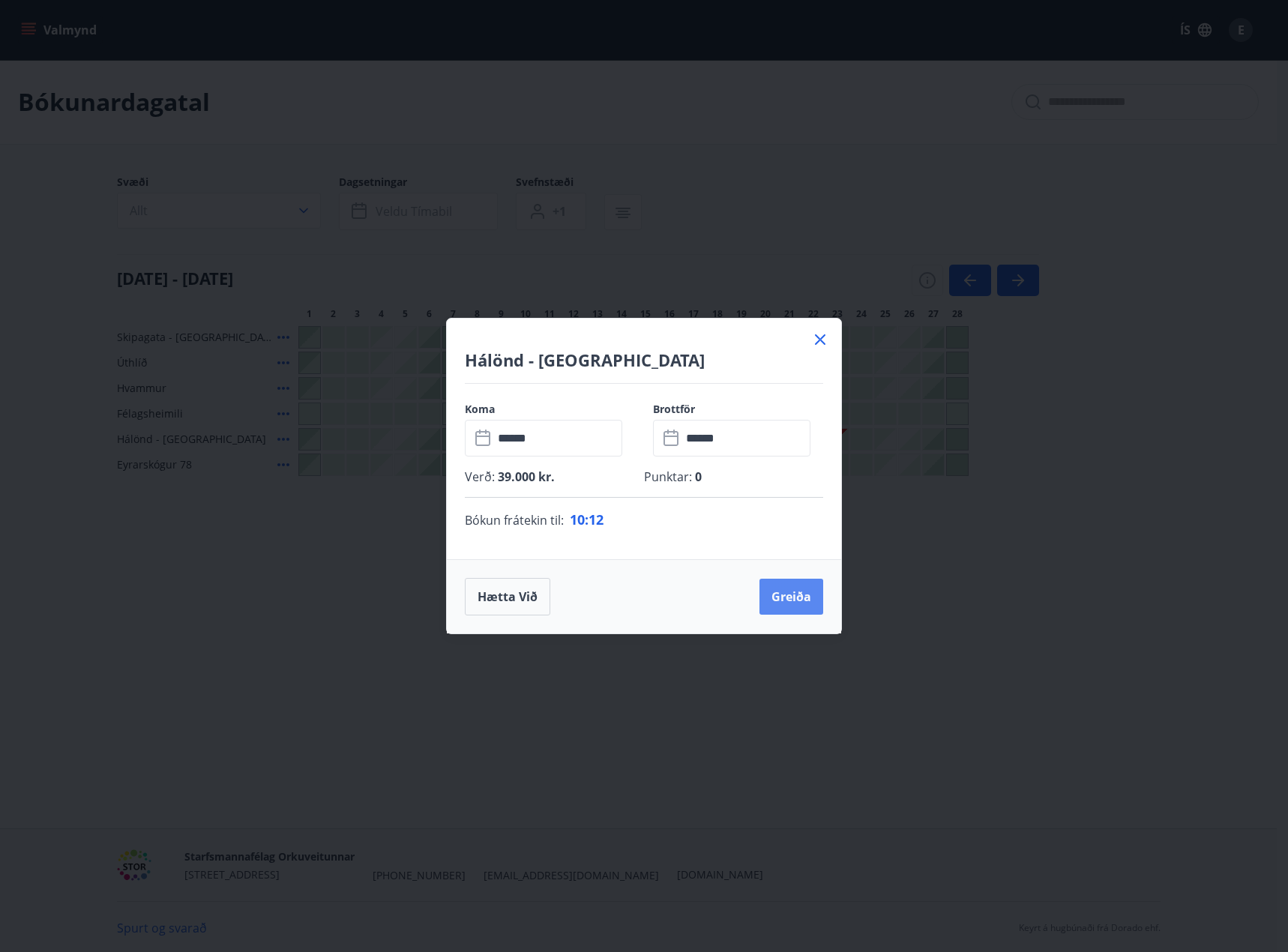
click at [781, 591] on button "Greiða" at bounding box center [792, 597] width 64 height 36
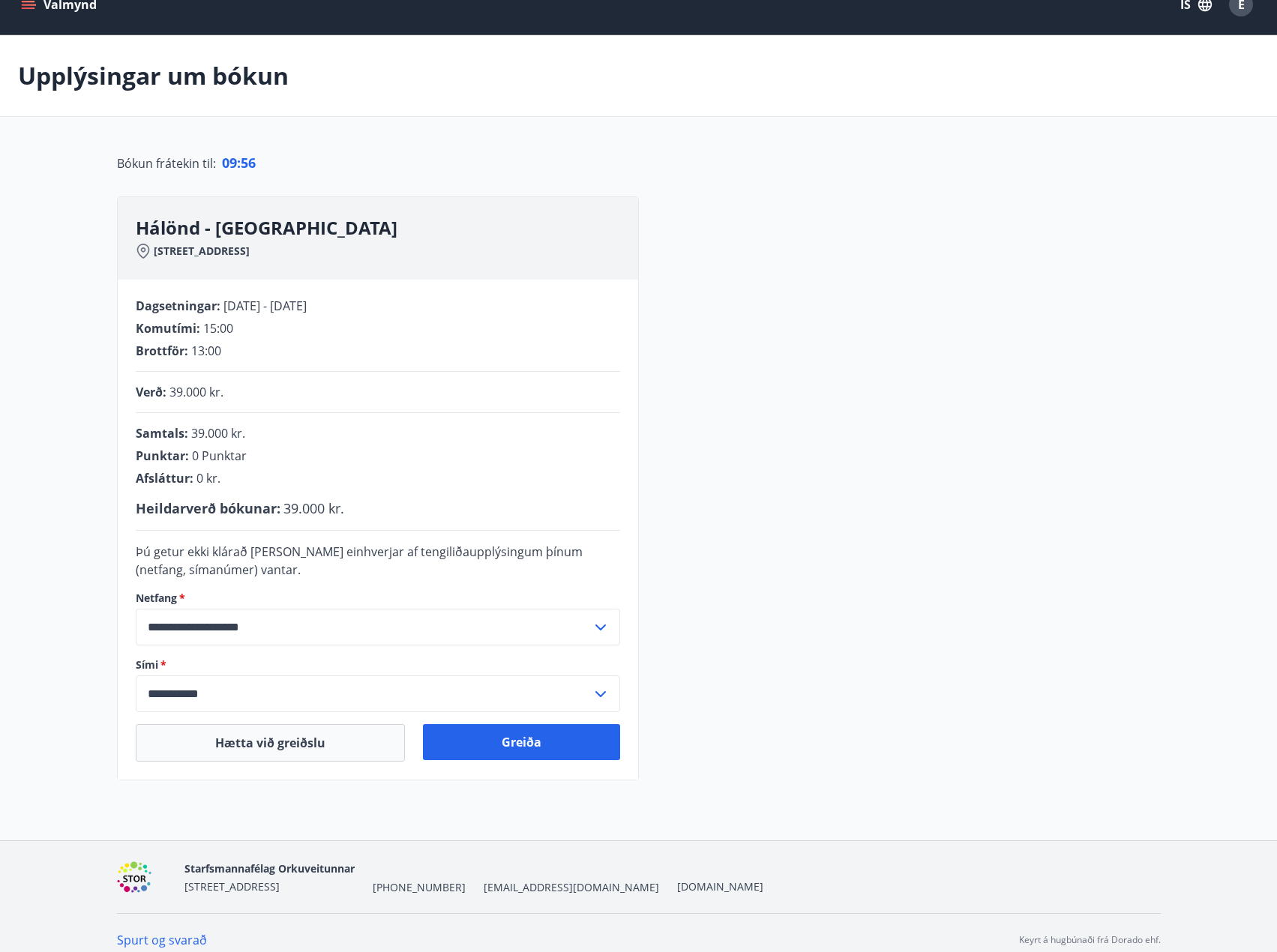
scroll to position [40, 0]
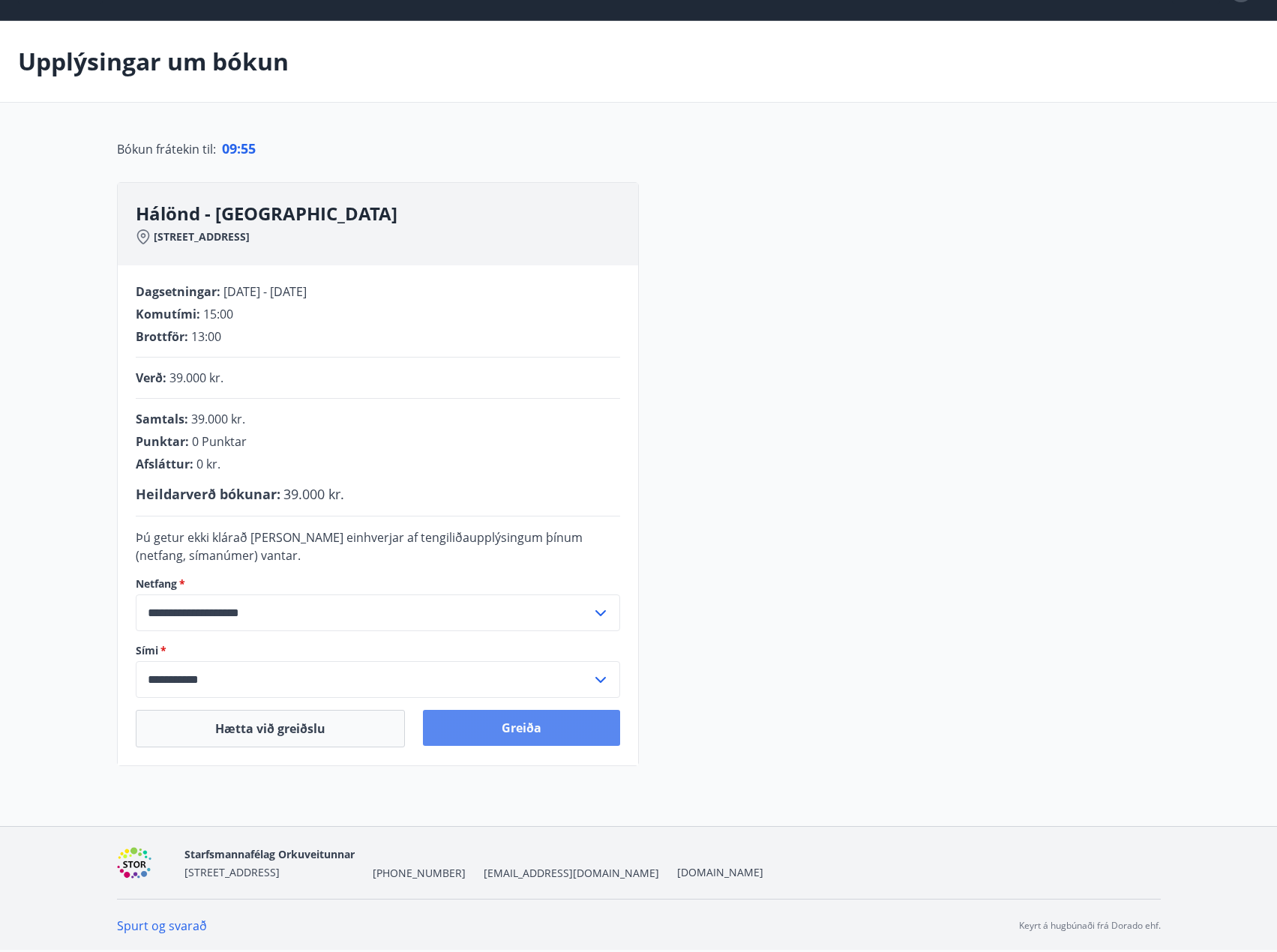
click at [524, 731] on button "Greiða" at bounding box center [521, 728] width 197 height 36
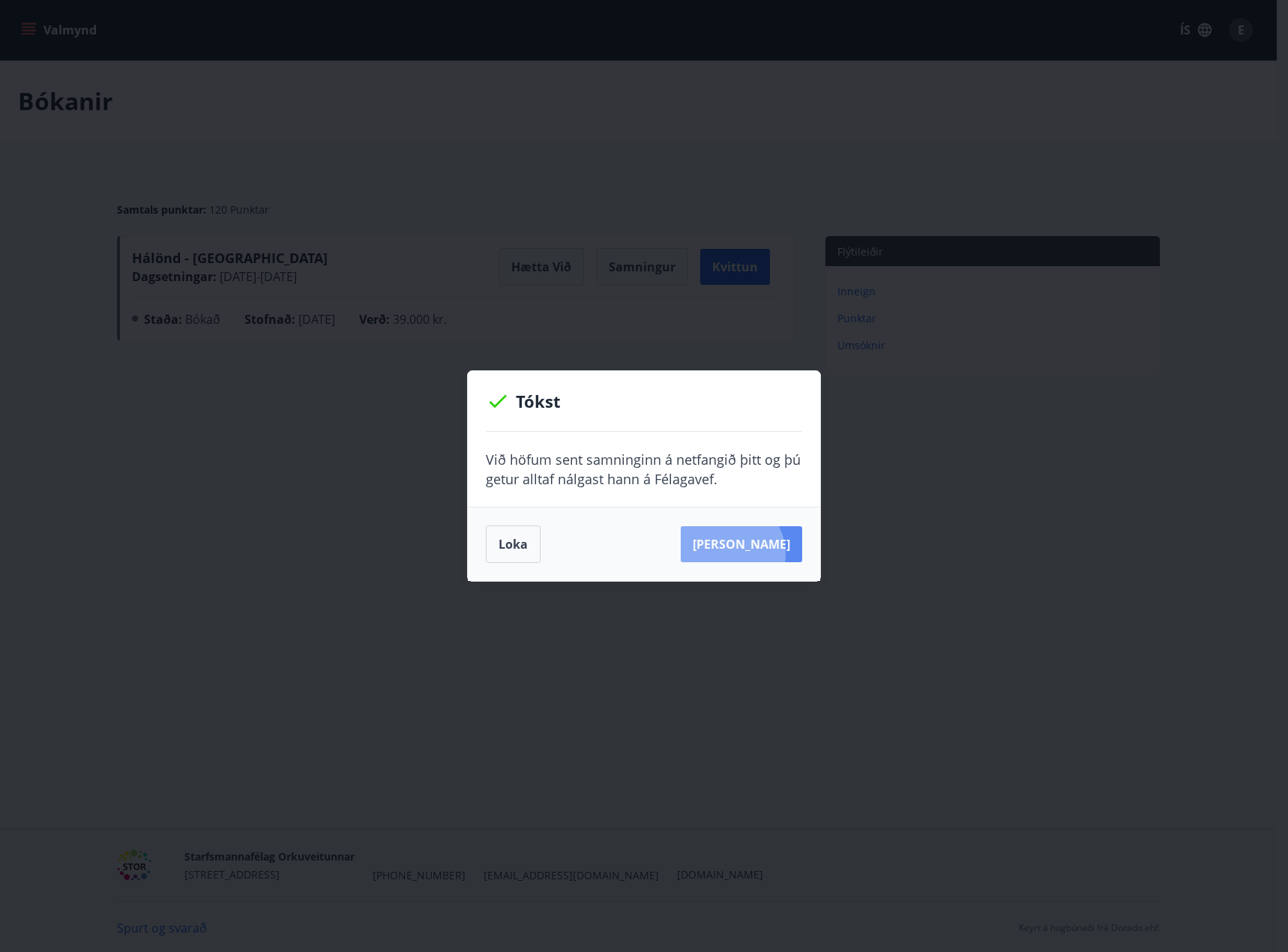
click at [752, 554] on button "[PERSON_NAME]" at bounding box center [742, 544] width 122 height 36
click at [518, 537] on button "Loka" at bounding box center [512, 544] width 55 height 38
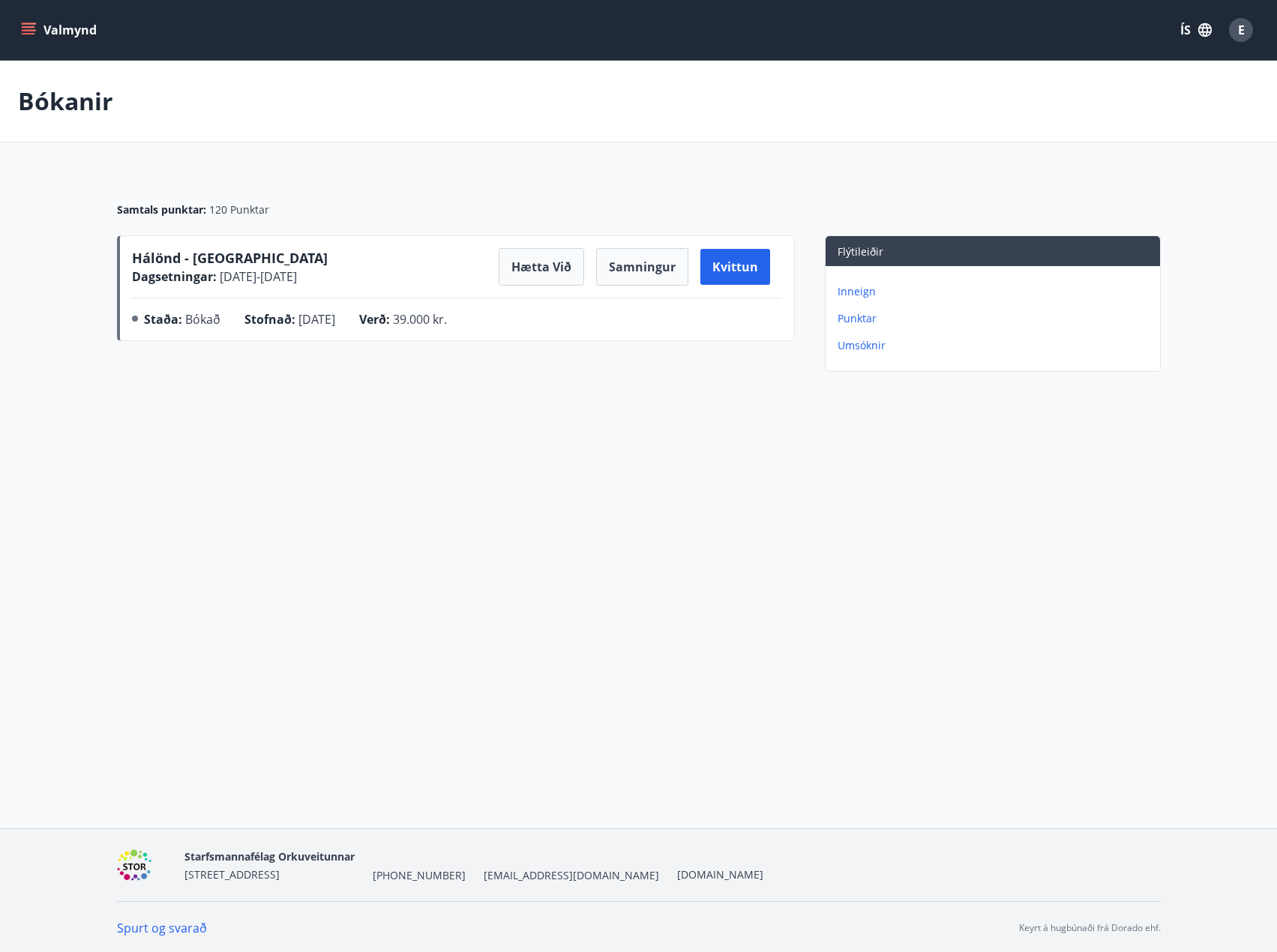
click at [73, 32] on button "Valmynd" at bounding box center [60, 30] width 85 height 27
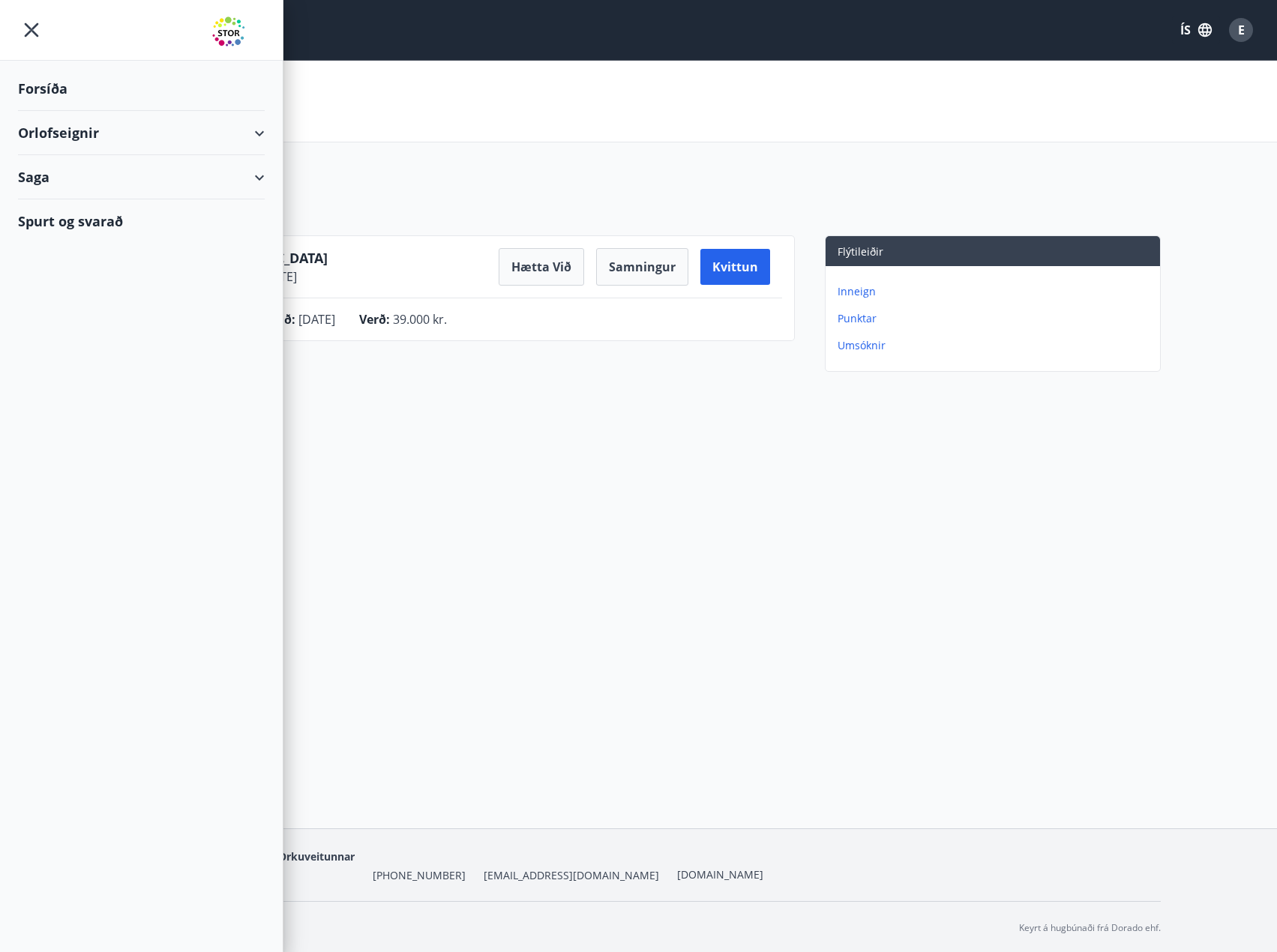
click at [256, 138] on div "Orlofseignir" at bounding box center [141, 133] width 246 height 44
click at [109, 198] on div "Bókunardagatal" at bounding box center [141, 202] width 222 height 32
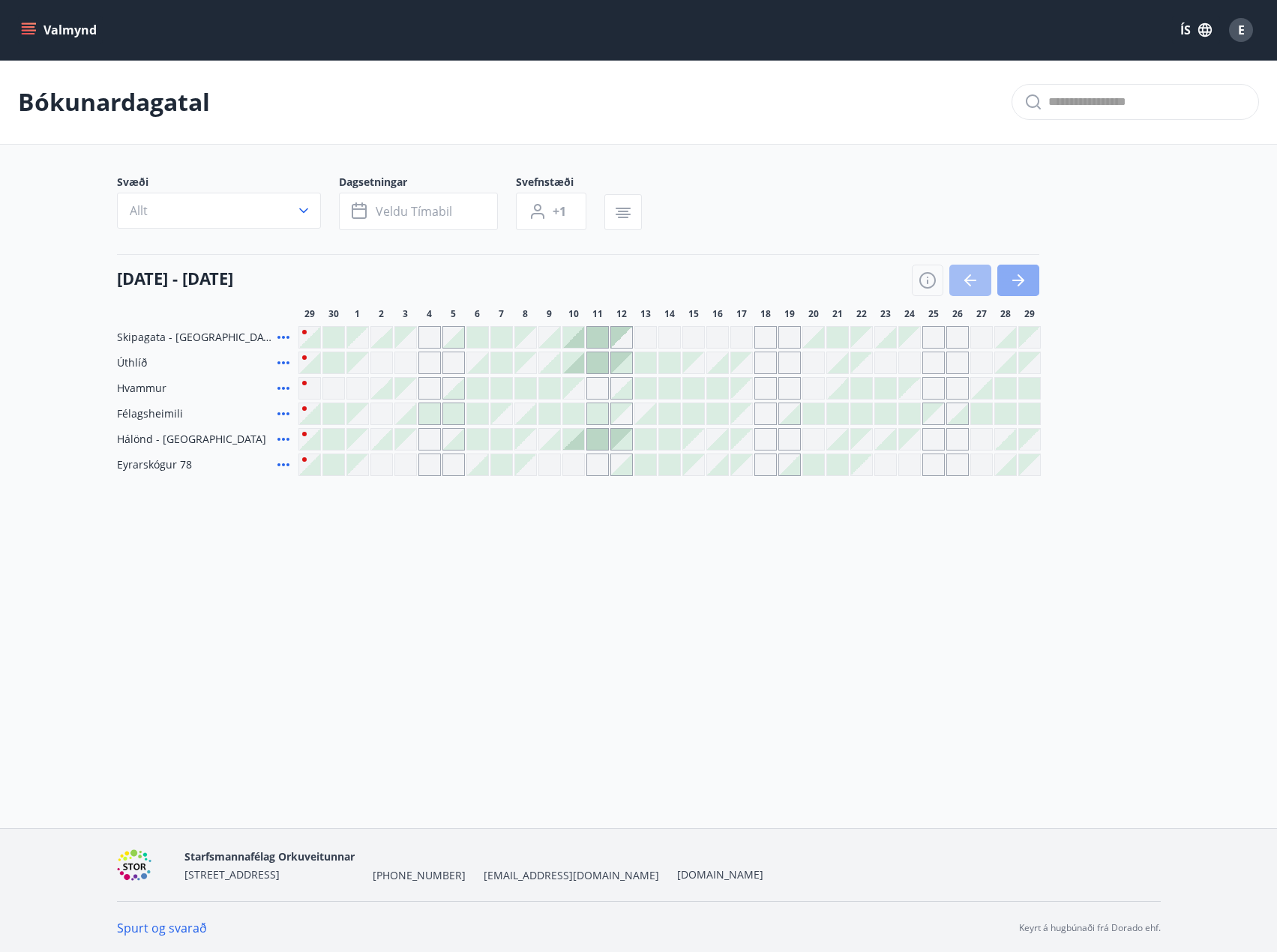
click at [1036, 280] on button "button" at bounding box center [1018, 280] width 42 height 32
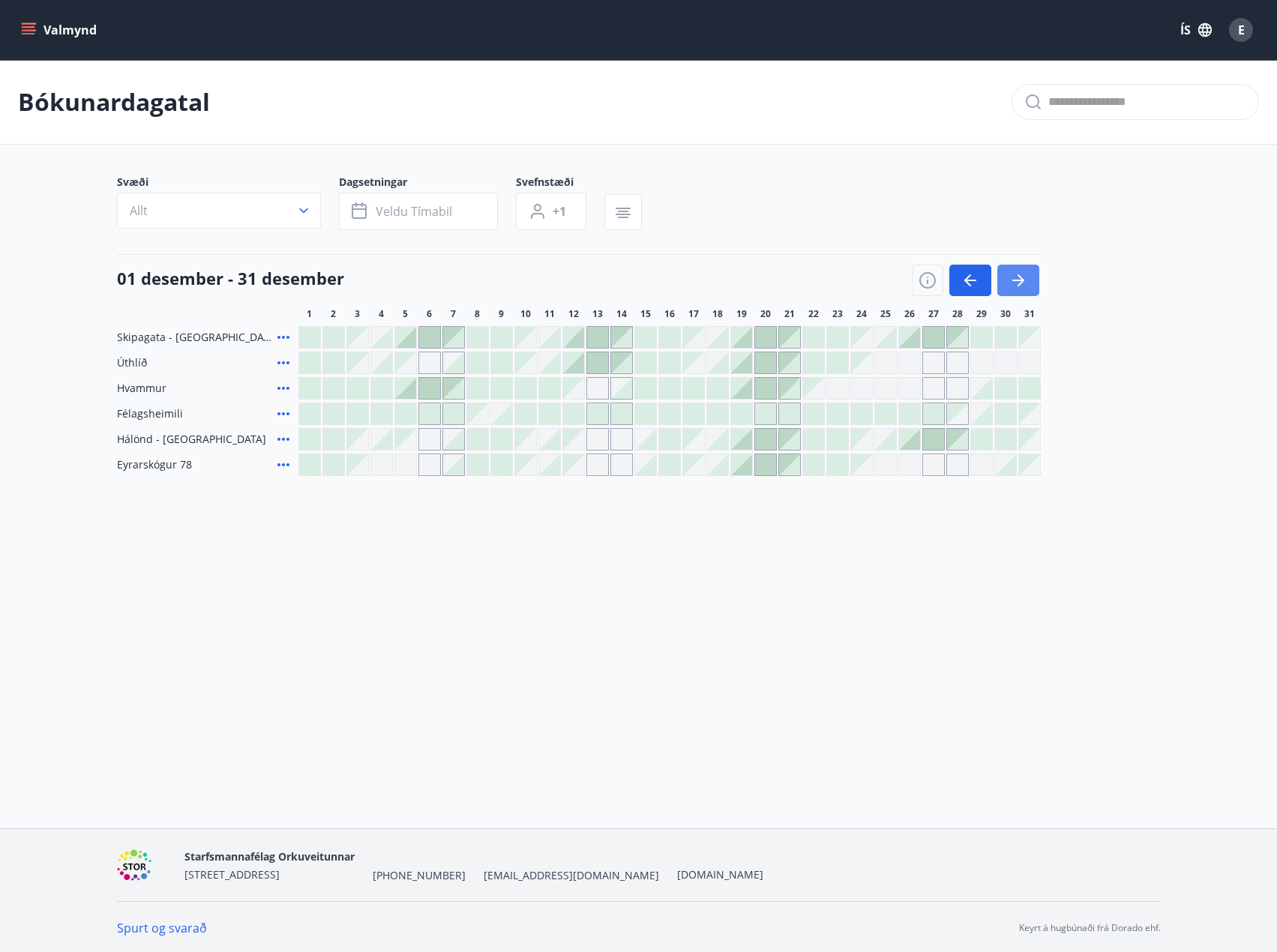
click at [1015, 271] on icon "button" at bounding box center [1018, 280] width 18 height 18
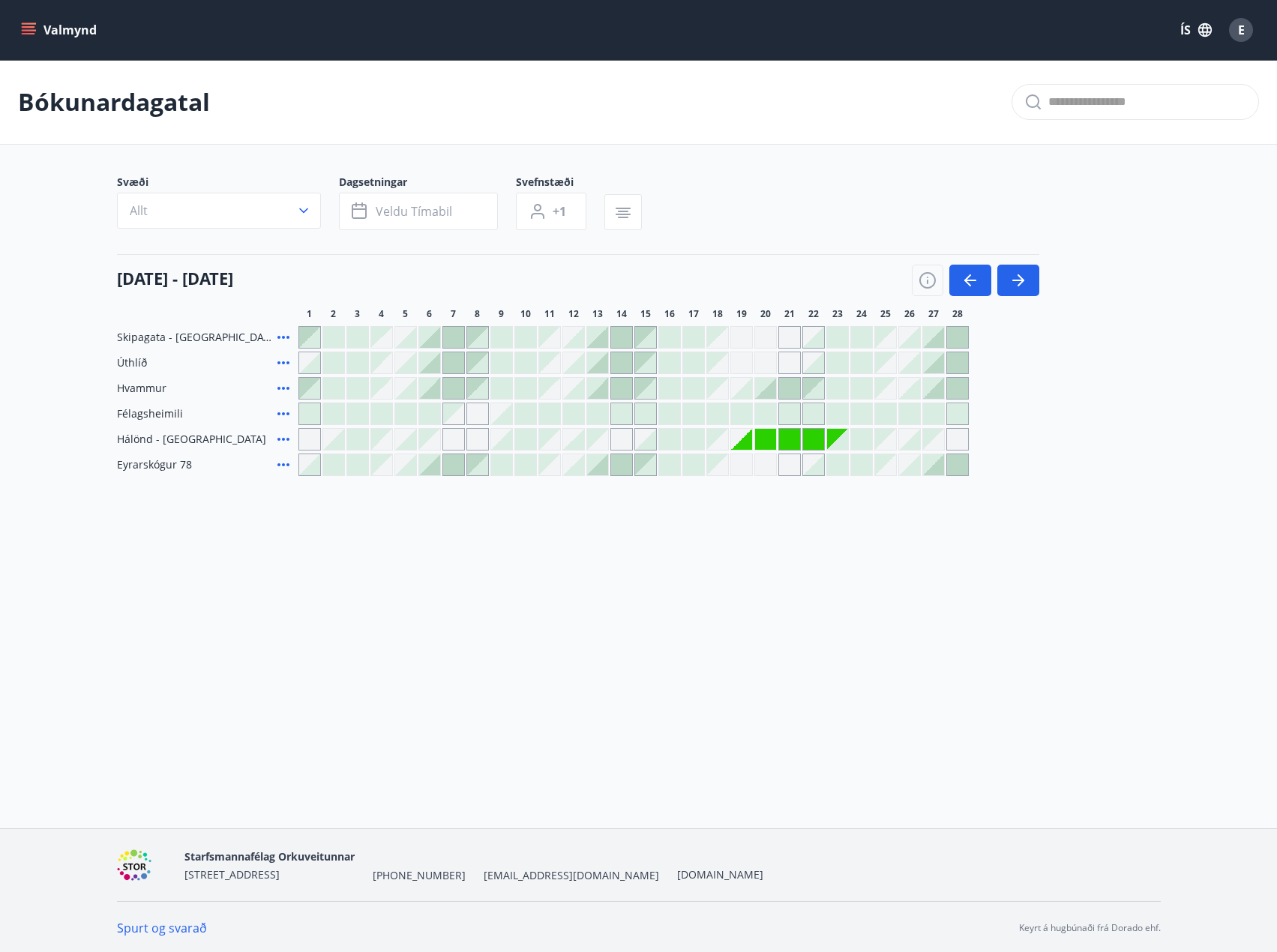
click at [810, 602] on div "Valmynd ÍS E Bókunardagatal Svæði Allt Dagsetningar Veldu tímabil Svefnstæði +1…" at bounding box center [638, 414] width 1277 height 828
click at [755, 338] on div "Gráir dagar eru ekki bókanlegir" at bounding box center [766, 337] width 23 height 23
click at [747, 338] on div "Gráir dagar eru ekki bókanlegir" at bounding box center [742, 337] width 23 height 23
